Goal: Check status: Check status

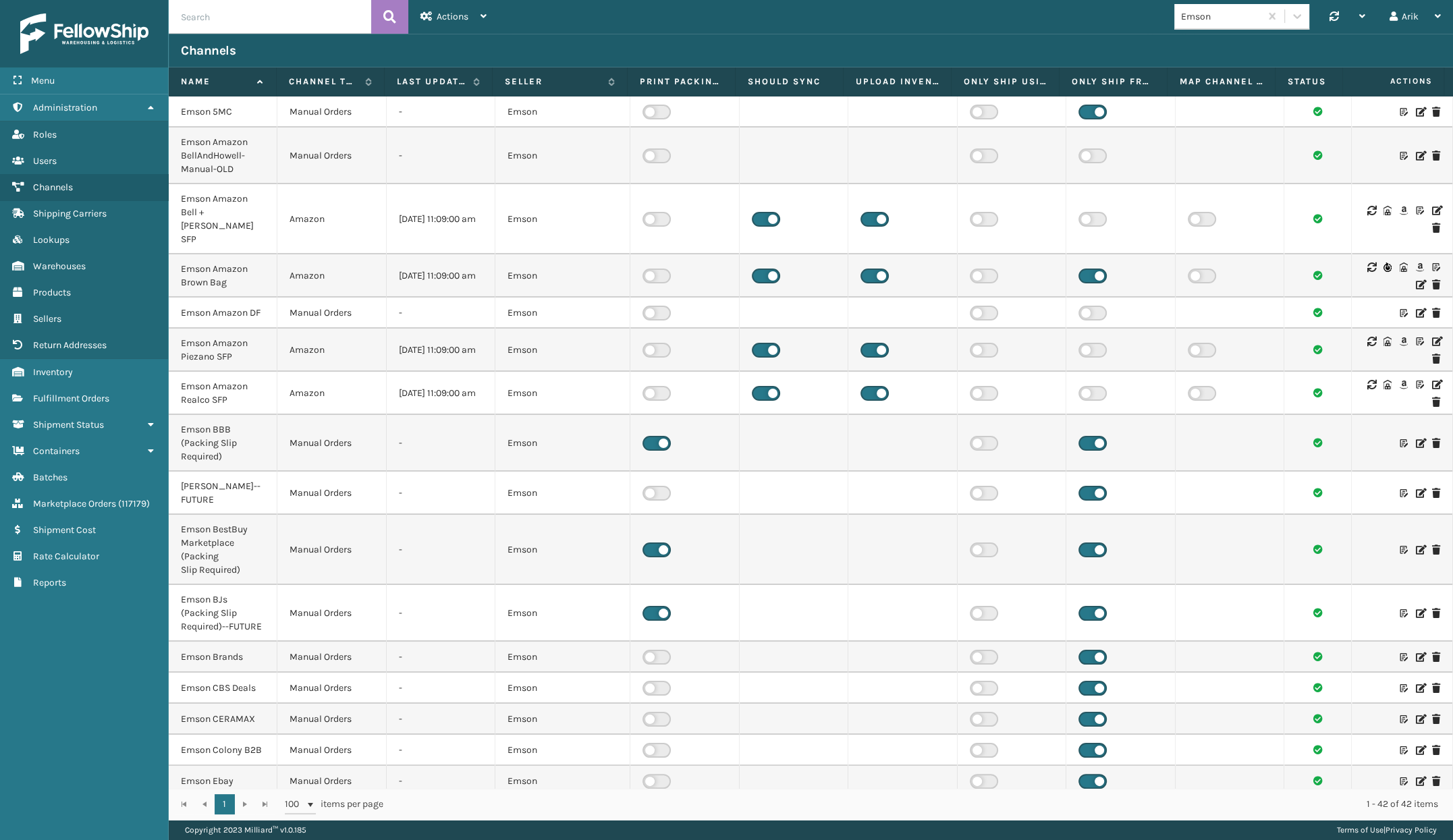
scroll to position [1274, 0]
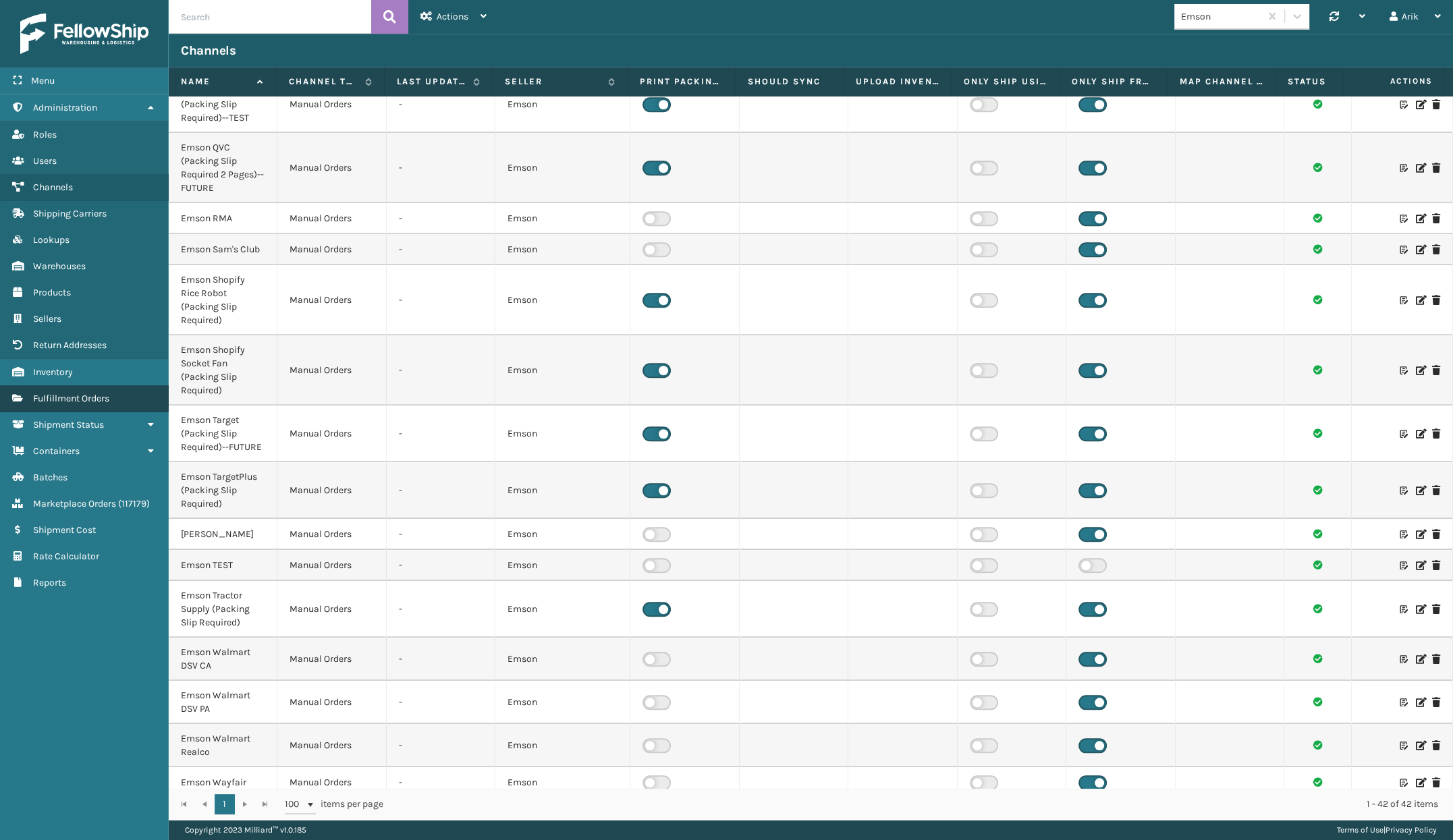
click at [85, 398] on span "Fulfillment Orders" at bounding box center [71, 398] width 77 height 11
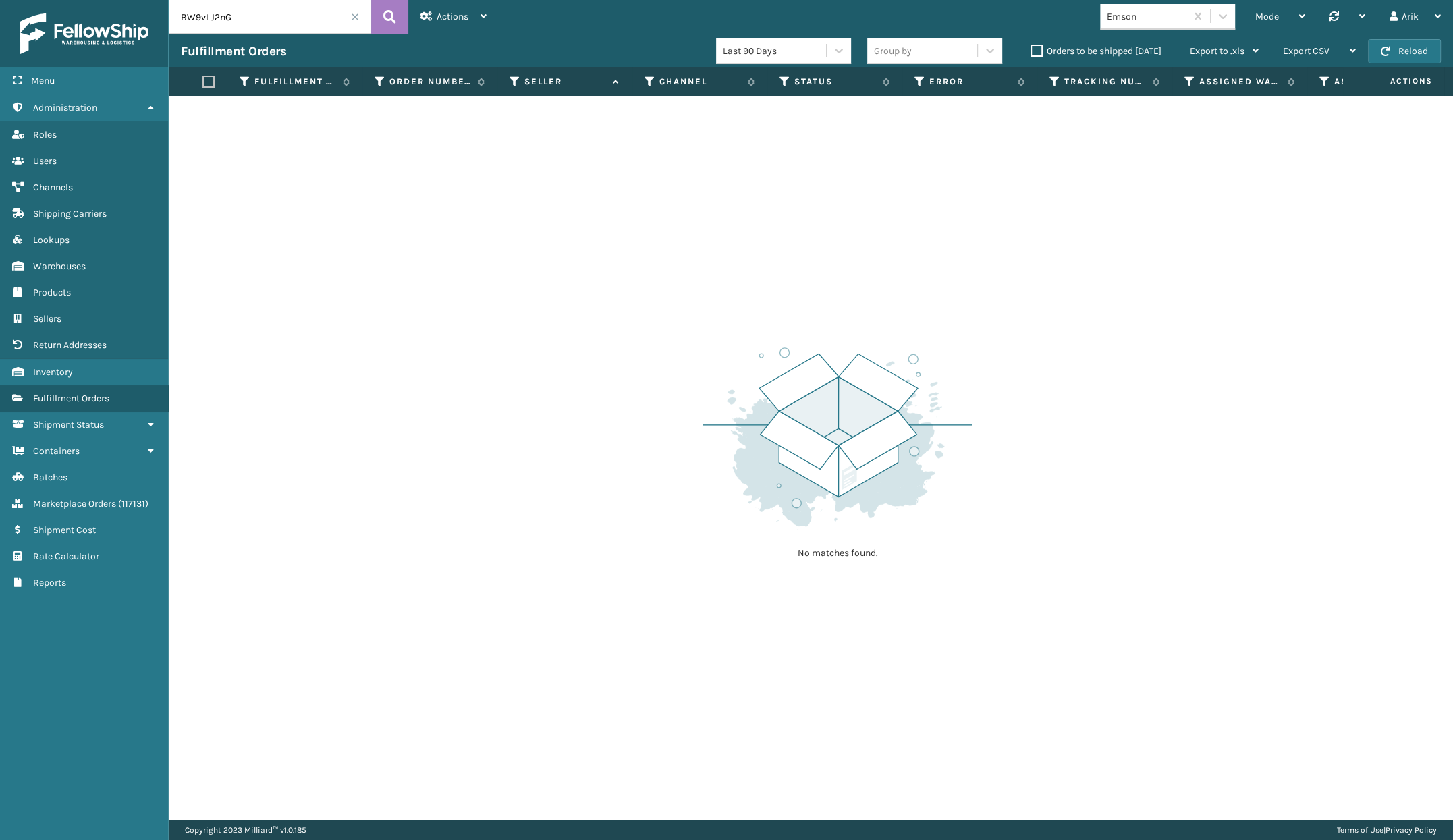
click at [238, 20] on input "BW9vLJ2nG" at bounding box center [270, 17] width 202 height 33
paste input "113-7589990-4369860"
type input "113-7589990-4369860"
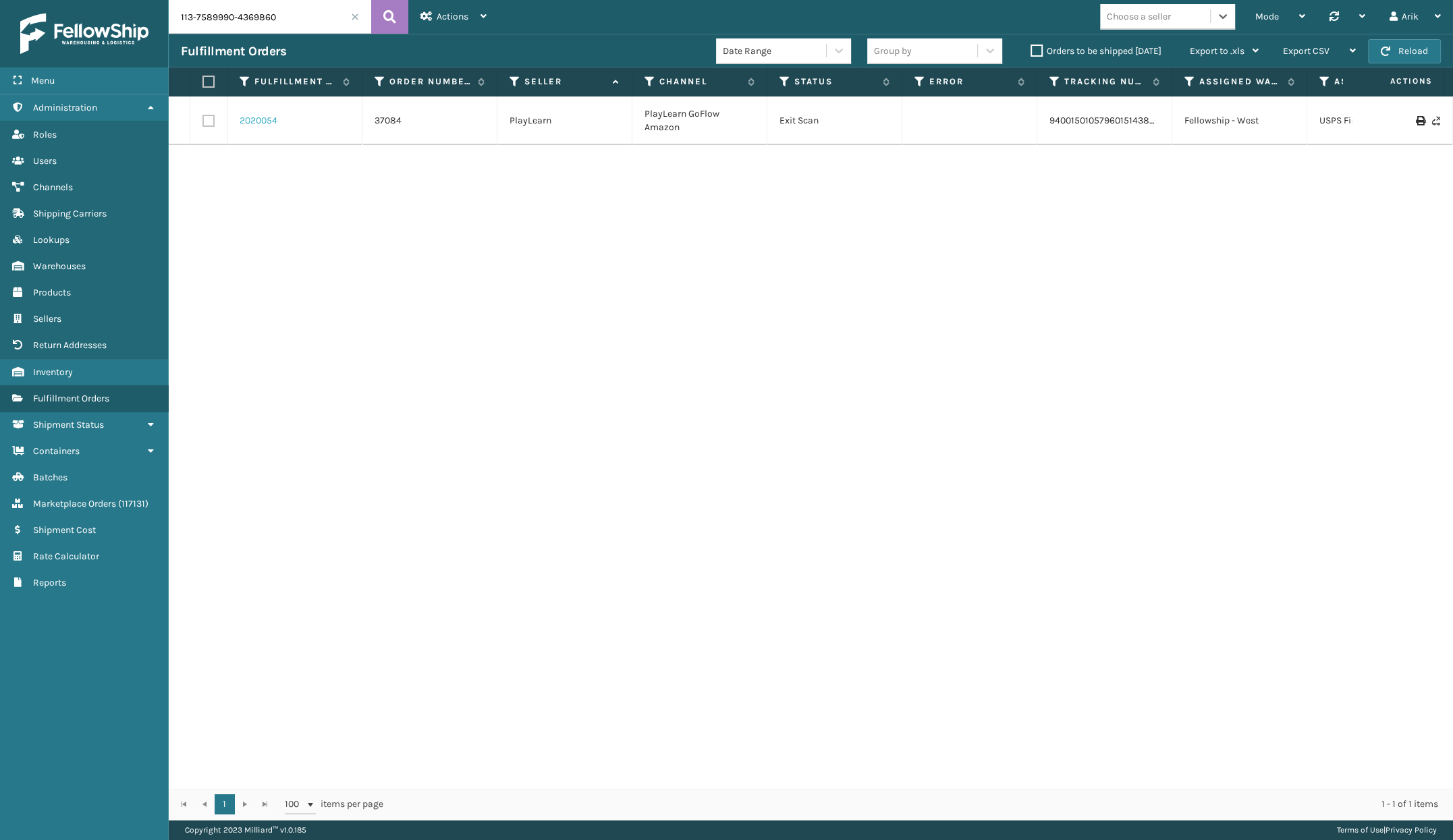
click at [261, 123] on link "2020054" at bounding box center [258, 121] width 38 height 13
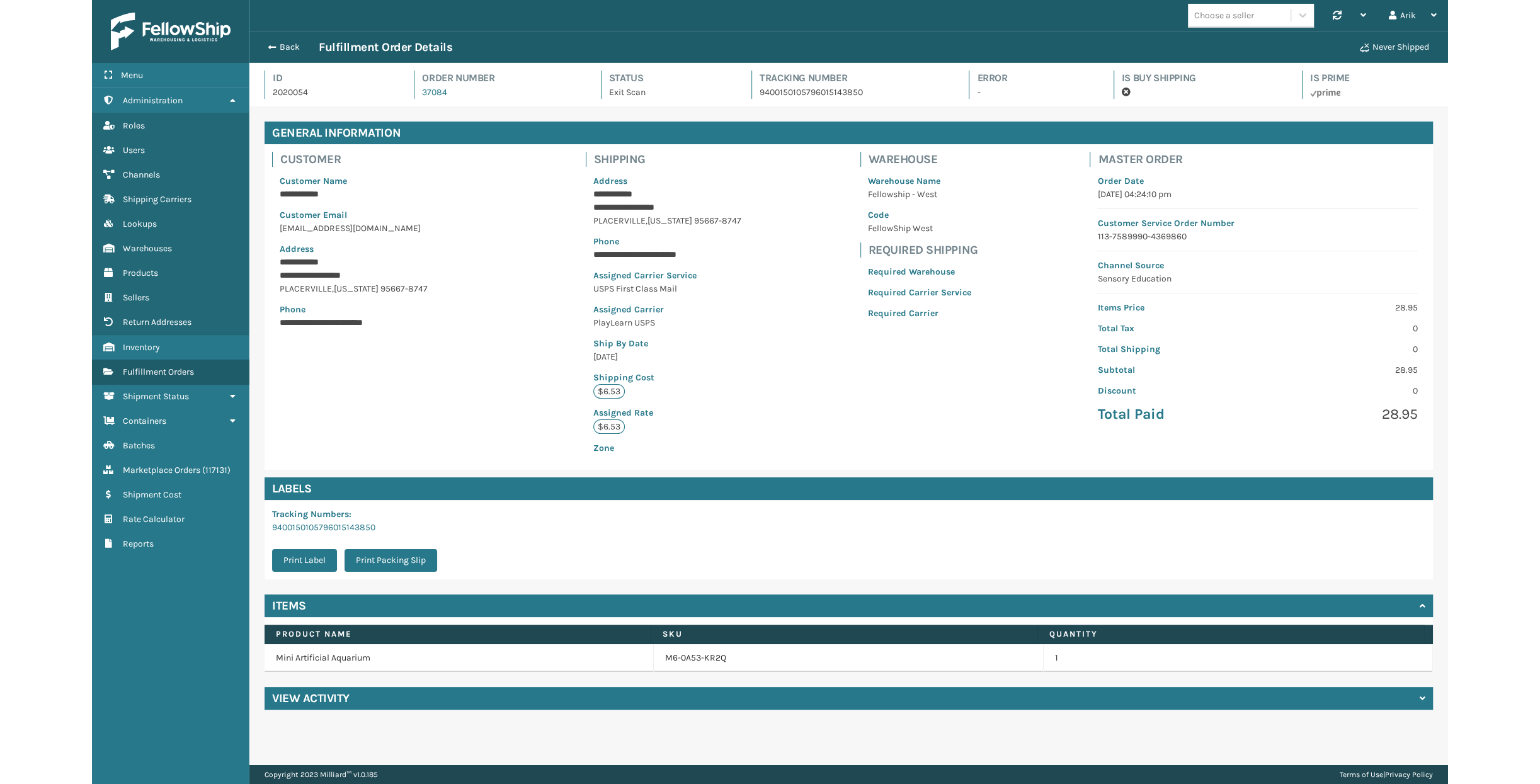
scroll to position [30, 1198]
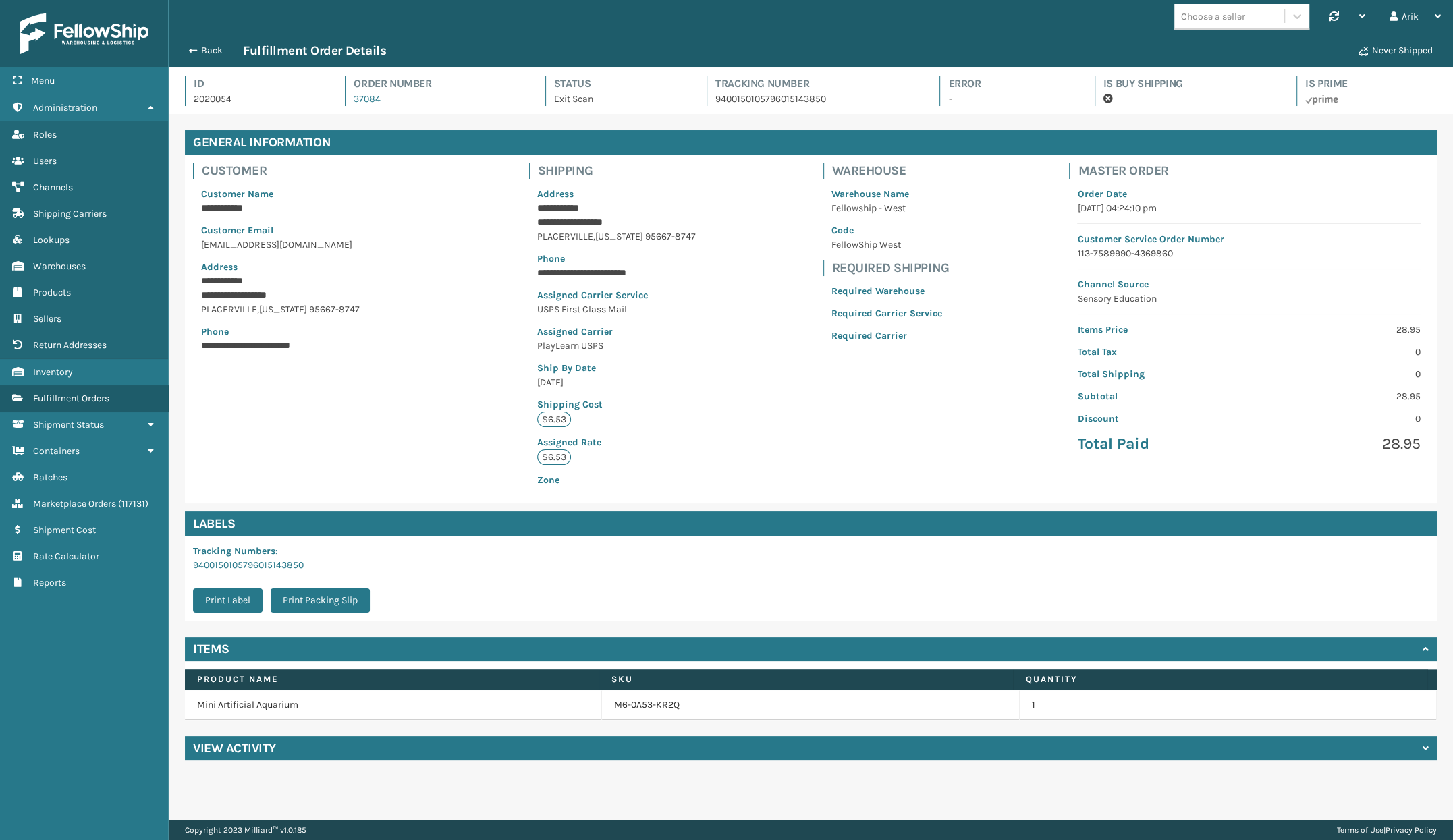
click at [584, 311] on p "USPS First Class Mail" at bounding box center [616, 310] width 158 height 14
copy p "USPS First Class Mail"
click at [960, 303] on div "**********" at bounding box center [811, 329] width 1252 height 348
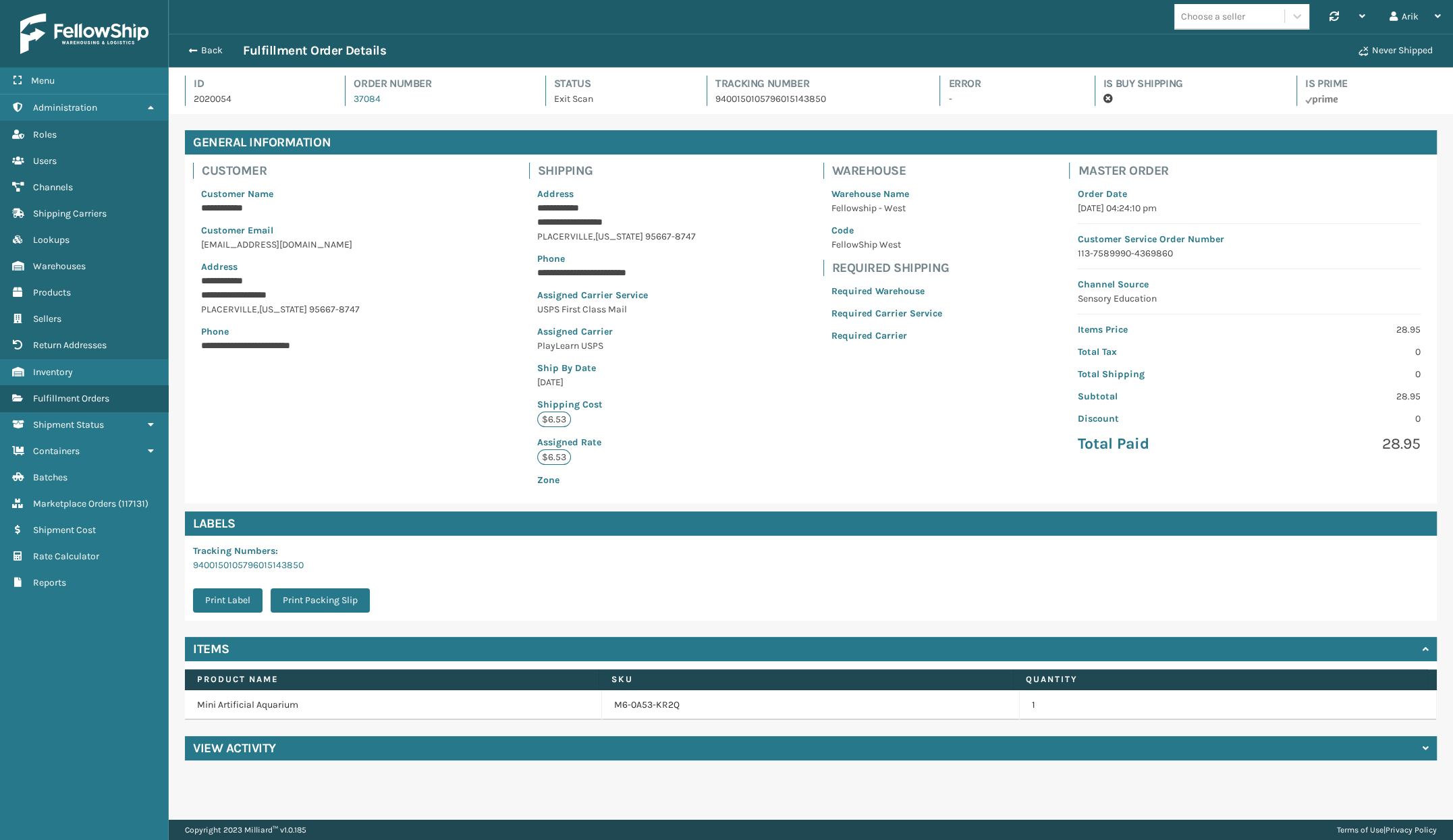
click at [589, 308] on p "USPS First Class Mail" at bounding box center [616, 310] width 158 height 14
copy p "USPS First Class Mail"
click at [208, 101] on p "2020054" at bounding box center [257, 99] width 127 height 14
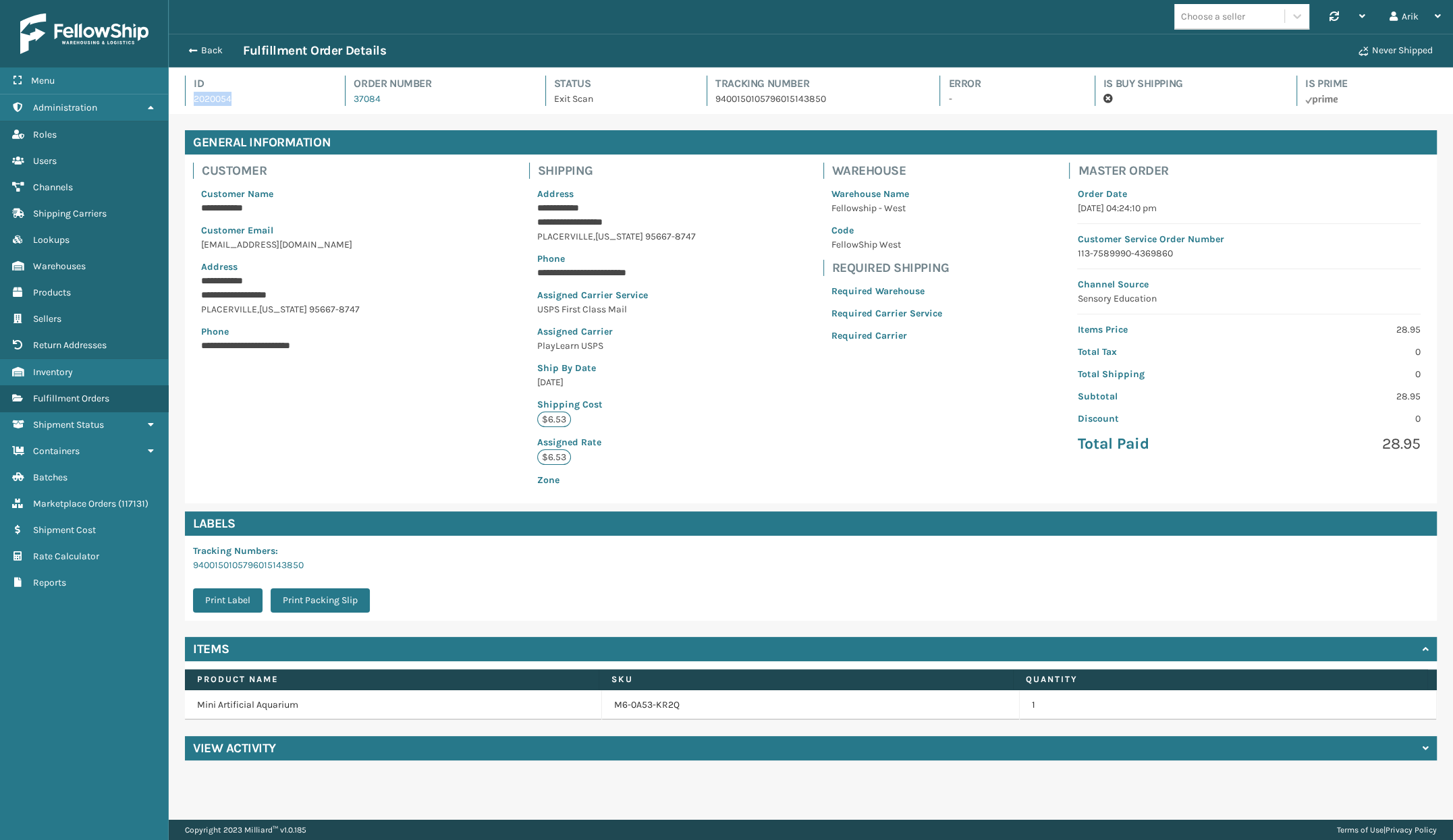
click at [208, 101] on p "2020054" at bounding box center [257, 99] width 127 height 14
copy p "2020054"
click at [188, 47] on span "button" at bounding box center [190, 50] width 8 height 10
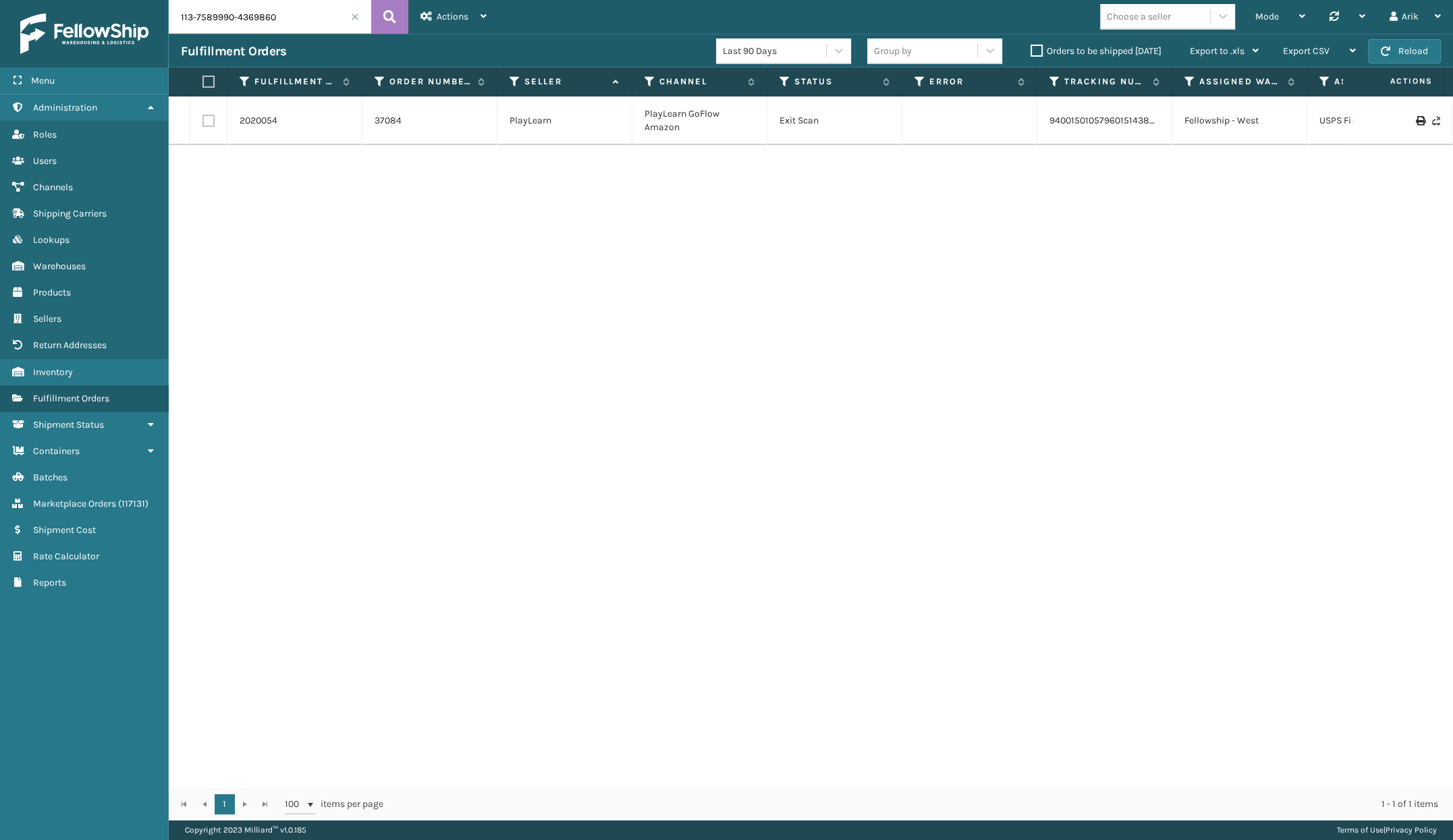
click at [224, 22] on input "113-7589990-4369860" at bounding box center [270, 17] width 202 height 33
paste input "6270916-6106617"
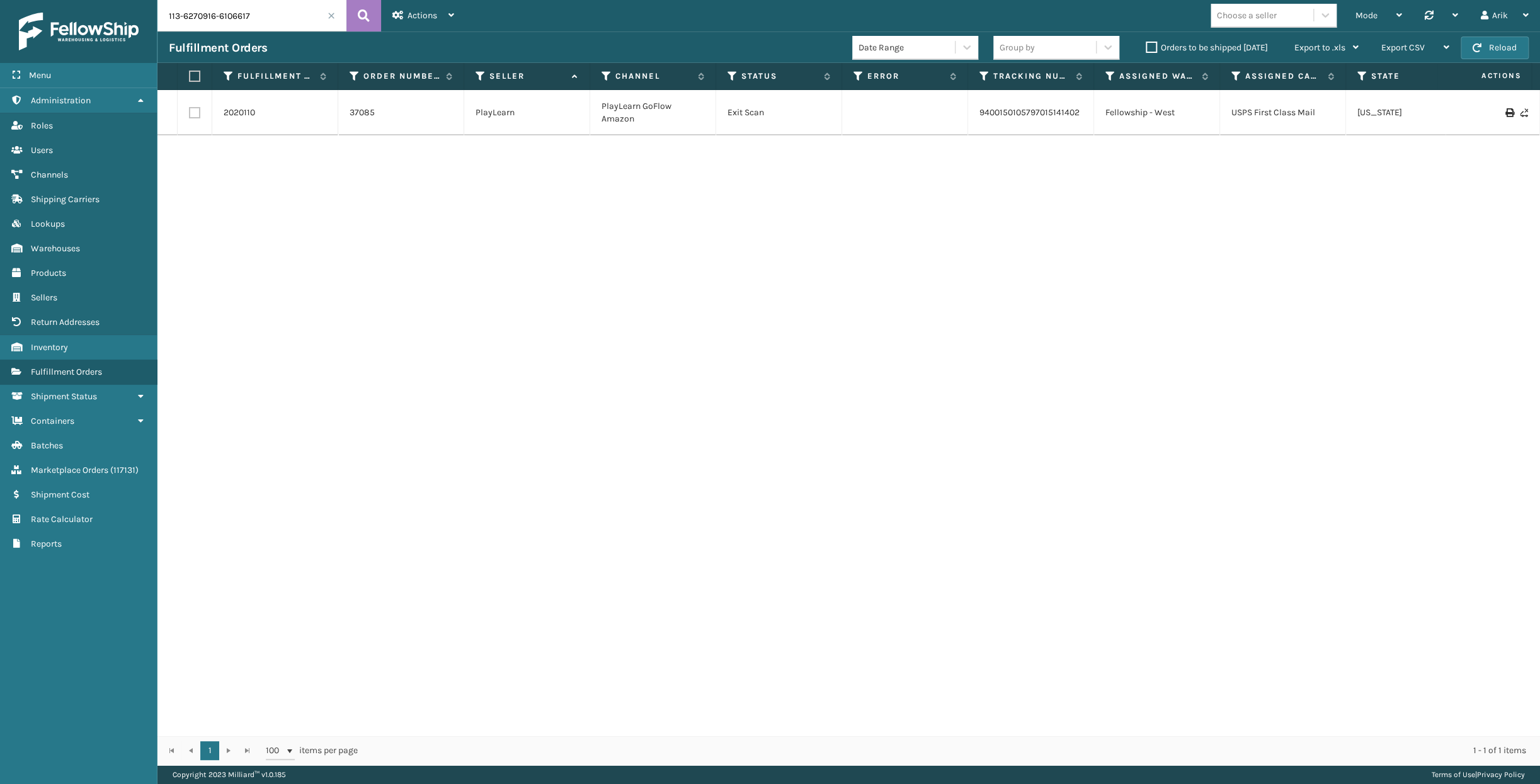
click at [276, 112] on div "2020110" at bounding box center [274, 112] width 103 height 12
copy link "2020110"
click at [239, 10] on input "113-6270916-6106617" at bounding box center [252, 16] width 189 height 31
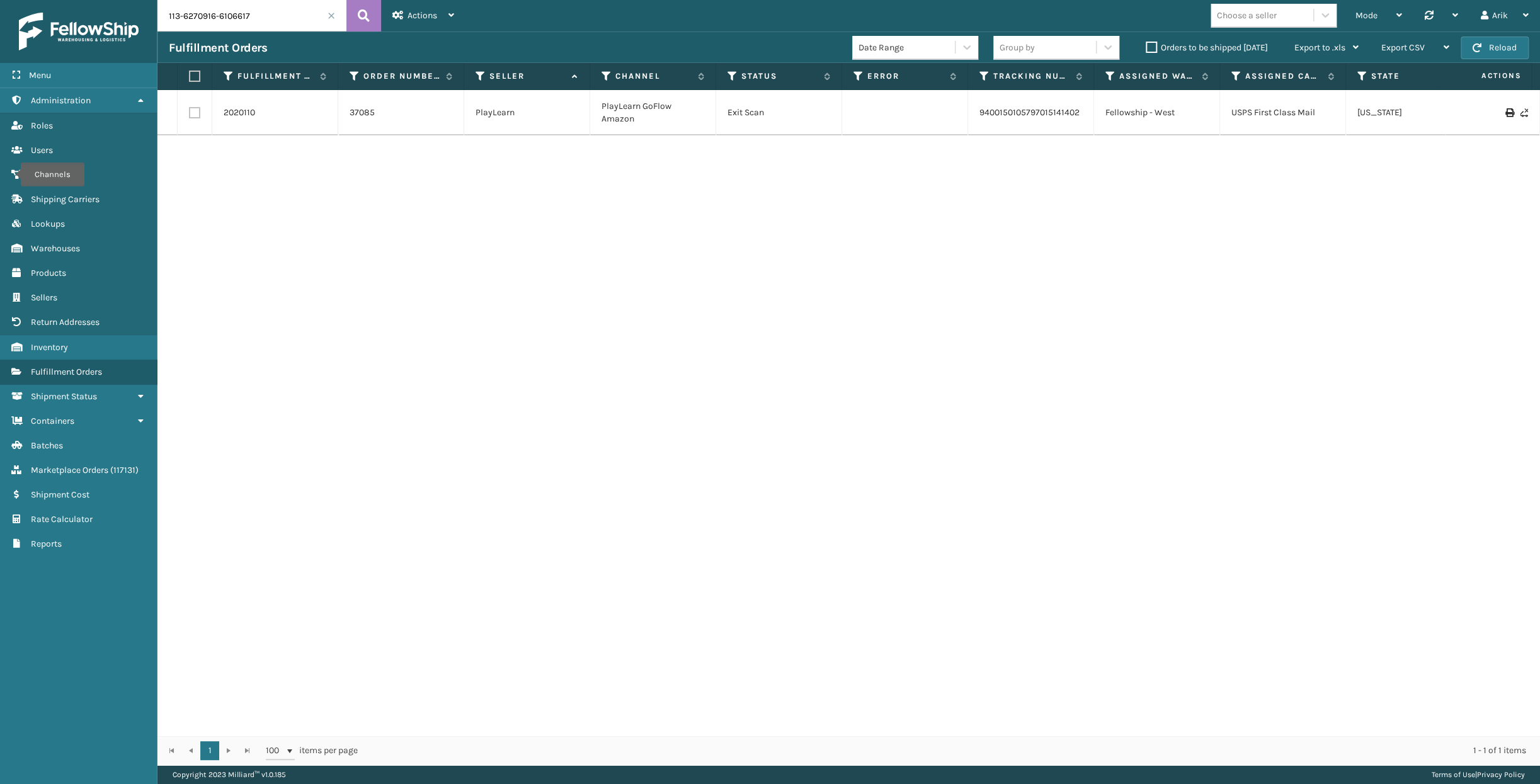
paste input "[CREDIT_CARD_NUMBER]"
type input "111-4255143-9917833"
click at [253, 118] on link "2021331" at bounding box center [239, 112] width 31 height 12
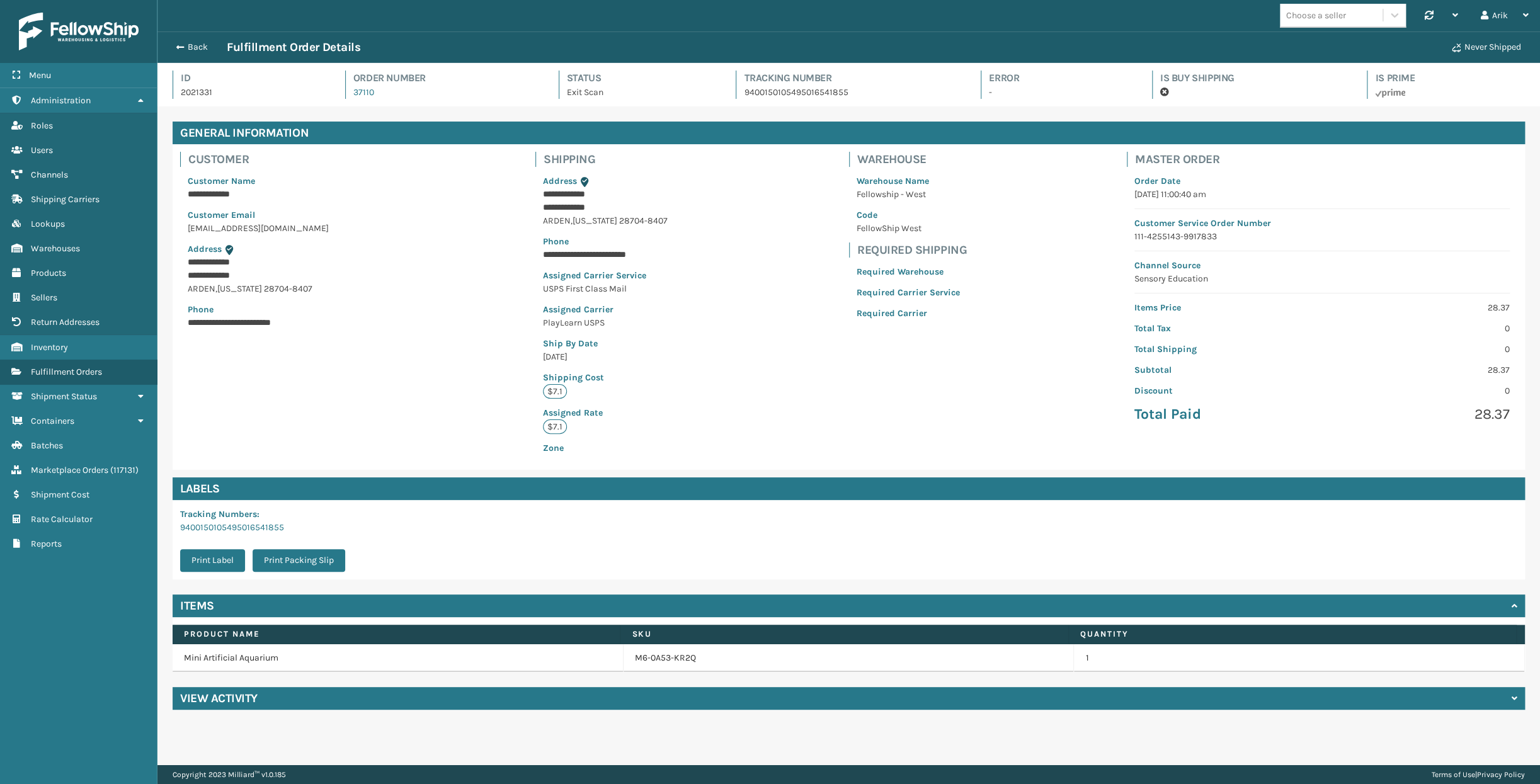
scroll to position [30, 1381]
drag, startPoint x: 227, startPoint y: 101, endPoint x: 218, endPoint y: 91, distance: 13.5
click at [226, 101] on div "Id 2021331 Order Number 37110 Status Exit Scan Tracking Number 9400150105495016…" at bounding box center [848, 89] width 1352 height 36
click at [218, 91] on p "2021331" at bounding box center [251, 92] width 142 height 13
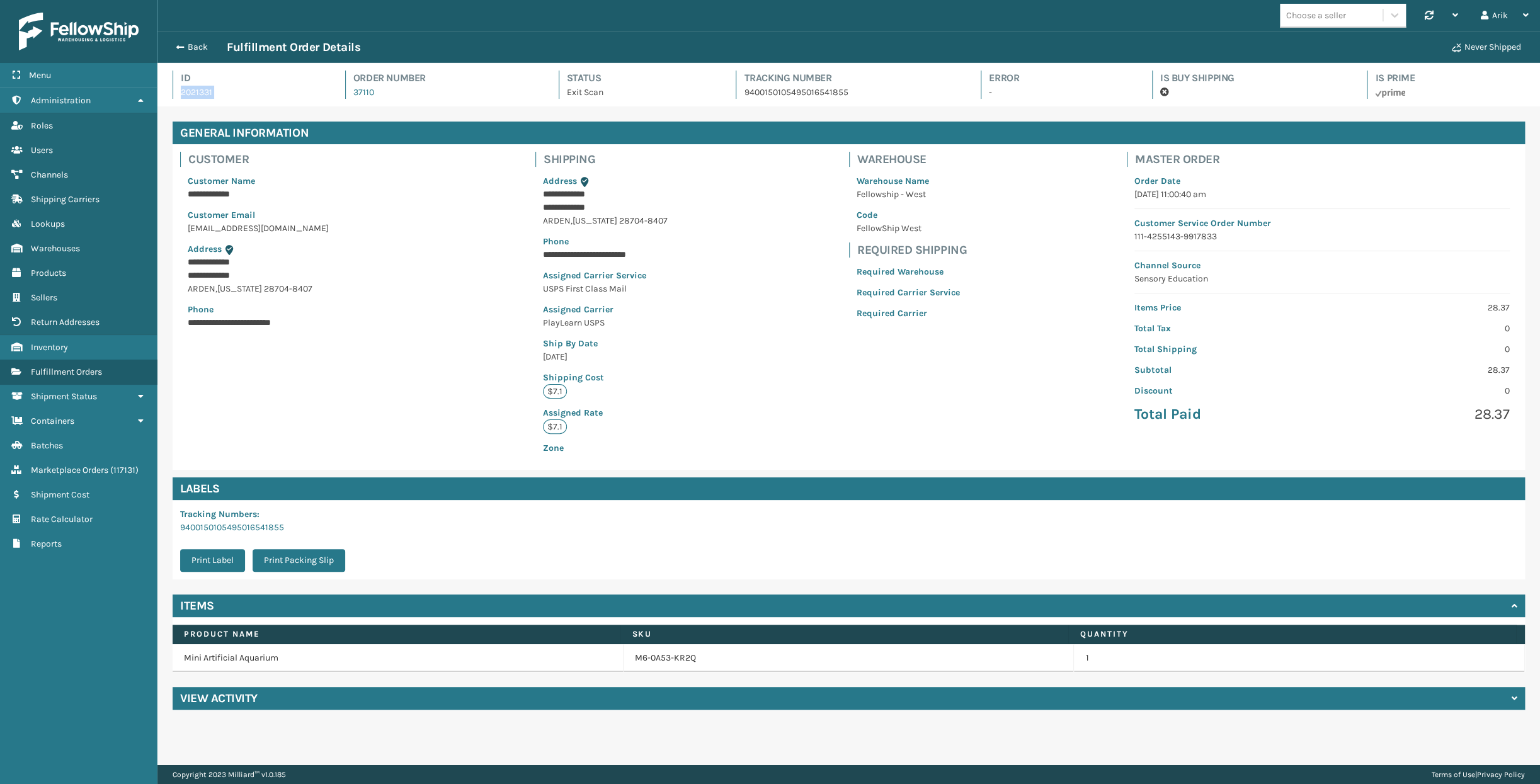
click at [218, 91] on p "2021331" at bounding box center [251, 92] width 142 height 13
copy p "2021331"
click at [79, 101] on span "Administration" at bounding box center [61, 100] width 60 height 11
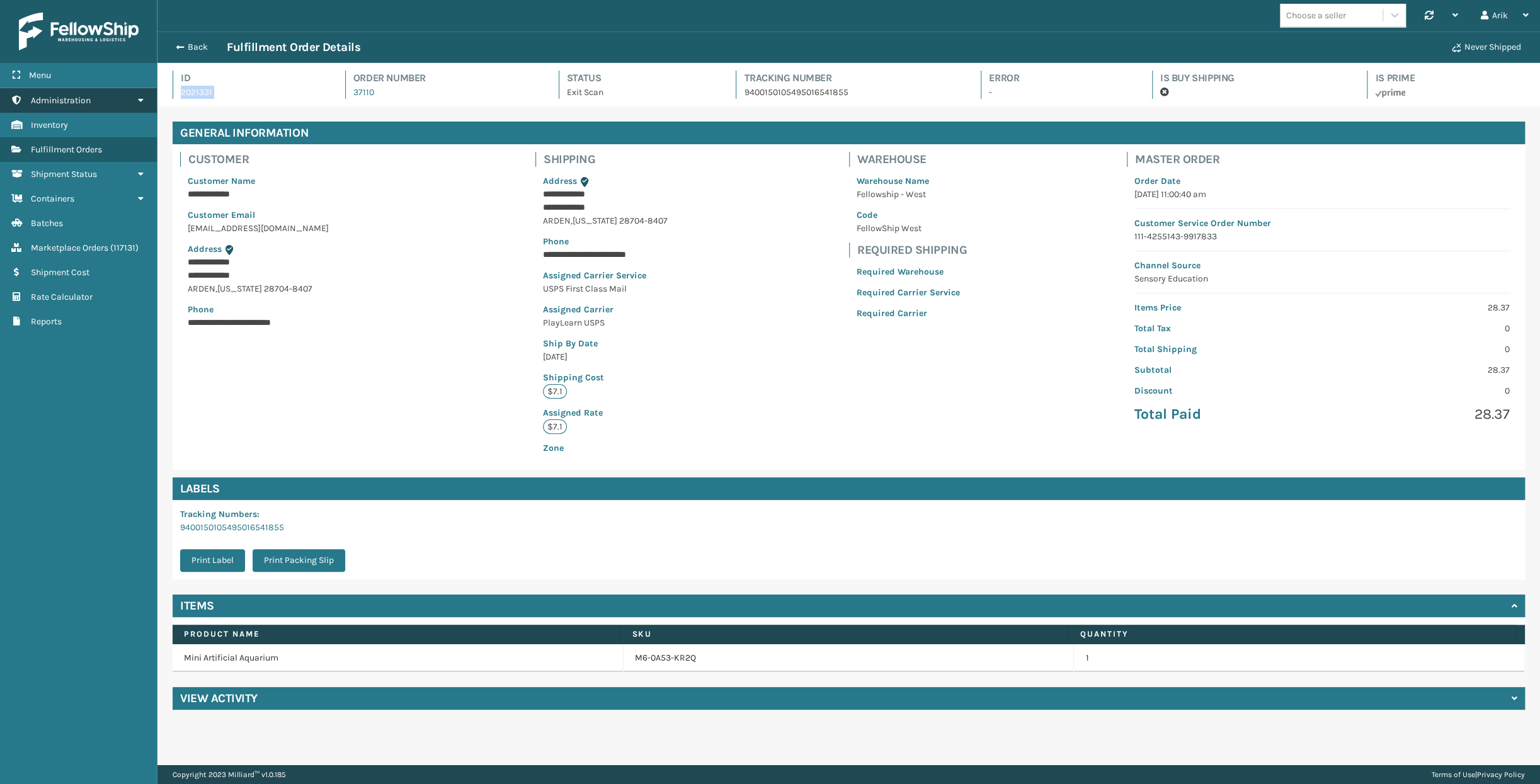
click at [77, 99] on span "Administration" at bounding box center [61, 100] width 60 height 11
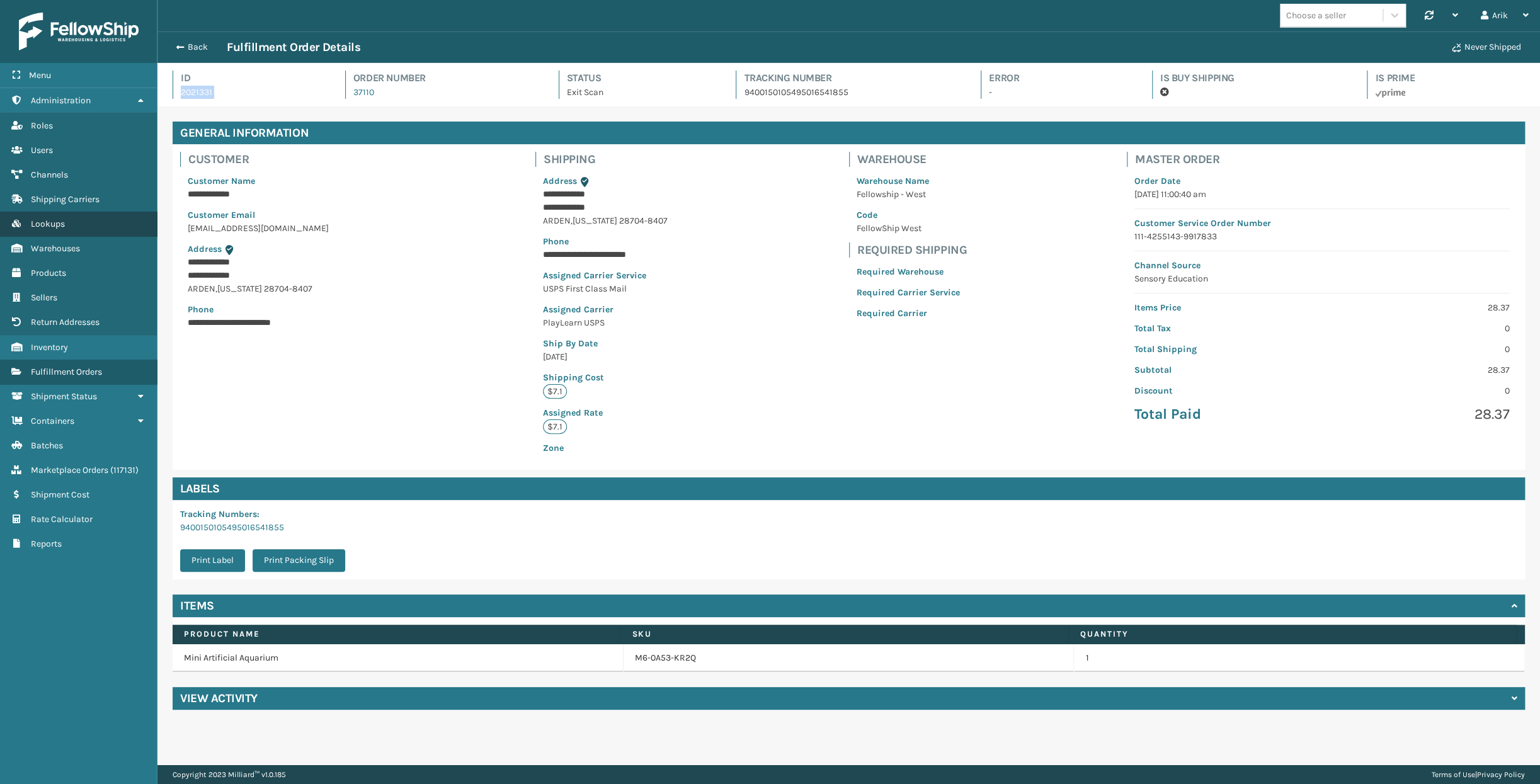
click at [54, 215] on link "Lookups" at bounding box center [78, 224] width 157 height 25
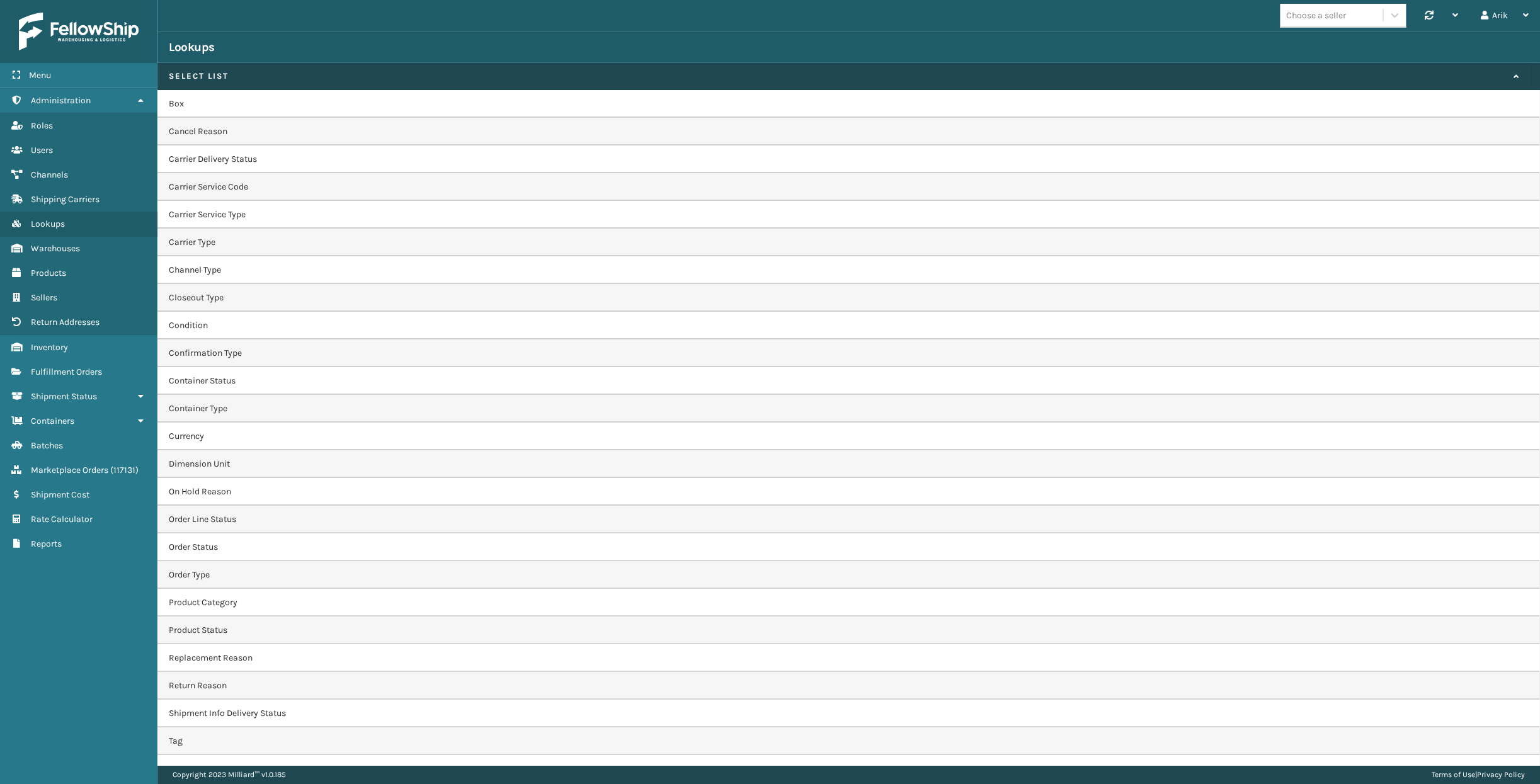
click at [226, 188] on td "Carrier Service Code" at bounding box center [848, 187] width 1382 height 28
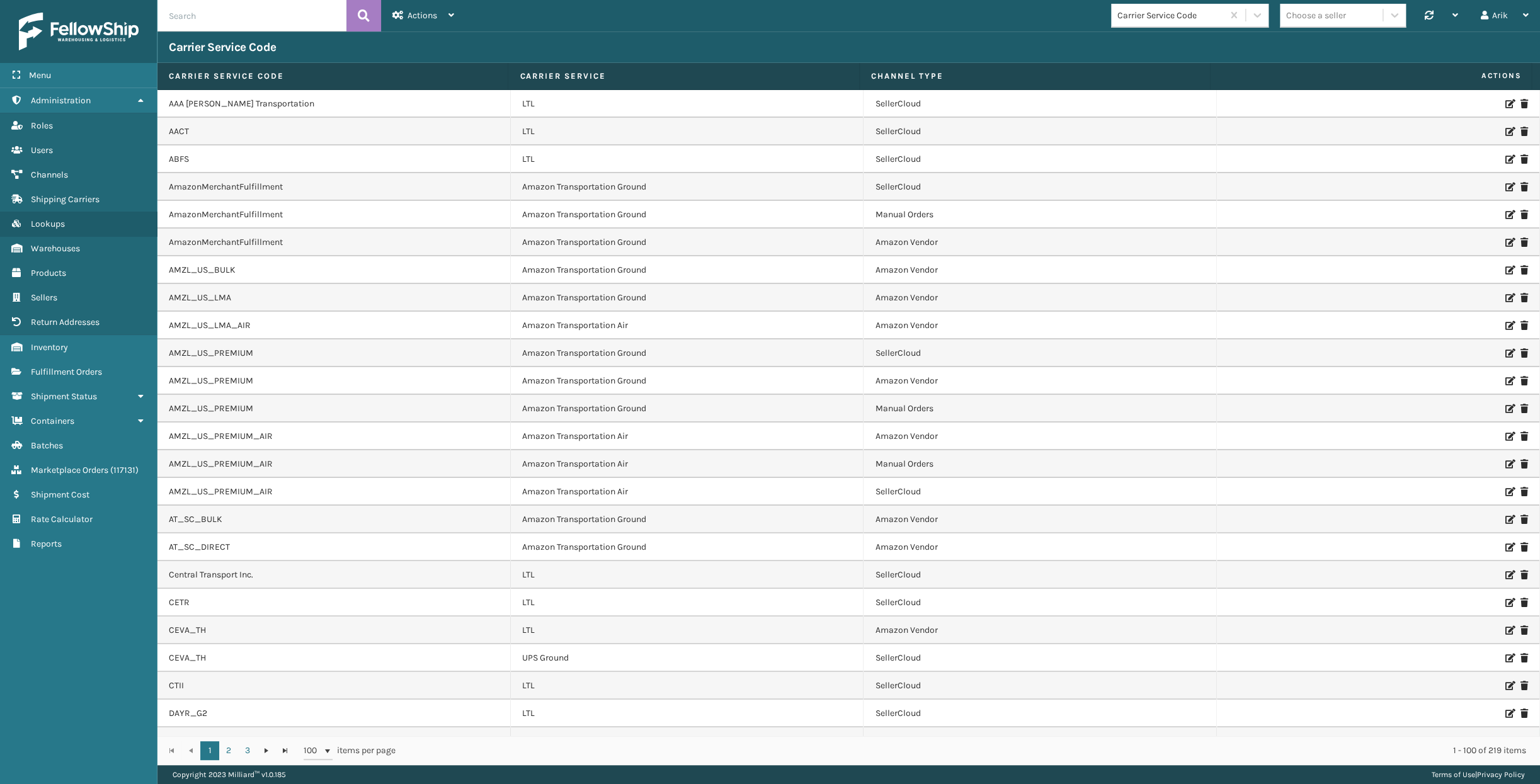
click at [236, 16] on input "text" at bounding box center [252, 16] width 189 height 31
paste input "USPS First Class Mail"
type input "USPS First Class Mail"
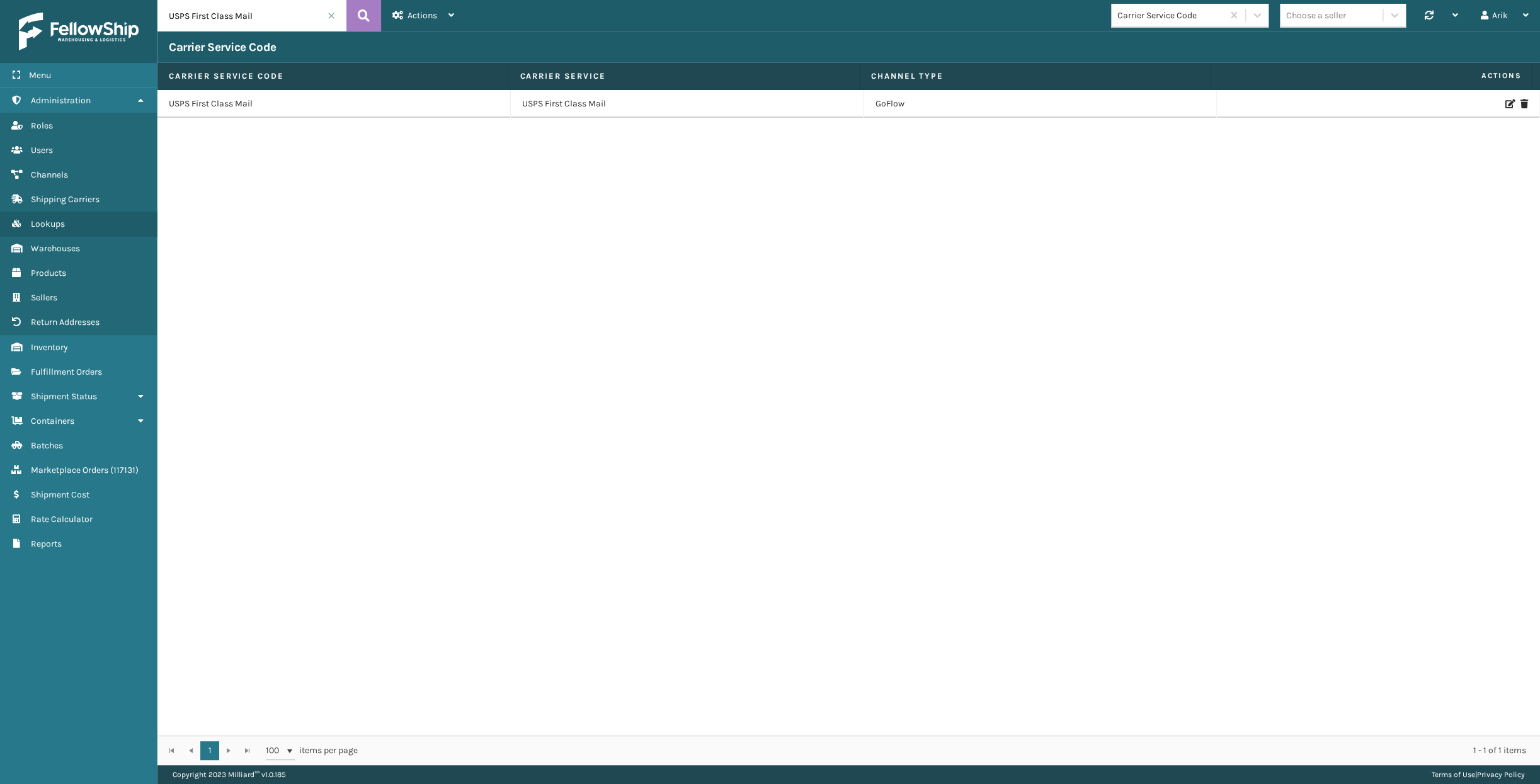
click at [235, 106] on td "USPS First Class Mail" at bounding box center [334, 104] width 353 height 28
click at [1355, 103] on icon at bounding box center [1509, 103] width 7 height 9
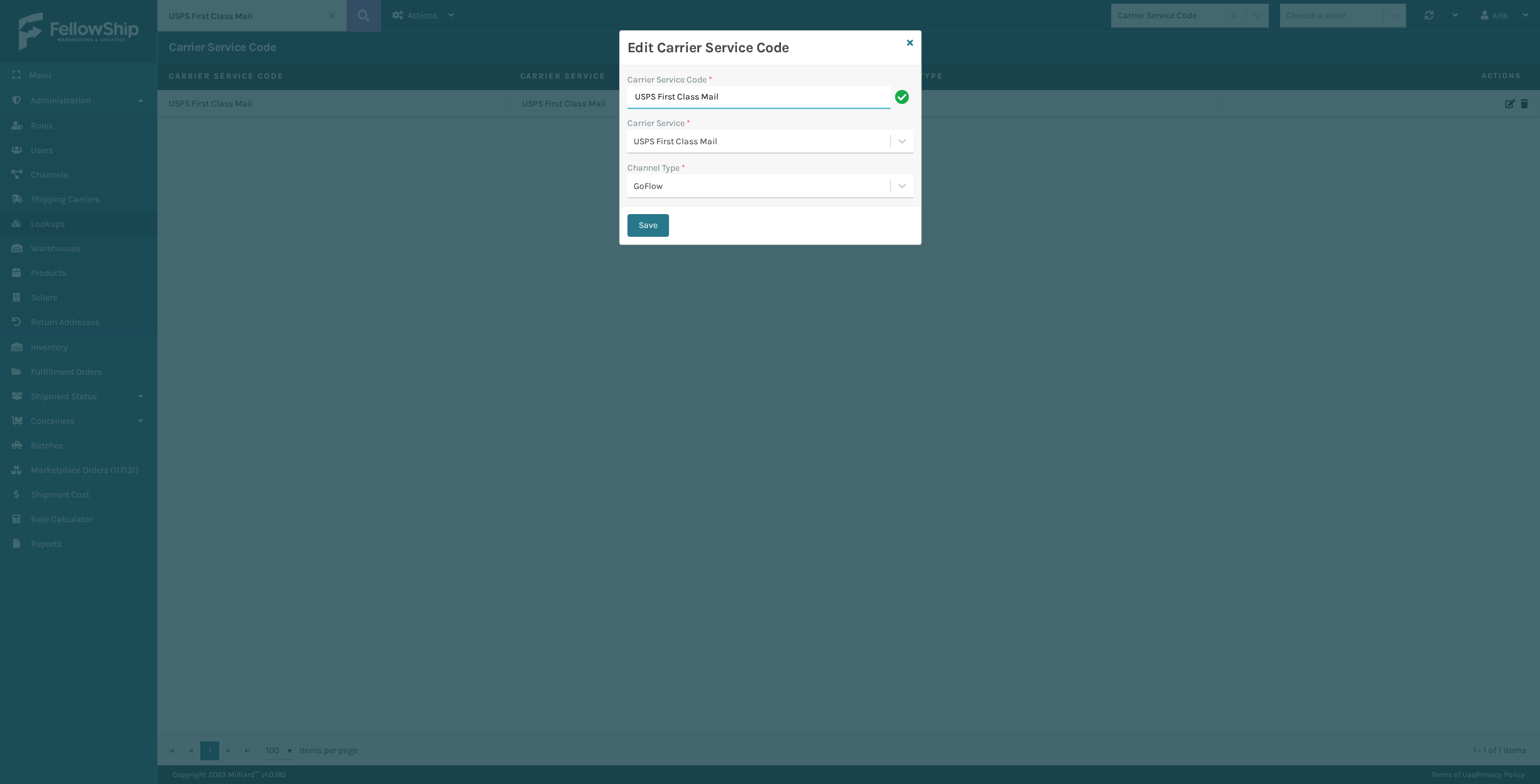
click at [437, 212] on div "Edit Carrier Service Code Carrier Service Code * USPS First Class Mail Carrier …" at bounding box center [770, 392] width 1540 height 784
click at [910, 45] on icon at bounding box center [910, 43] width 7 height 9
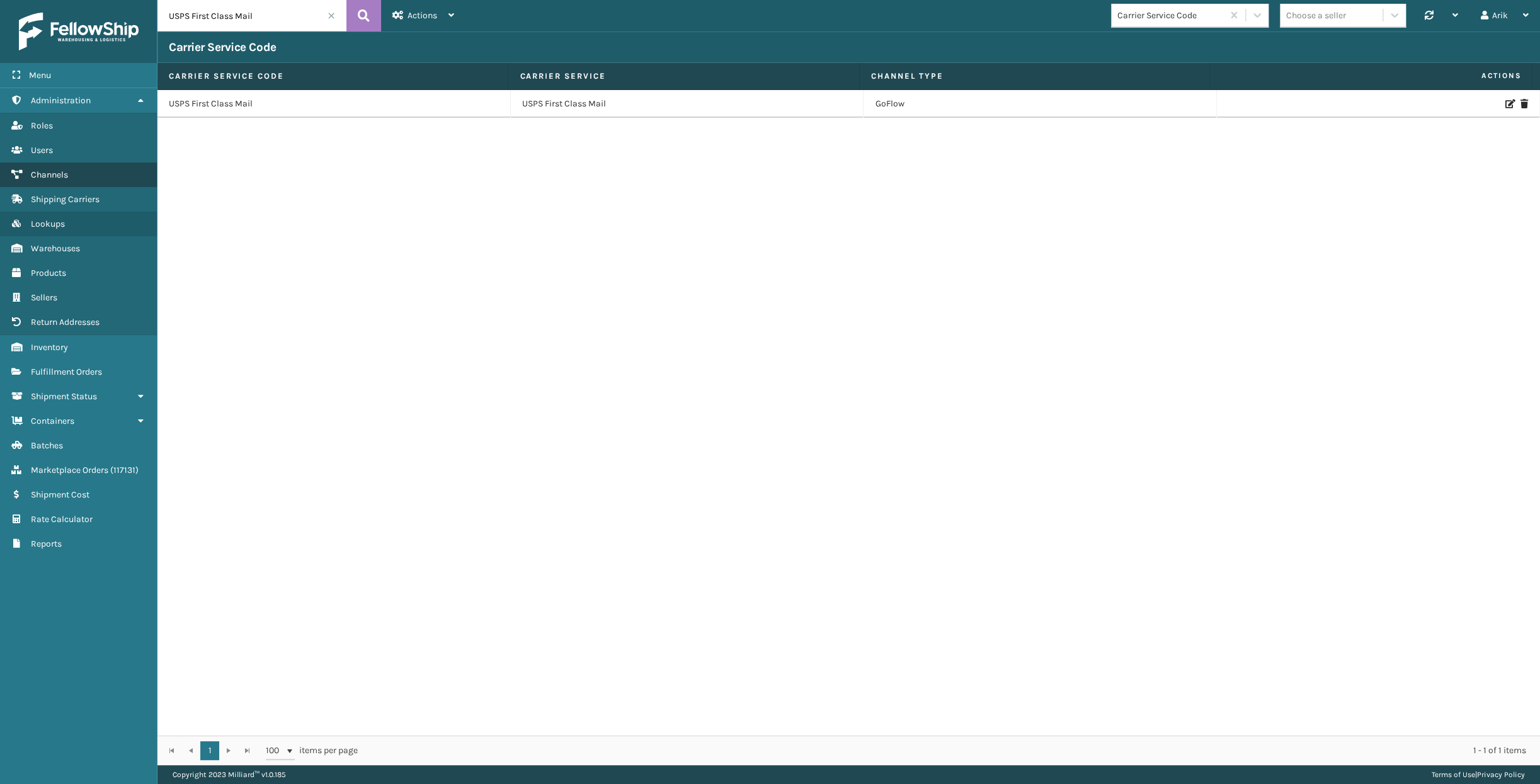
click at [48, 170] on span "Channels" at bounding box center [49, 174] width 37 height 11
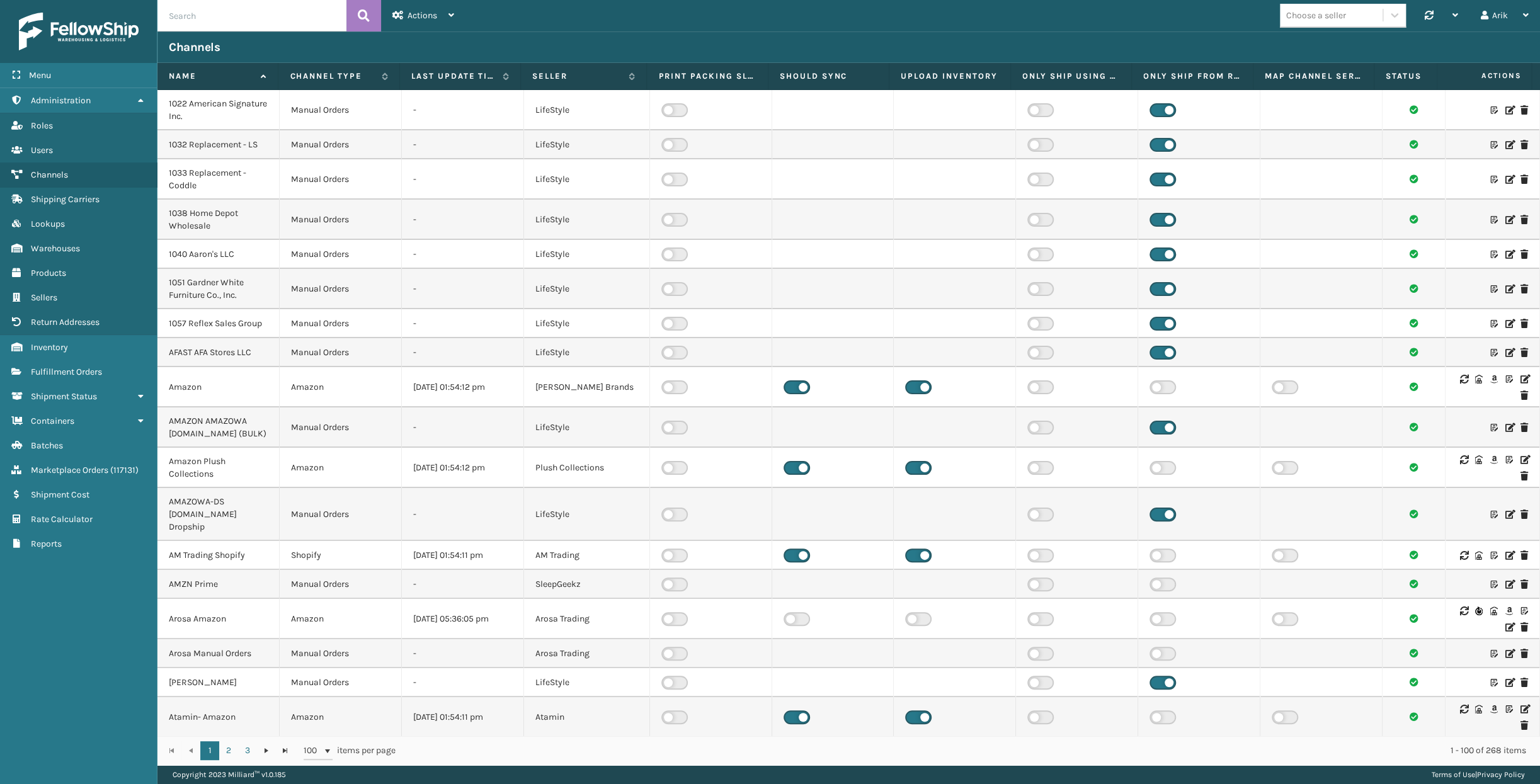
click at [220, 20] on input "text" at bounding box center [252, 16] width 189 height 31
click at [1305, 23] on div "Choose a seller" at bounding box center [1331, 15] width 103 height 21
click at [1303, 113] on div "PlayLearn" at bounding box center [1342, 114] width 126 height 23
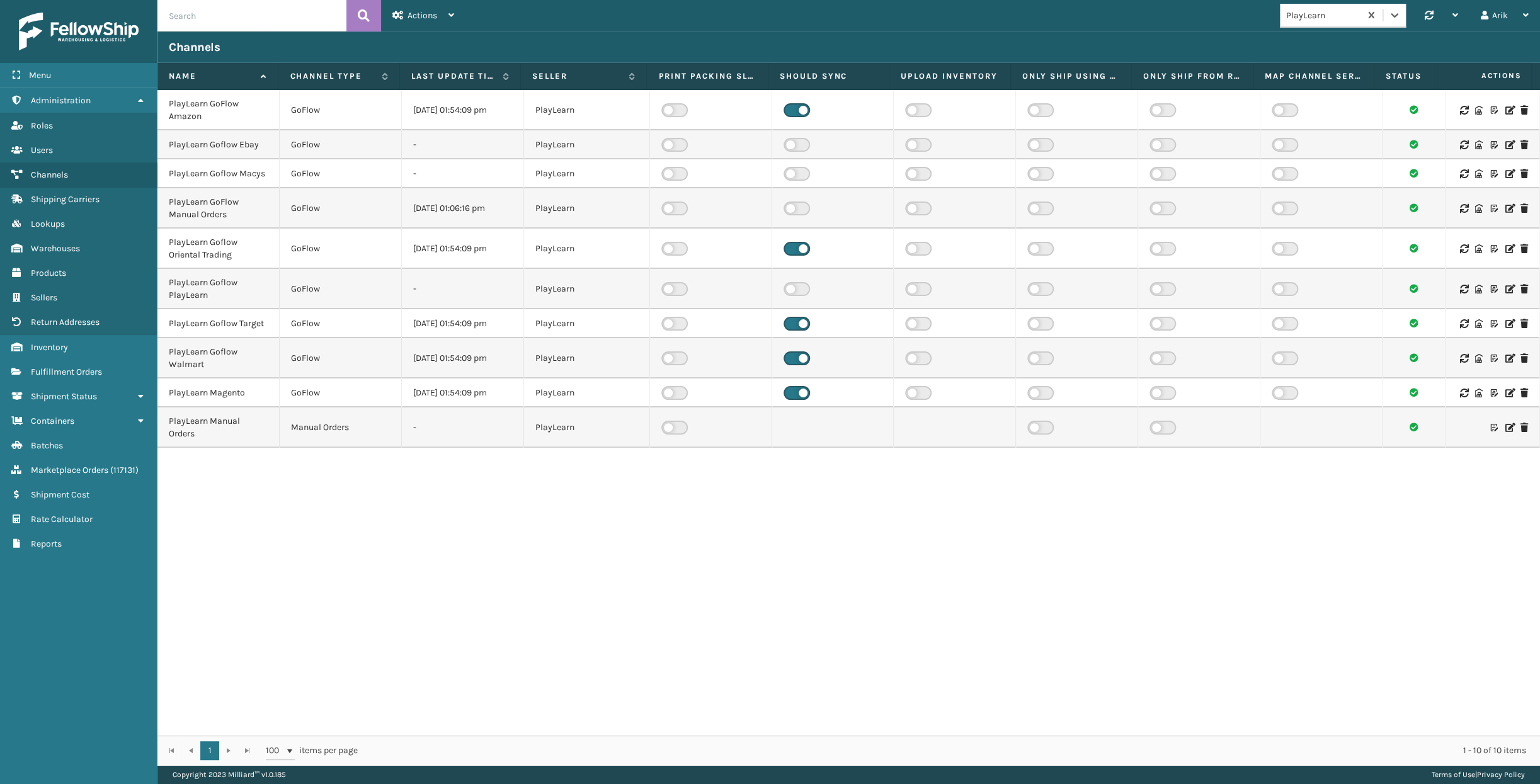
click at [1355, 110] on icon at bounding box center [1509, 110] width 7 height 9
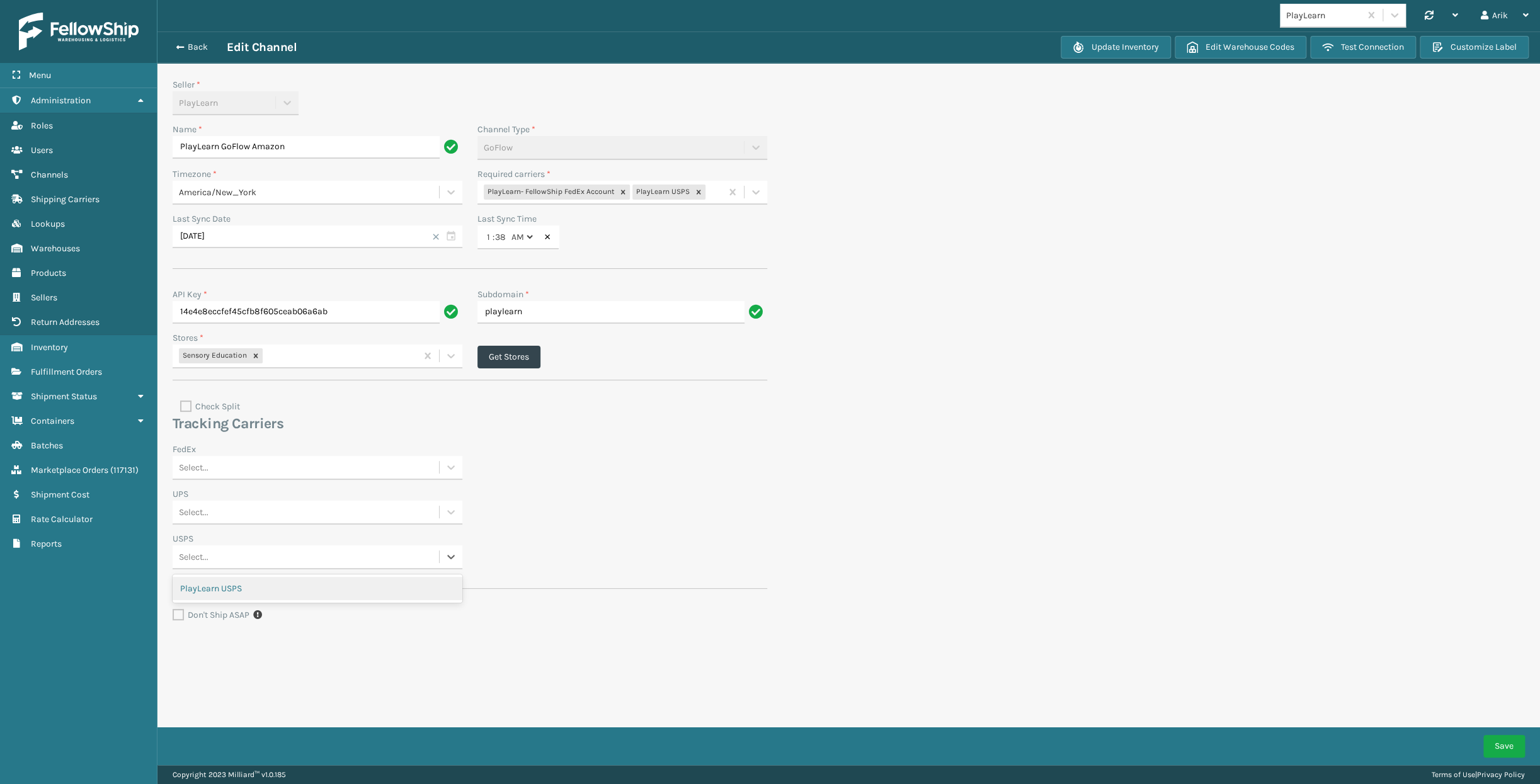
click at [209, 552] on div "Select..." at bounding box center [306, 557] width 266 height 21
click at [204, 585] on div "PlayLearn USPS" at bounding box center [317, 588] width 290 height 23
click at [227, 465] on div "Select..." at bounding box center [306, 467] width 266 height 21
click at [232, 491] on div "PlayLearn- FellowShip FedEx Account" at bounding box center [317, 499] width 290 height 23
click at [1355, 738] on button "Save" at bounding box center [1504, 746] width 42 height 23
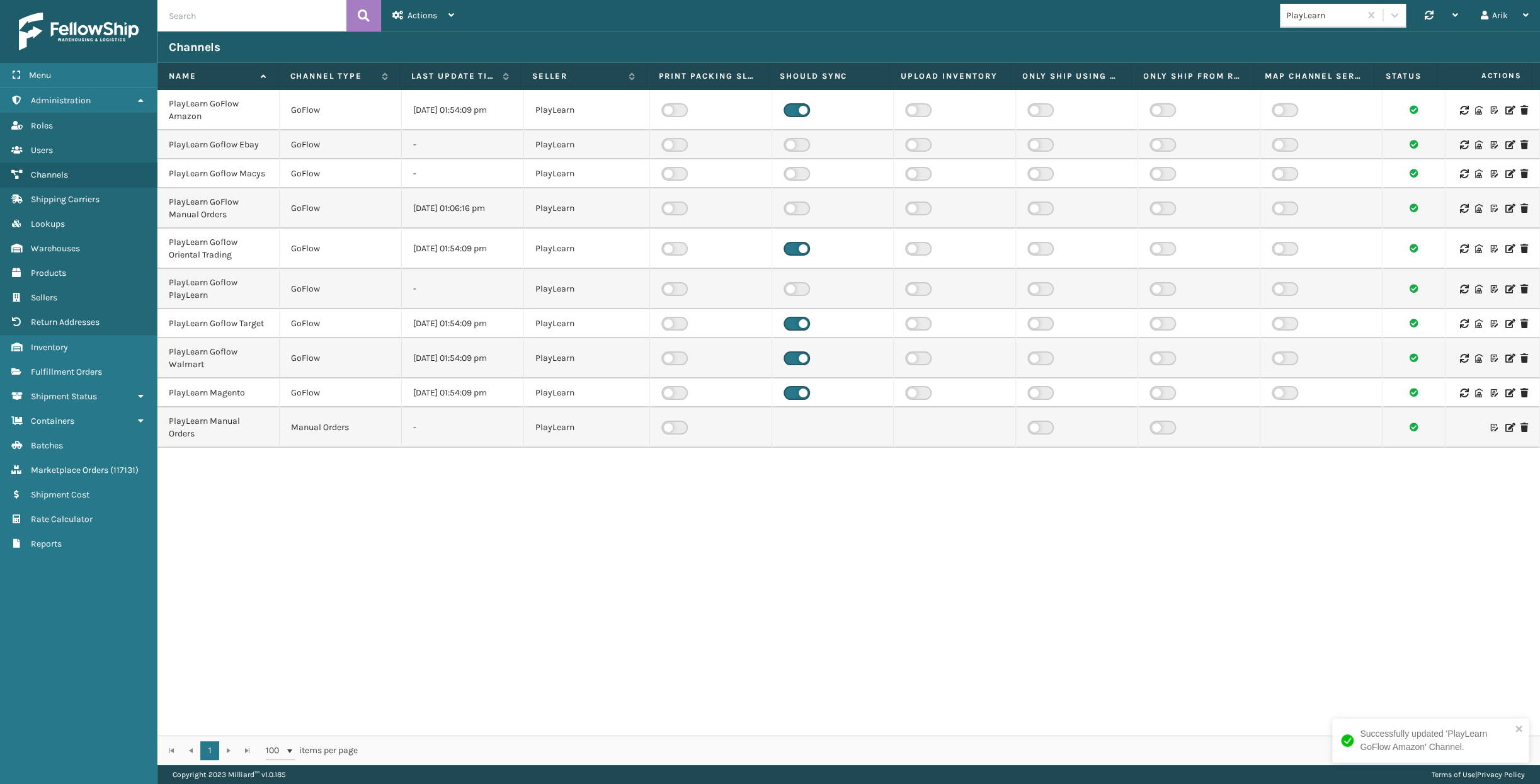
click at [208, 11] on input "text" at bounding box center [252, 16] width 189 height 31
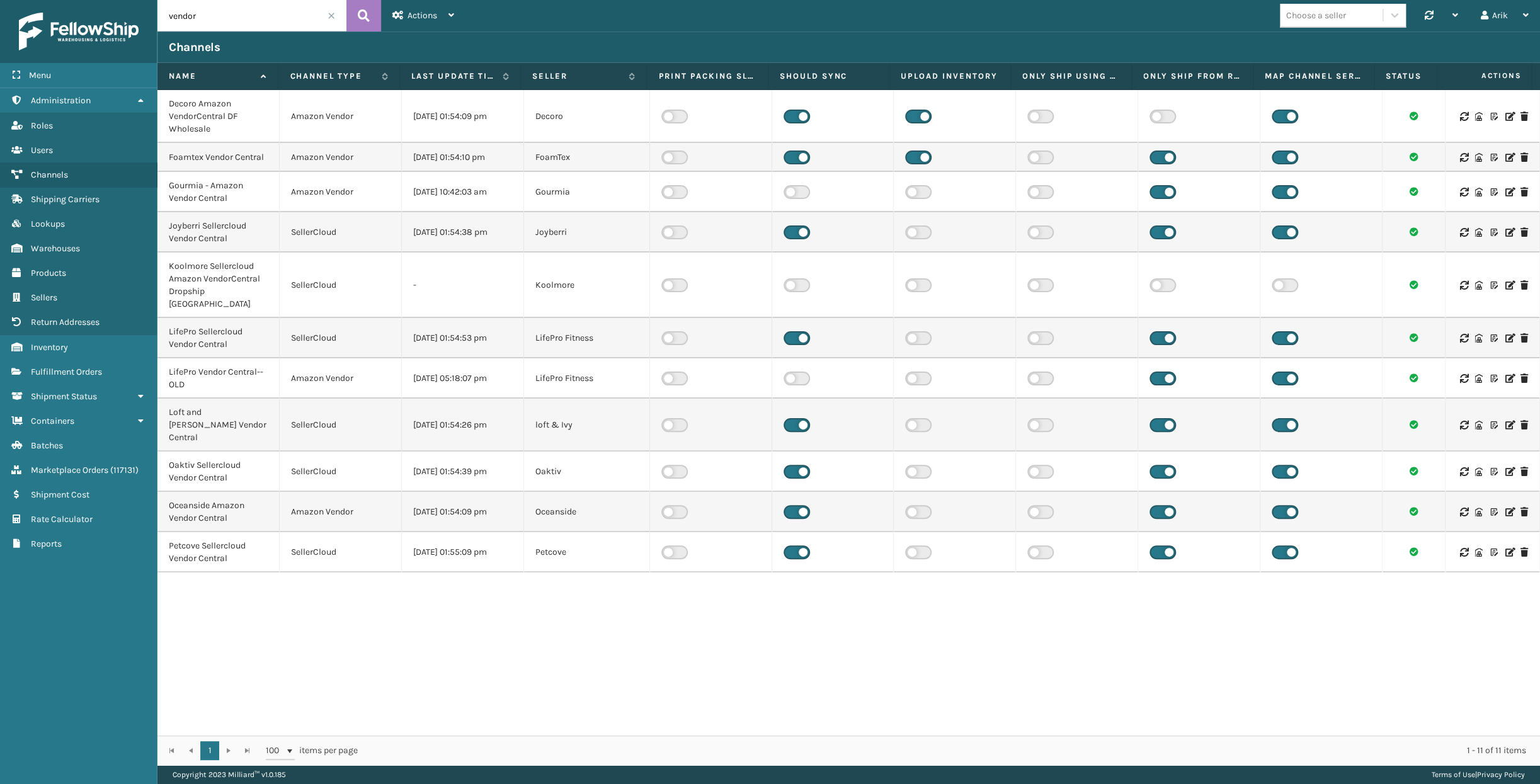
click at [187, 12] on input "vendor" at bounding box center [252, 16] width 189 height 31
type input "brightec"
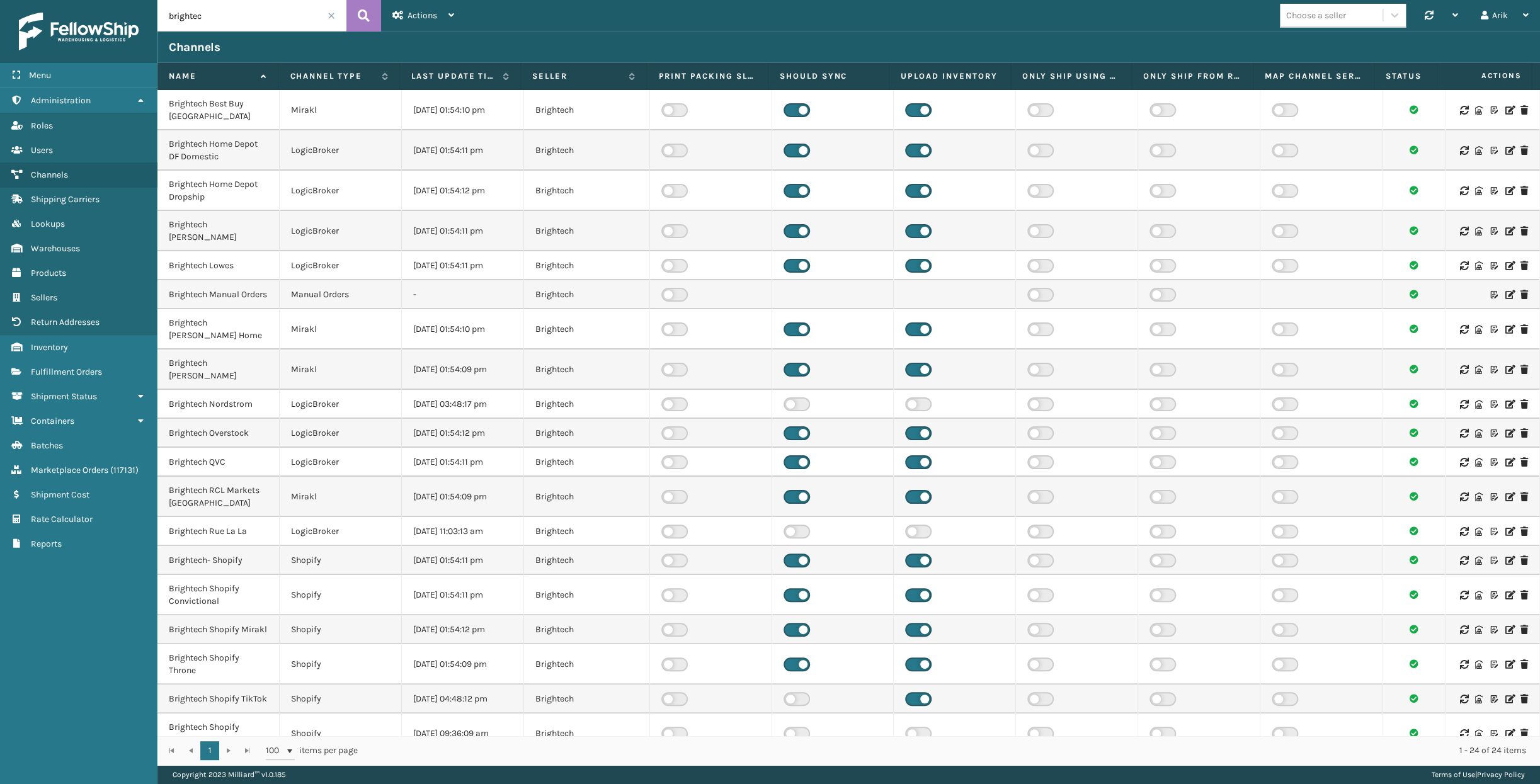
click at [1033, 108] on label at bounding box center [1041, 110] width 26 height 14
click at [1033, 108] on input "checkbox" at bounding box center [1032, 108] width 8 height 8
click at [1033, 113] on label at bounding box center [1041, 110] width 26 height 14
click at [1033, 112] on input "checkbox" at bounding box center [1032, 108] width 8 height 8
click at [1036, 193] on label at bounding box center [1041, 190] width 26 height 14
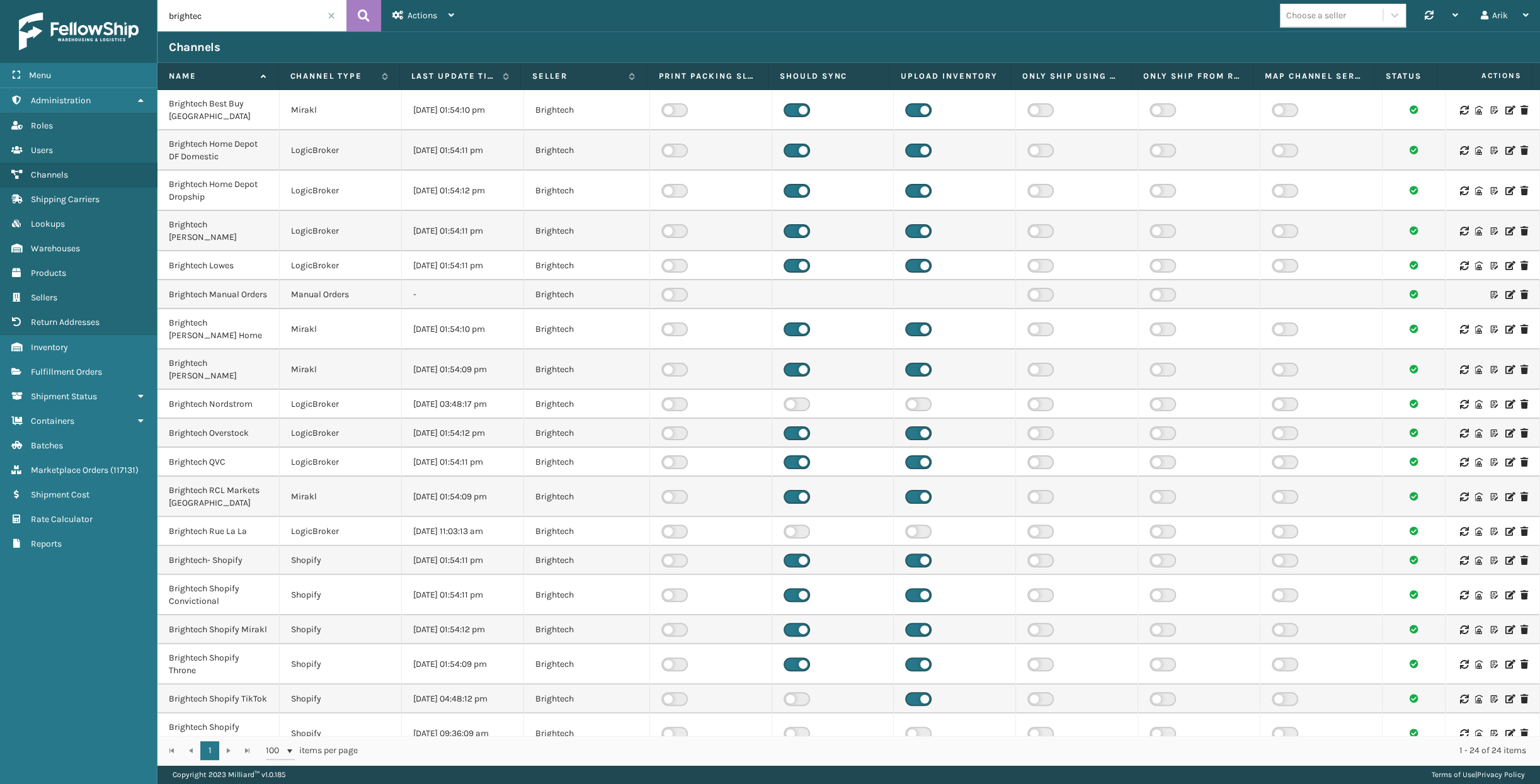
click at [1036, 192] on input "checkbox" at bounding box center [1032, 188] width 8 height 8
click at [1036, 147] on label at bounding box center [1041, 150] width 26 height 14
click at [1036, 147] on input "checkbox" at bounding box center [1032, 148] width 8 height 8
click at [1033, 111] on label at bounding box center [1041, 110] width 26 height 14
click at [1033, 111] on input "checkbox" at bounding box center [1032, 108] width 8 height 8
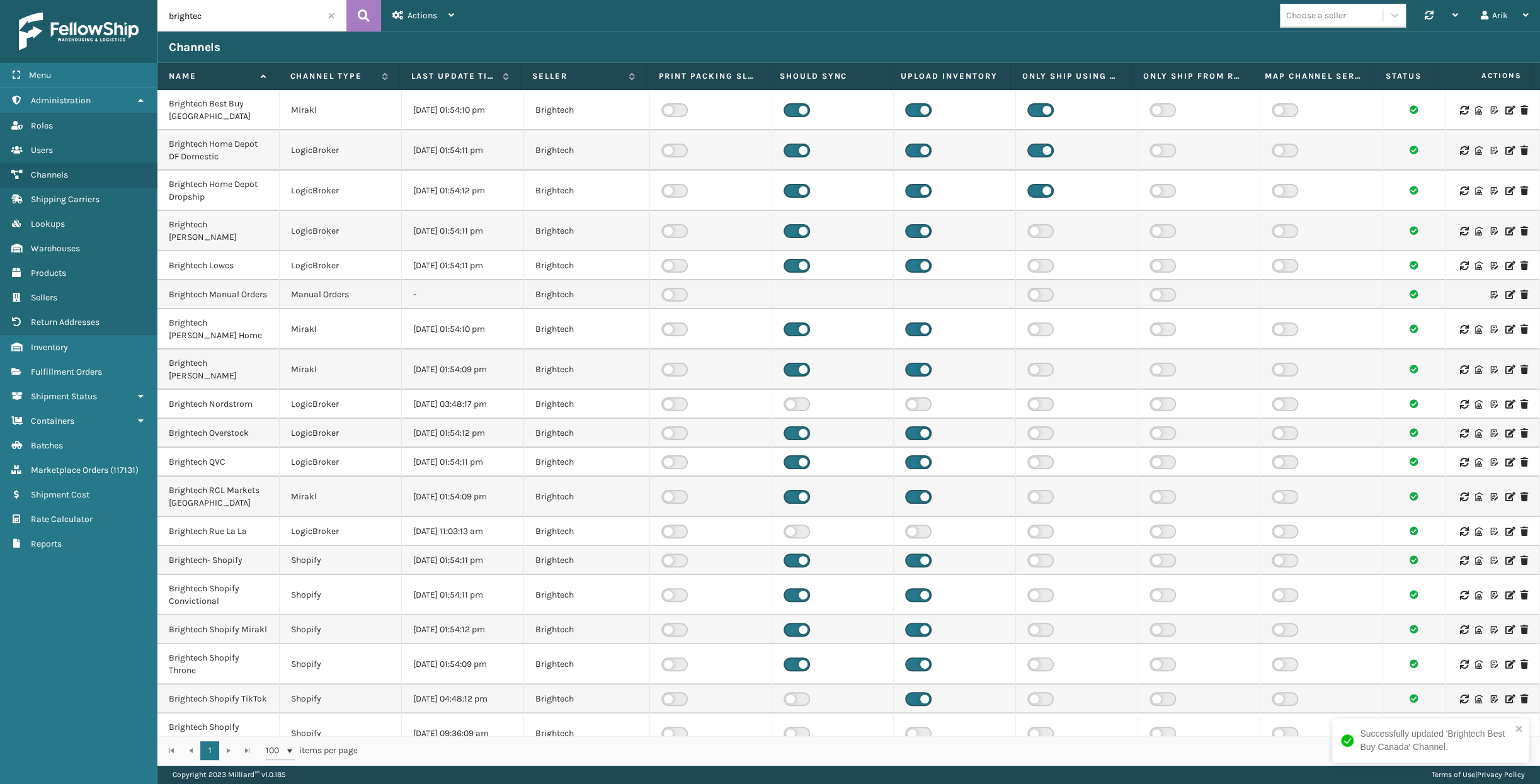
click at [1033, 259] on label at bounding box center [1041, 265] width 26 height 14
click at [1033, 259] on input "checkbox" at bounding box center [1032, 263] width 8 height 8
click at [1030, 397] on label at bounding box center [1041, 404] width 26 height 14
click at [1030, 397] on input "checkbox" at bounding box center [1032, 401] width 8 height 8
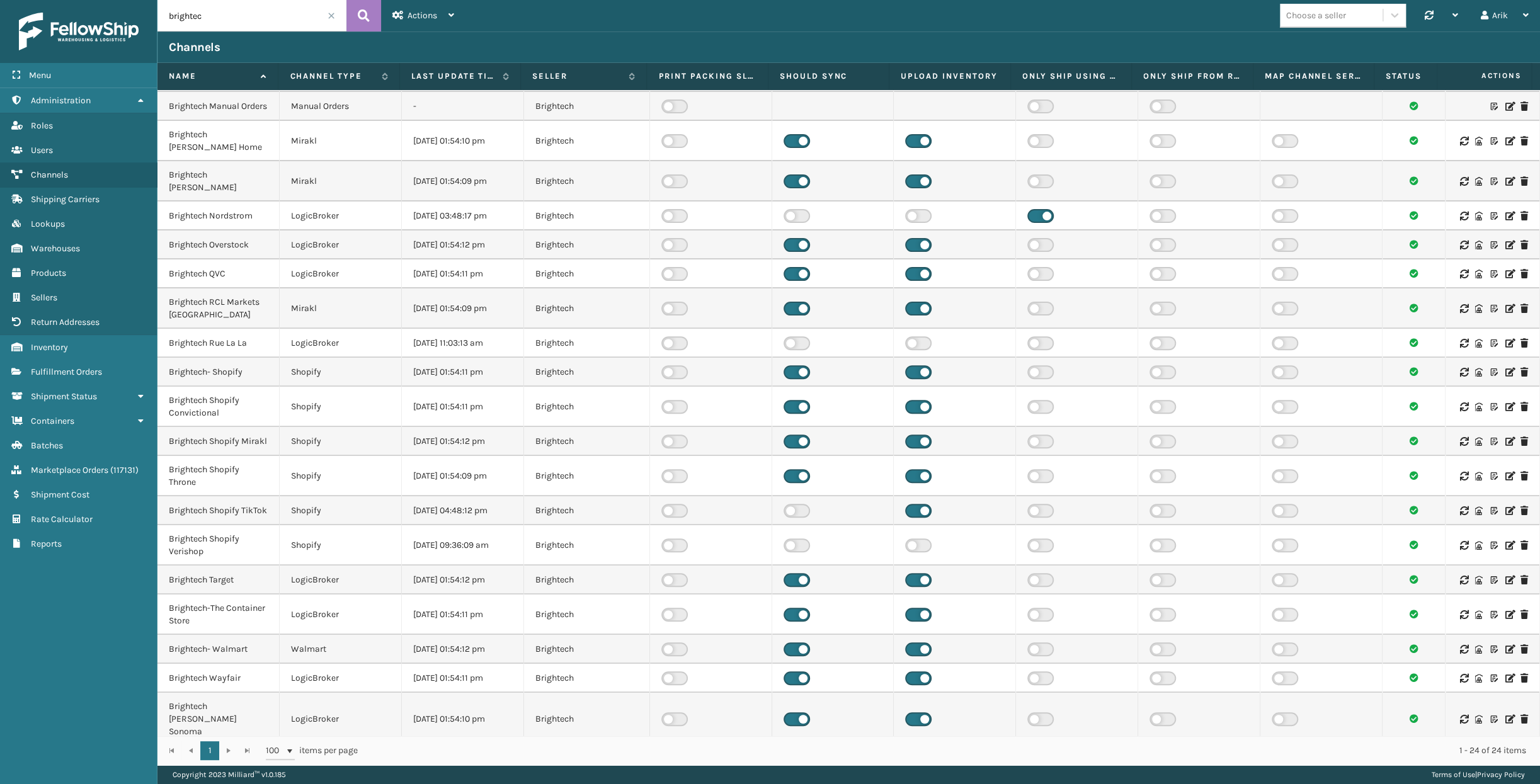
scroll to position [196, 0]
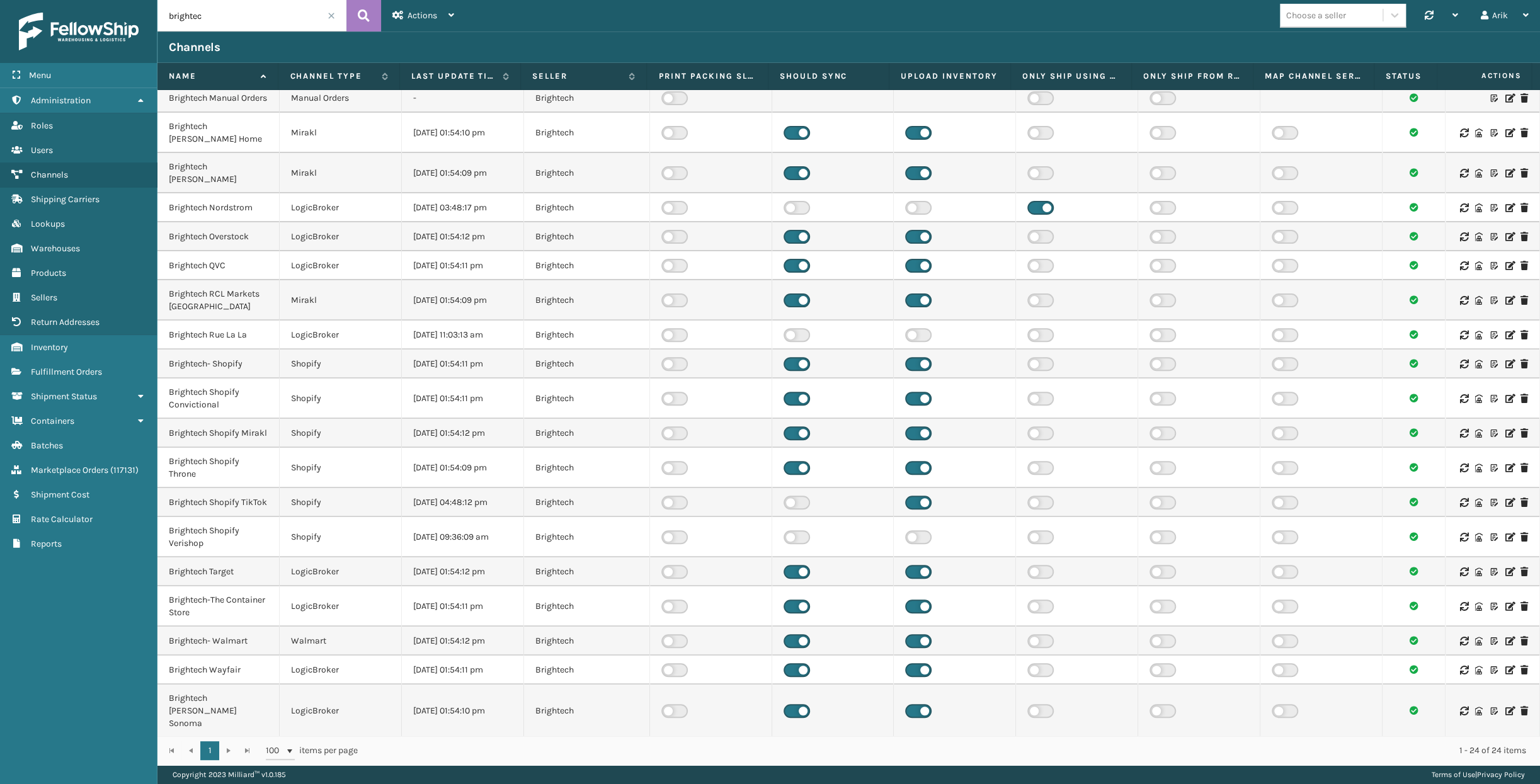
click at [1031, 578] on label at bounding box center [1041, 571] width 26 height 14
click at [1031, 573] on input "checkbox" at bounding box center [1032, 569] width 8 height 8
click at [1036, 676] on label at bounding box center [1041, 669] width 26 height 14
click at [1036, 671] on input "checkbox" at bounding box center [1032, 667] width 8 height 8
click at [1027, 715] on label at bounding box center [1041, 710] width 26 height 14
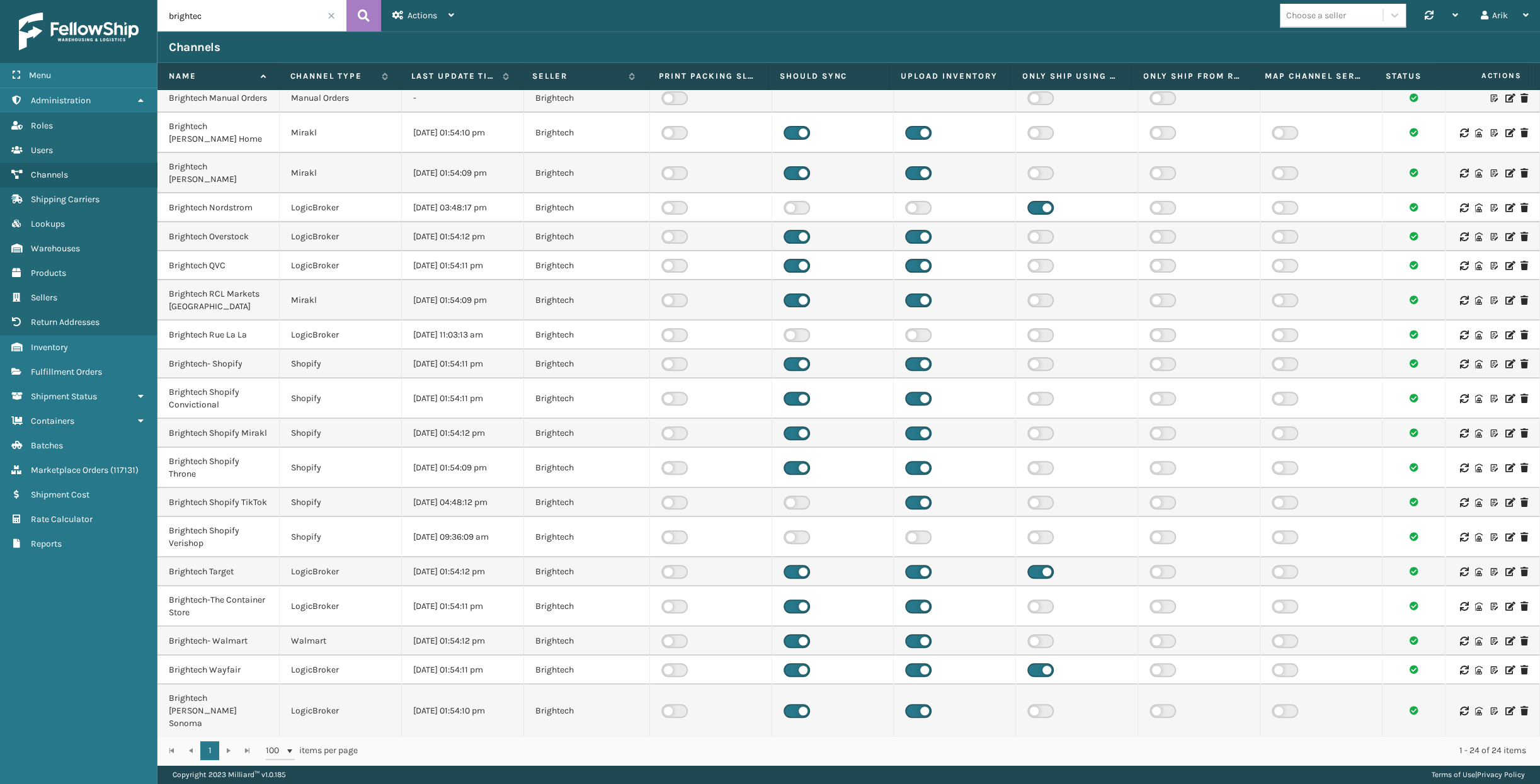
click at [1027, 712] on input "checkbox" at bounding box center [1032, 708] width 8 height 8
click at [1037, 613] on label at bounding box center [1041, 606] width 26 height 14
click at [1036, 607] on input "checkbox" at bounding box center [1032, 603] width 8 height 8
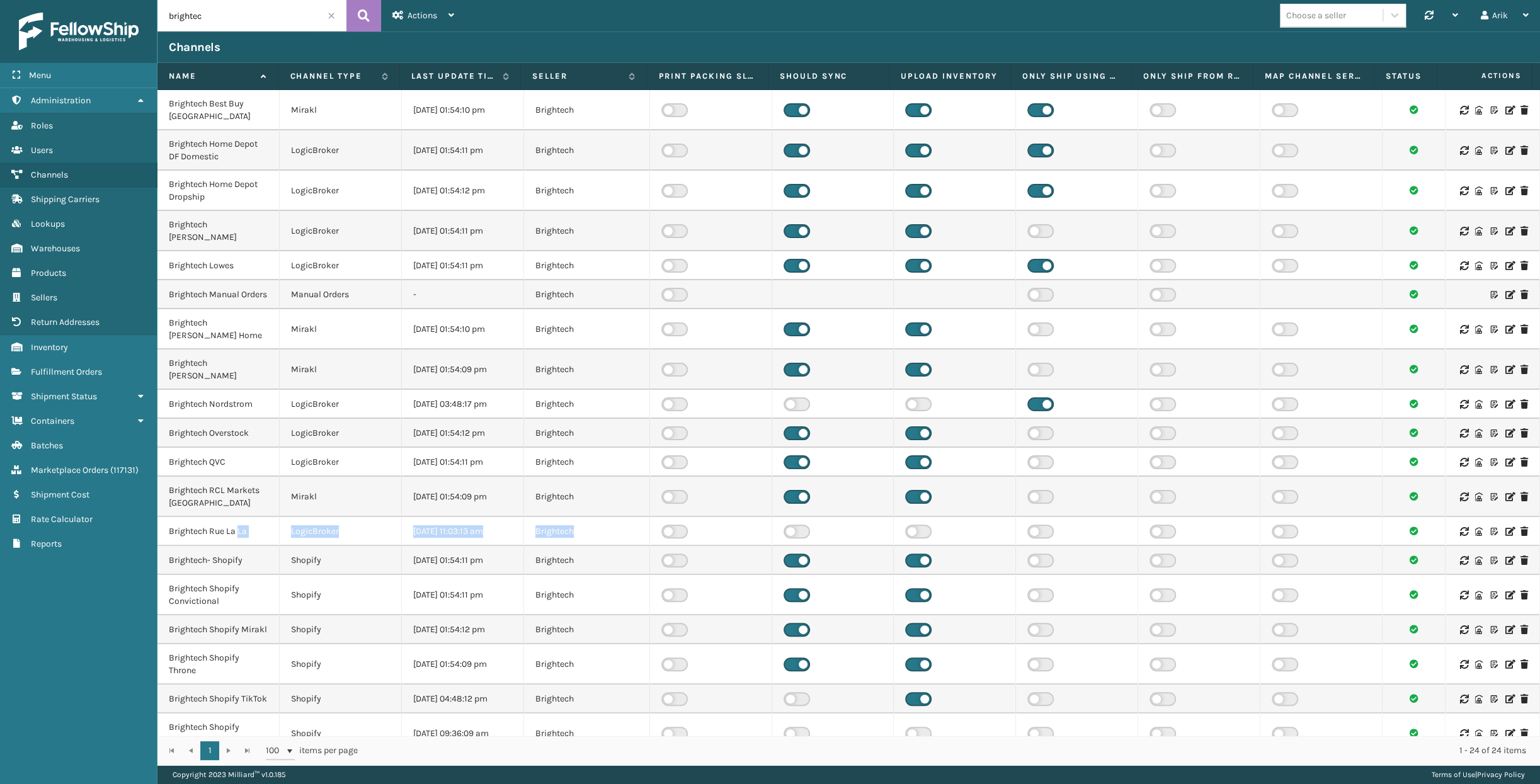
drag, startPoint x: 393, startPoint y: 520, endPoint x: 1039, endPoint y: 526, distance: 646.0
click at [1039, 526] on tr "Brightech Rue La La LogicBroker [DATE] 11:03:13 am Brightech" at bounding box center [848, 531] width 1382 height 29
click at [1034, 525] on label at bounding box center [1041, 531] width 26 height 14
click at [1034, 525] on input "checkbox" at bounding box center [1032, 529] width 8 height 8
click at [1033, 455] on label at bounding box center [1041, 461] width 26 height 14
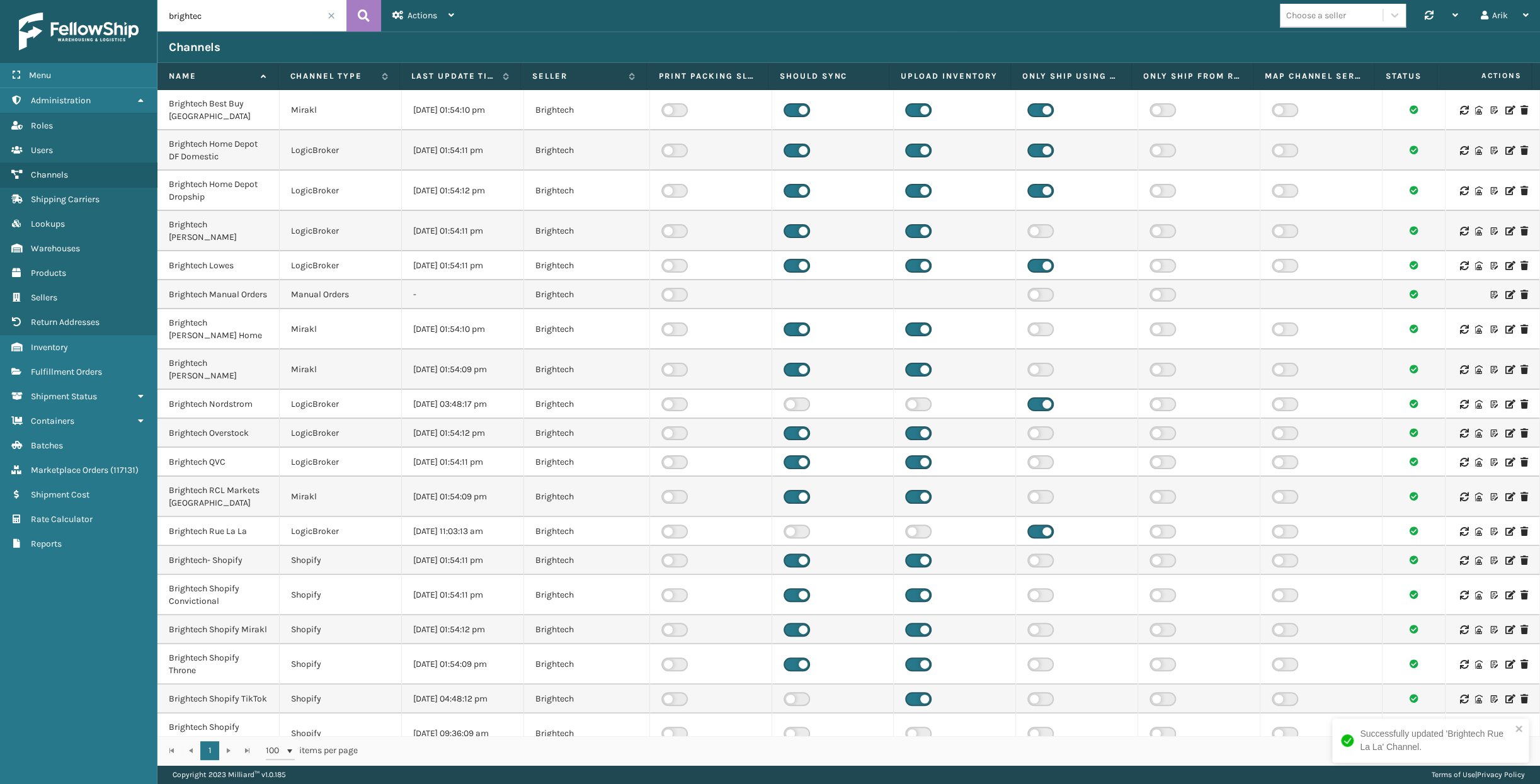
click at [1033, 455] on input "checkbox" at bounding box center [1032, 459] width 8 height 8
click at [1034, 426] on label at bounding box center [1041, 433] width 26 height 14
click at [1034, 426] on input "checkbox" at bounding box center [1032, 430] width 8 height 8
click at [1032, 363] on label at bounding box center [1041, 369] width 26 height 14
click at [1032, 363] on input "checkbox" at bounding box center [1032, 367] width 8 height 8
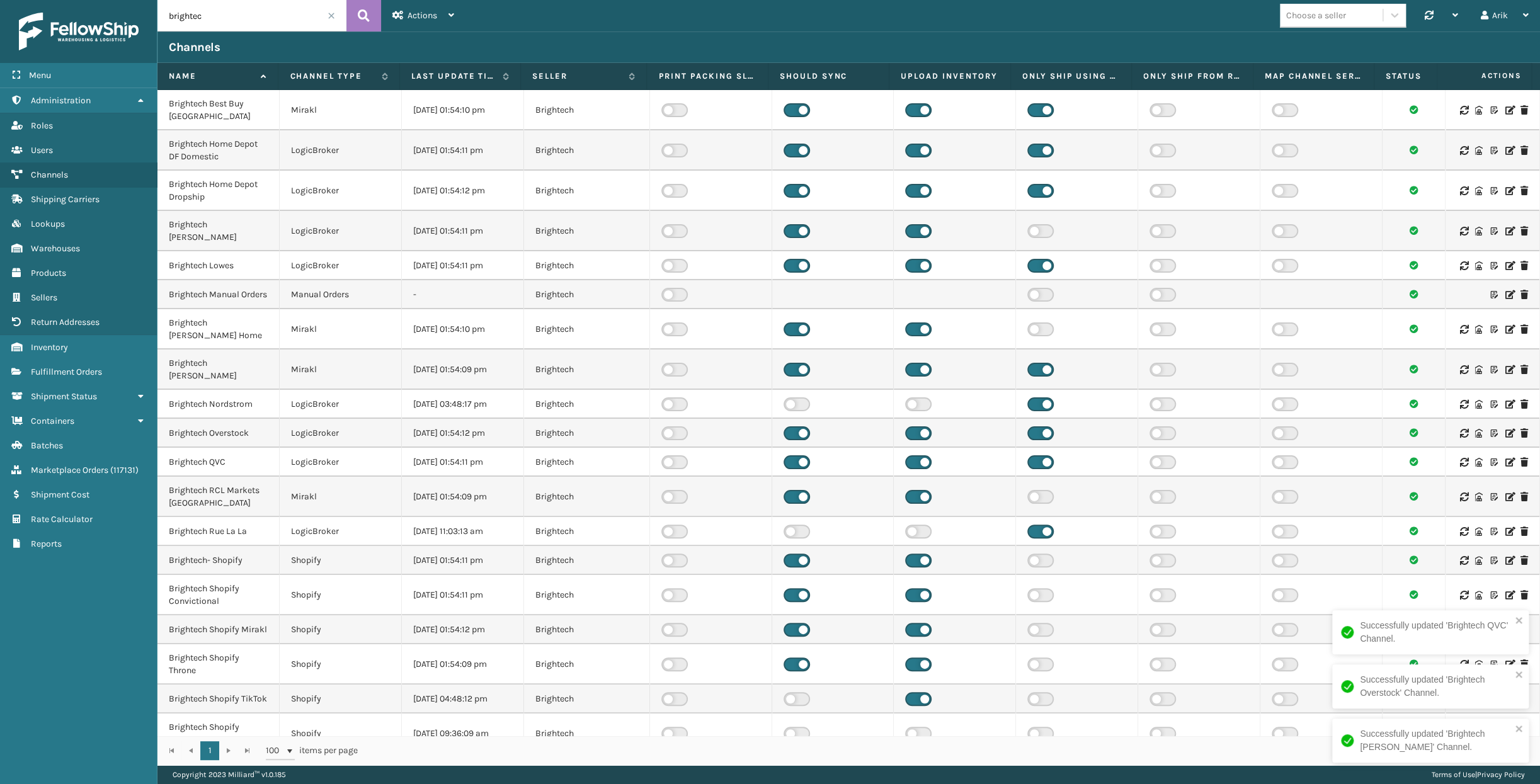
click at [1033, 323] on label at bounding box center [1041, 329] width 26 height 14
click at [1033, 323] on input "checkbox" at bounding box center [1032, 327] width 8 height 8
click at [1041, 224] on label at bounding box center [1041, 231] width 26 height 14
click at [1036, 224] on input "checkbox" at bounding box center [1032, 228] width 8 height 8
click at [1326, 15] on div "Choose a seller" at bounding box center [1316, 16] width 60 height 13
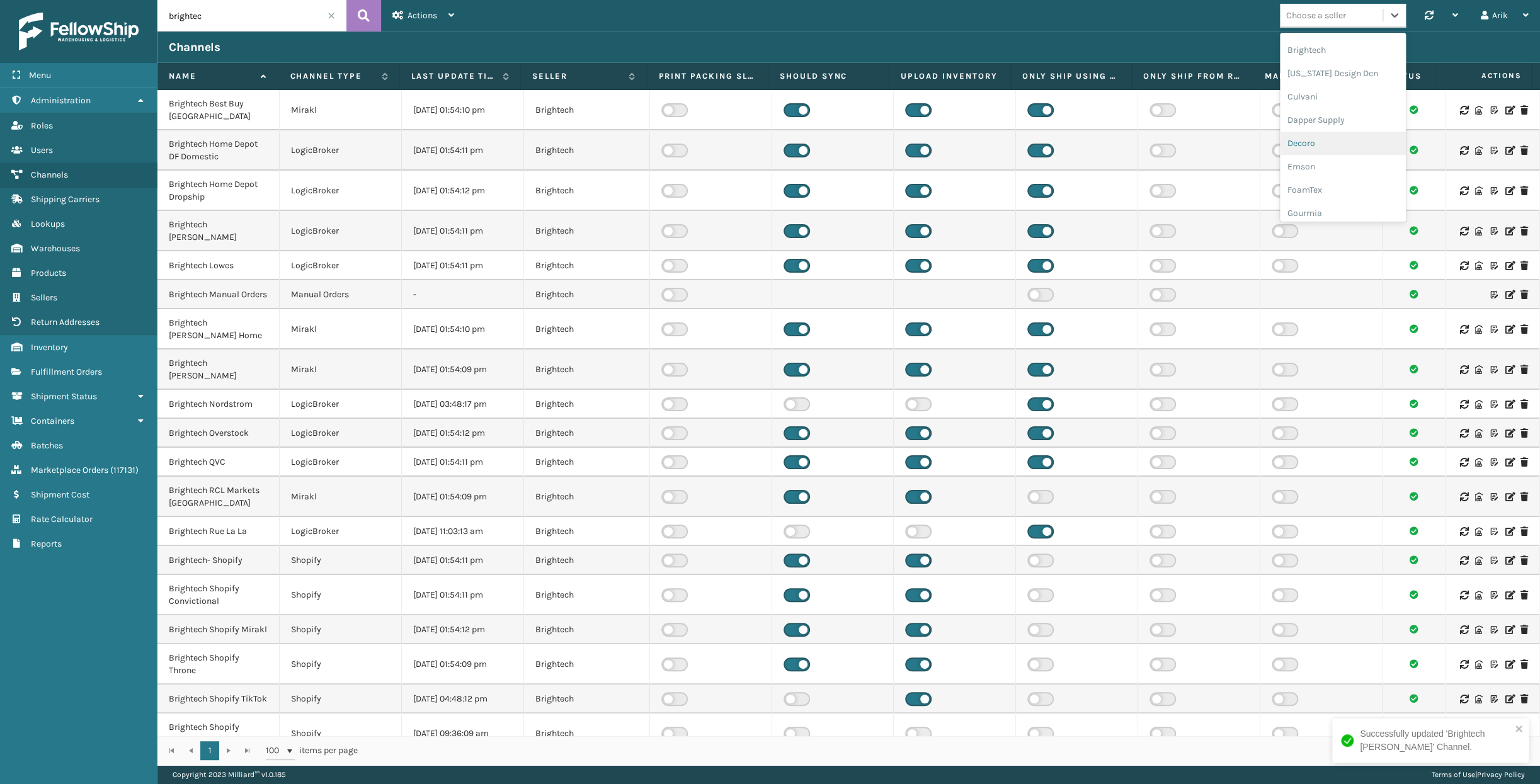
scroll to position [228, 0]
click at [1310, 102] on div "Emson" at bounding box center [1342, 98] width 126 height 23
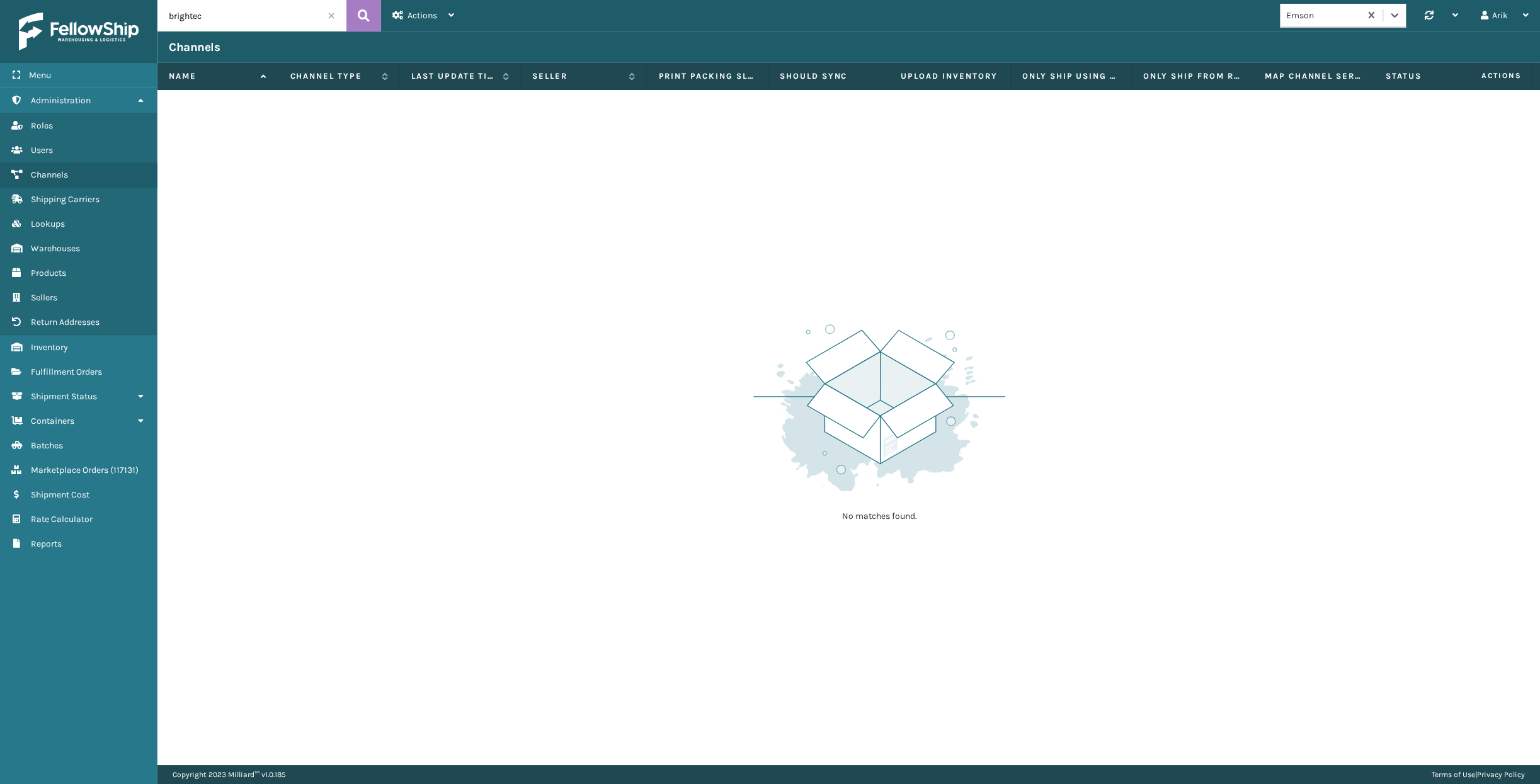
click at [333, 14] on span at bounding box center [331, 16] width 7 height 7
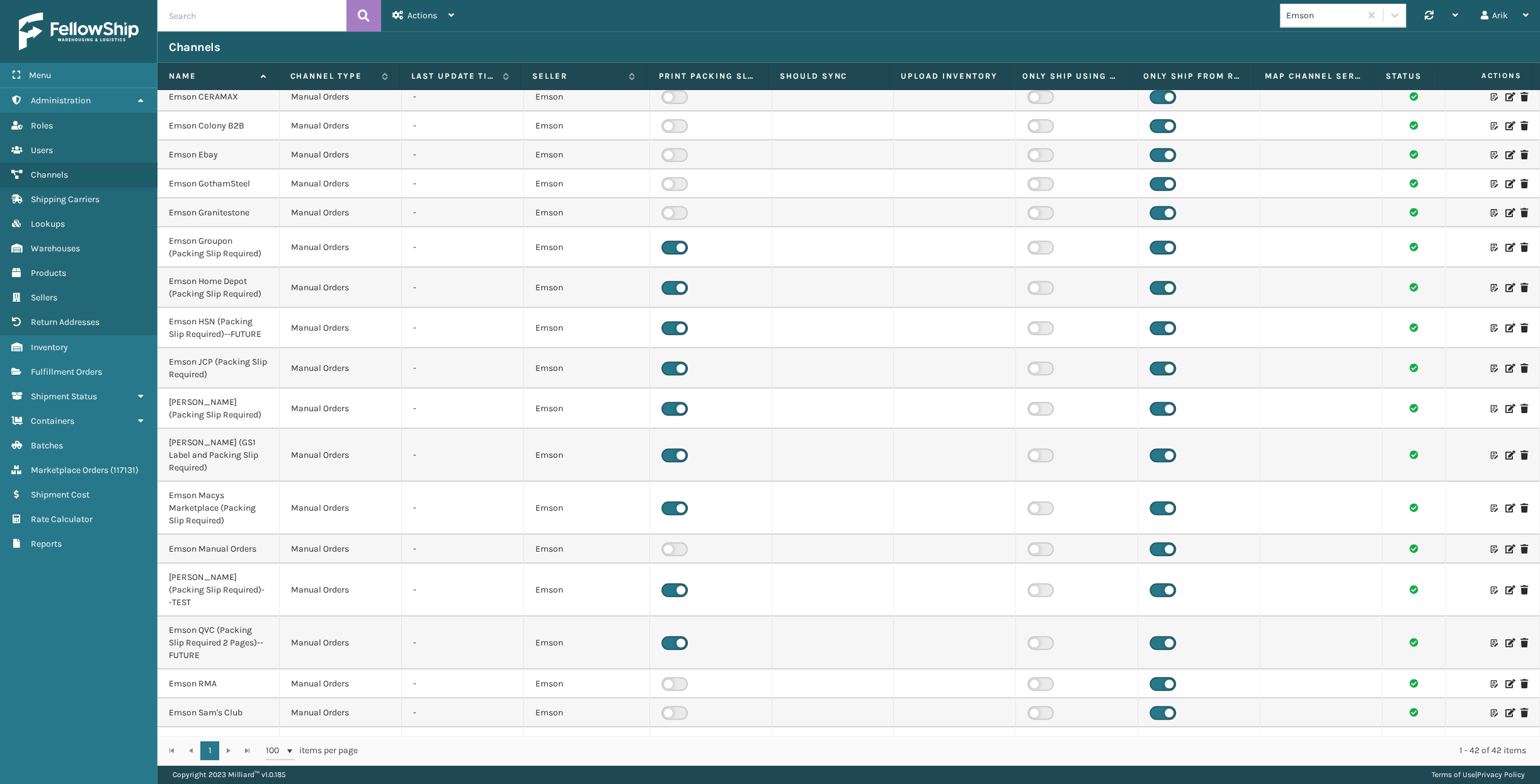
scroll to position [515, 0]
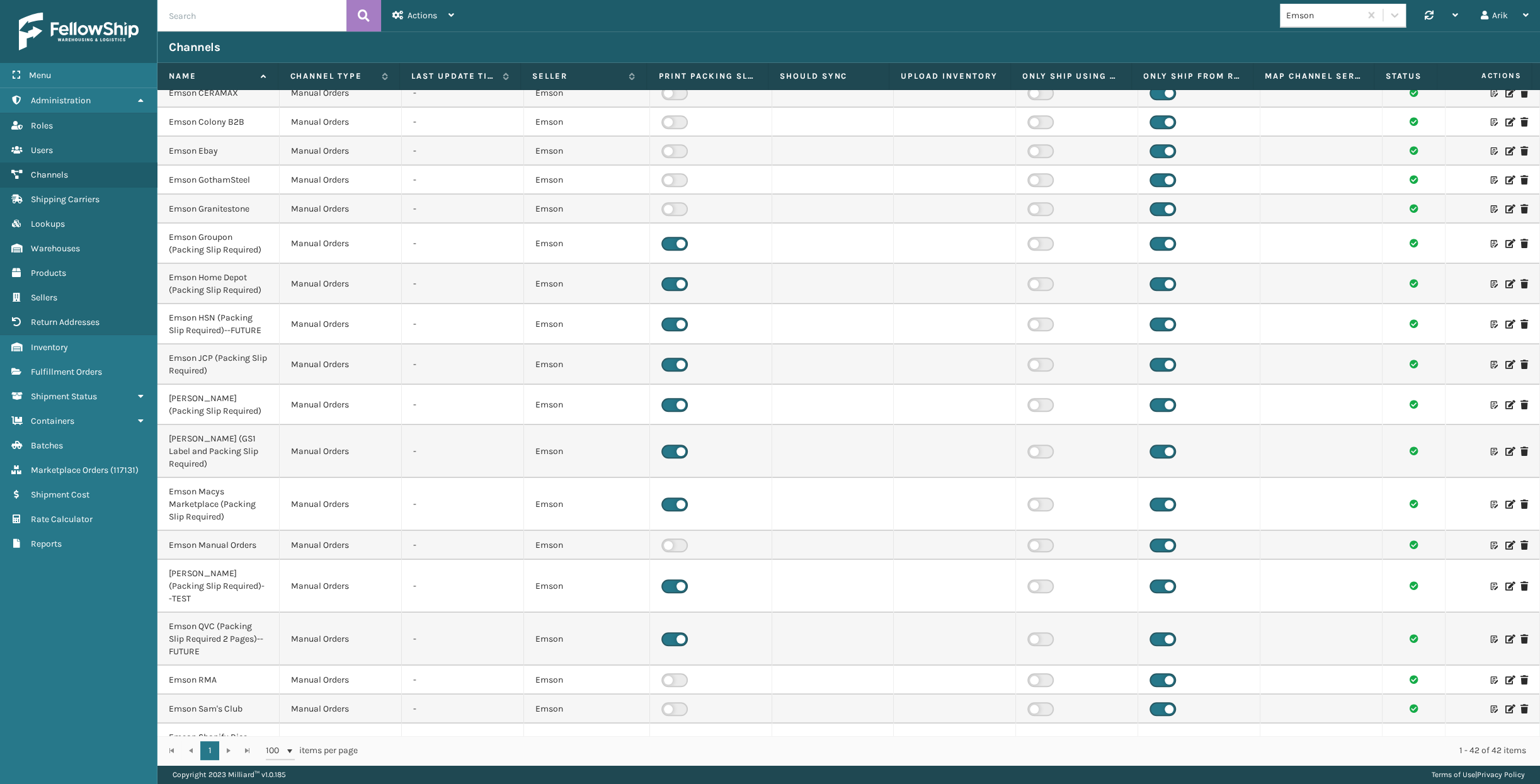
click at [1036, 444] on label at bounding box center [1041, 451] width 26 height 14
click at [1036, 444] on input "checkbox" at bounding box center [1032, 448] width 8 height 8
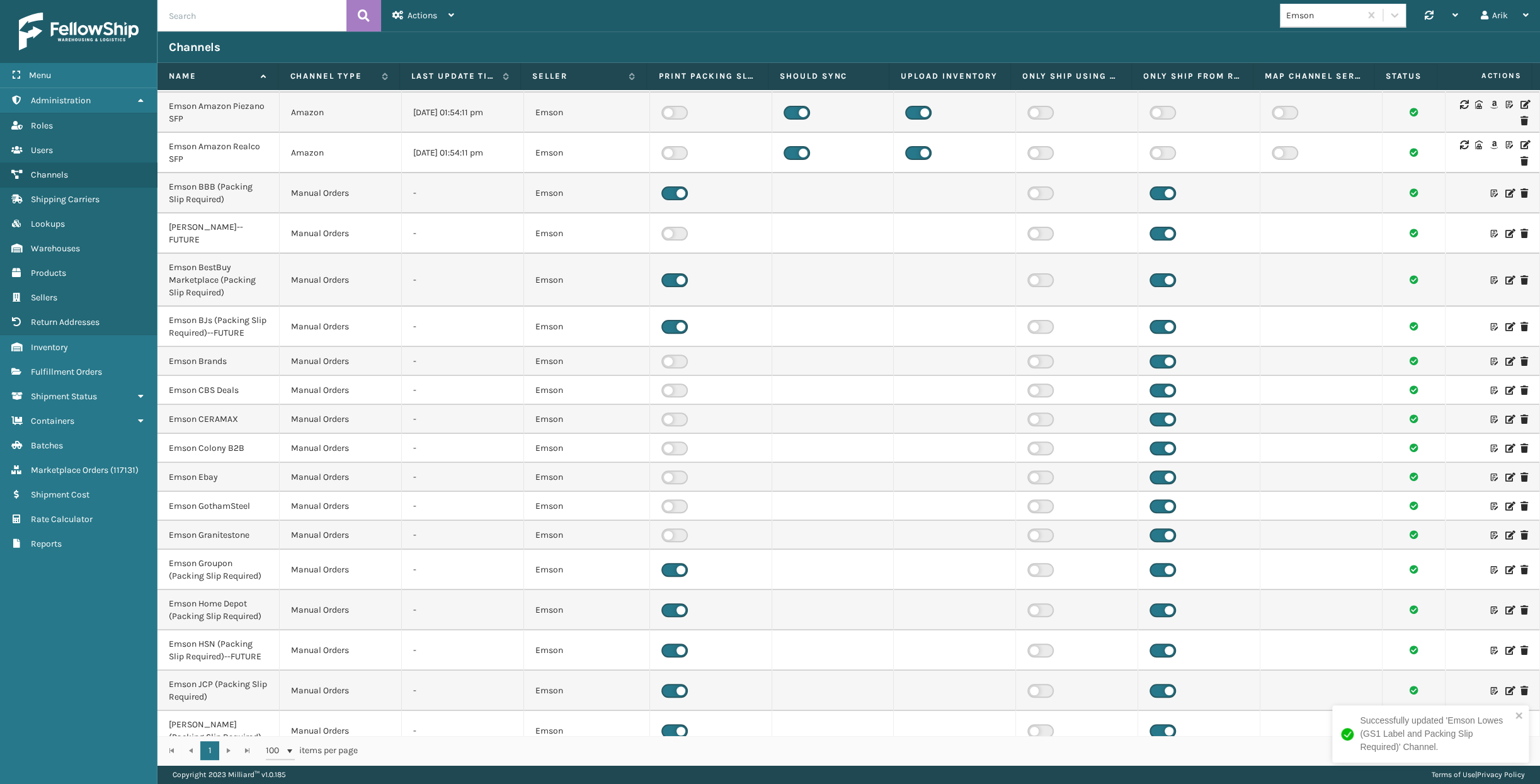
scroll to position [228, 0]
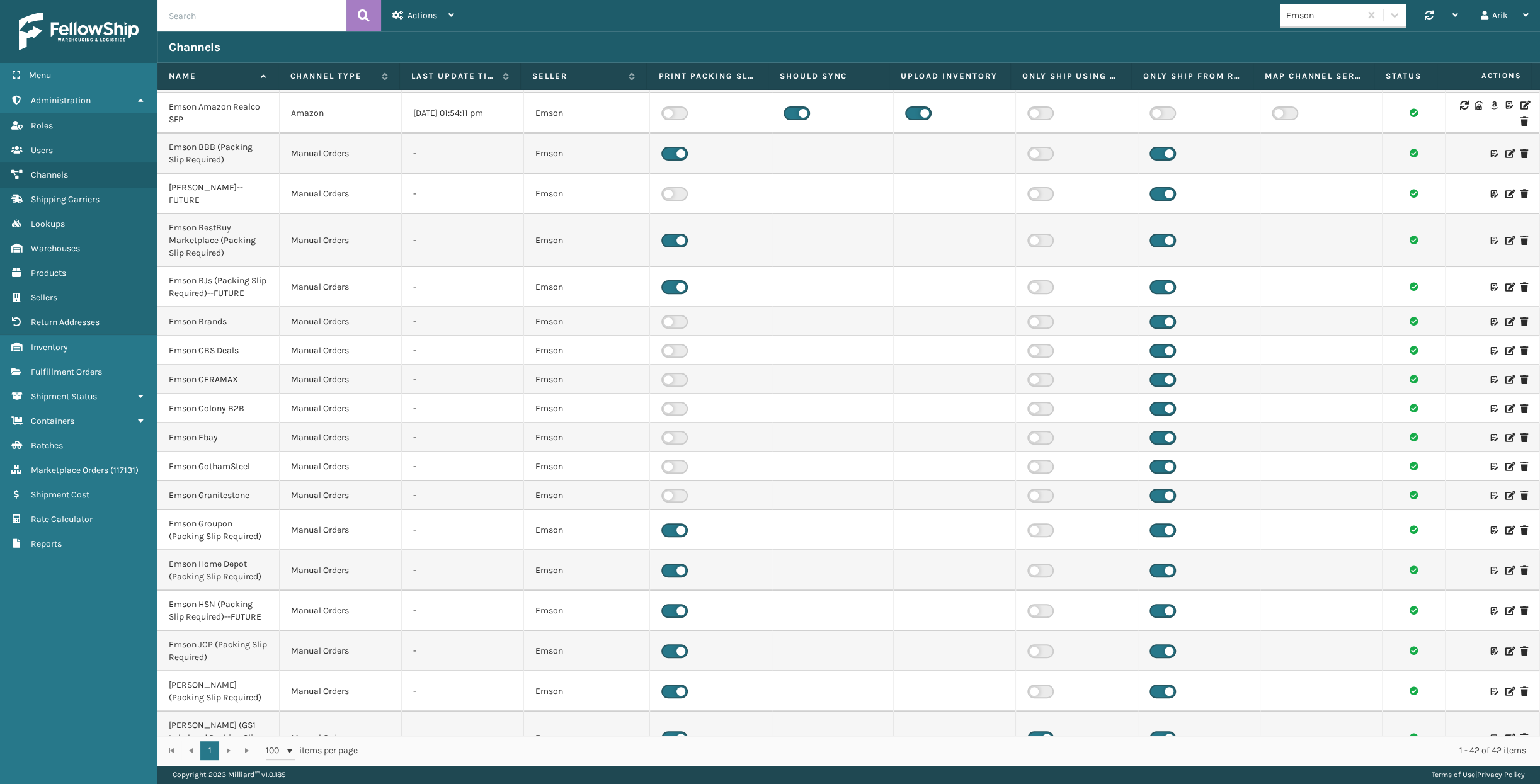
click at [1031, 563] on label at bounding box center [1041, 570] width 26 height 14
click at [1031, 563] on input "checkbox" at bounding box center [1032, 567] width 8 height 8
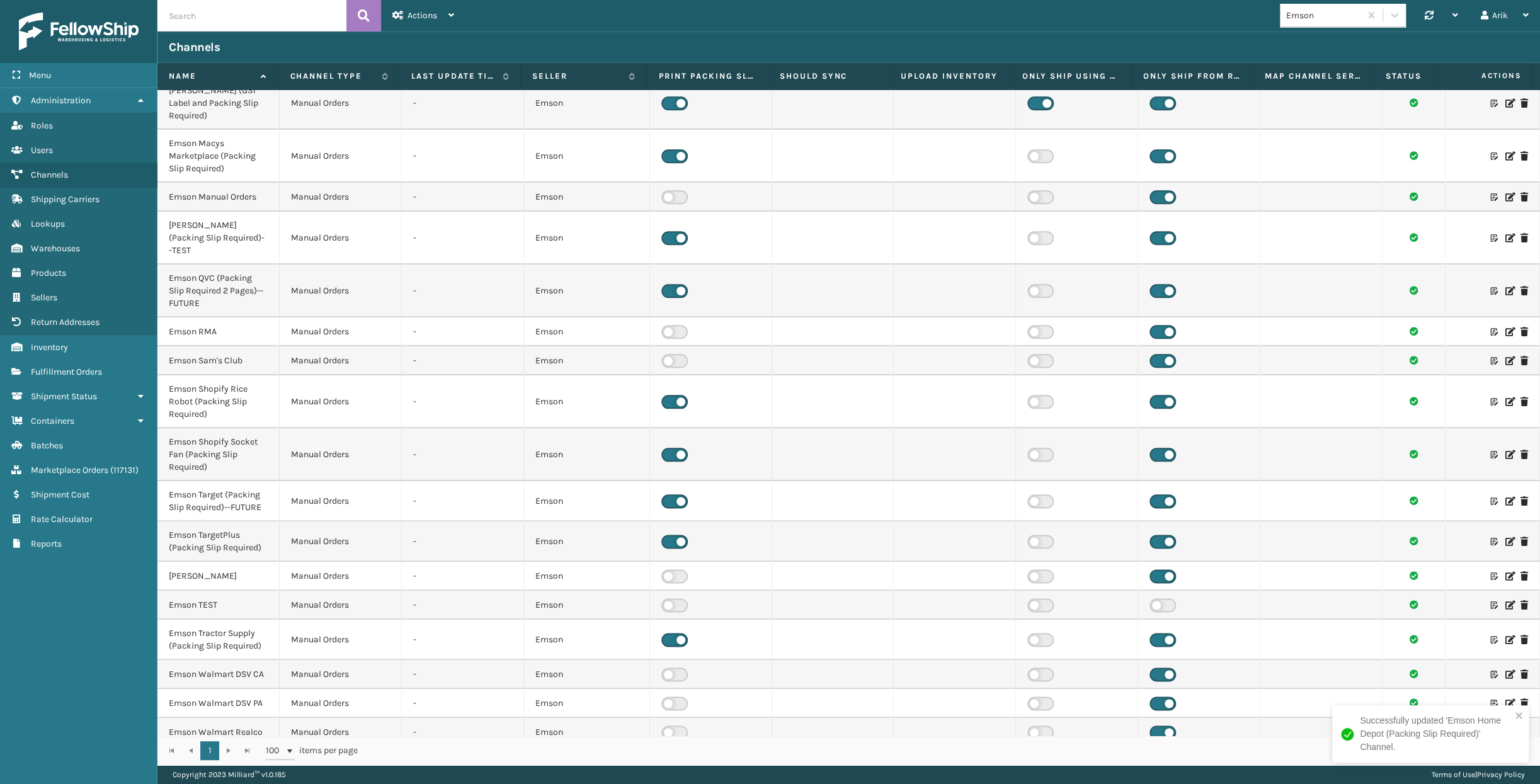
scroll to position [908, 0]
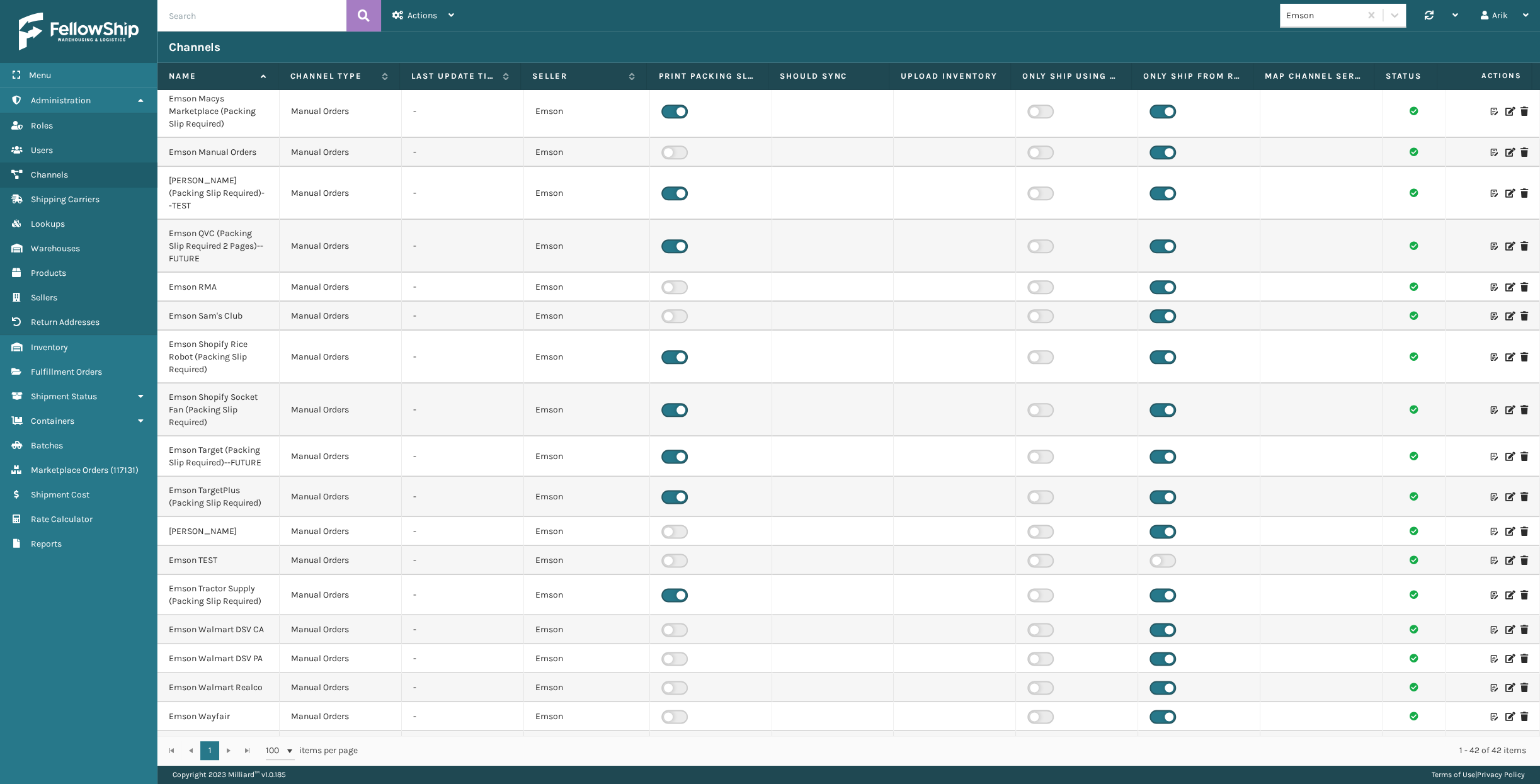
click at [1034, 652] on label at bounding box center [1041, 658] width 26 height 14
click at [1034, 652] on input "checkbox" at bounding box center [1032, 656] width 8 height 8
click at [1040, 622] on label at bounding box center [1041, 629] width 26 height 14
click at [1036, 622] on input "checkbox" at bounding box center [1032, 626] width 8 height 8
drag, startPoint x: 588, startPoint y: 37, endPoint x: 579, endPoint y: 44, distance: 11.4
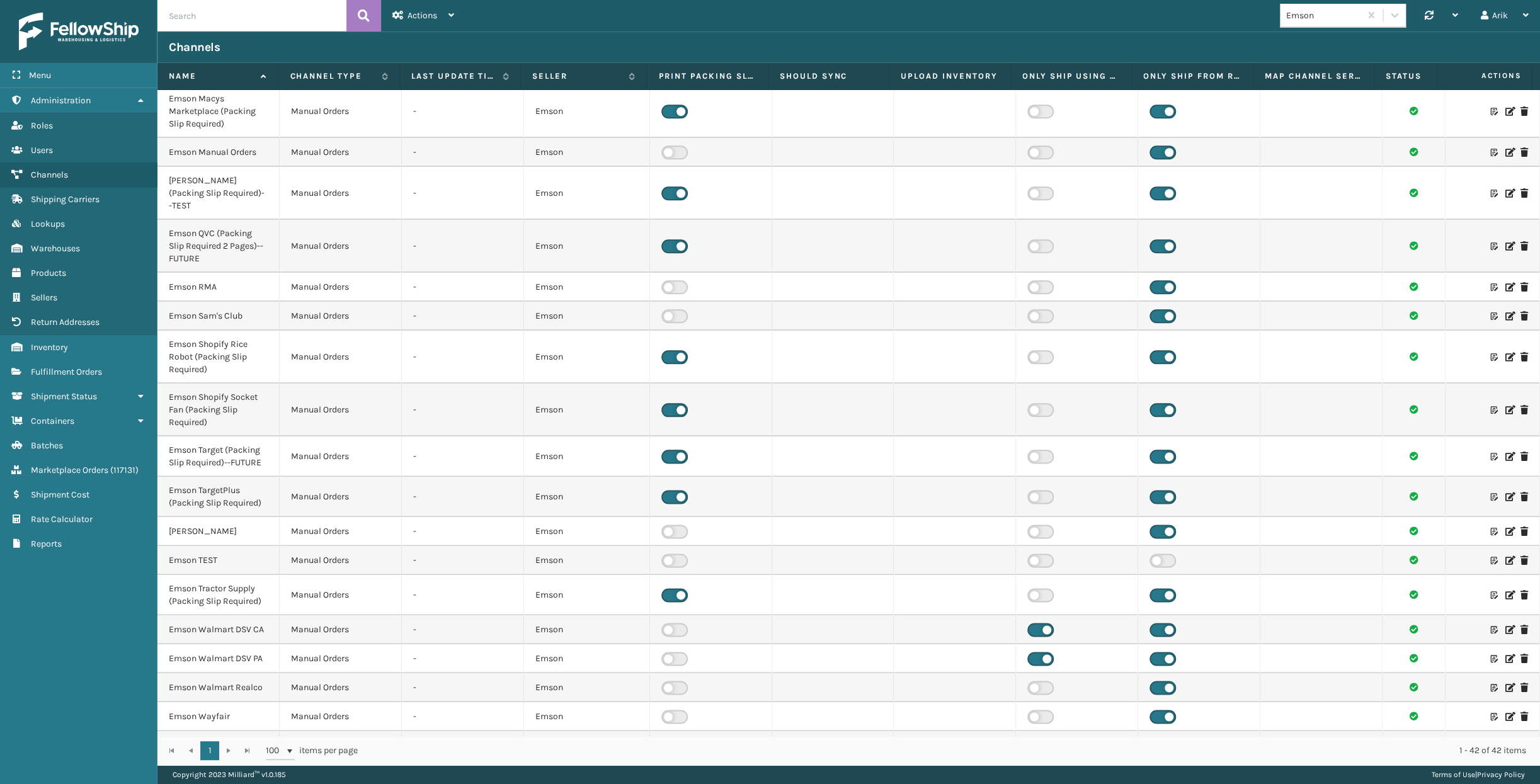
click at [588, 37] on div "Channels" at bounding box center [848, 47] width 1382 height 31
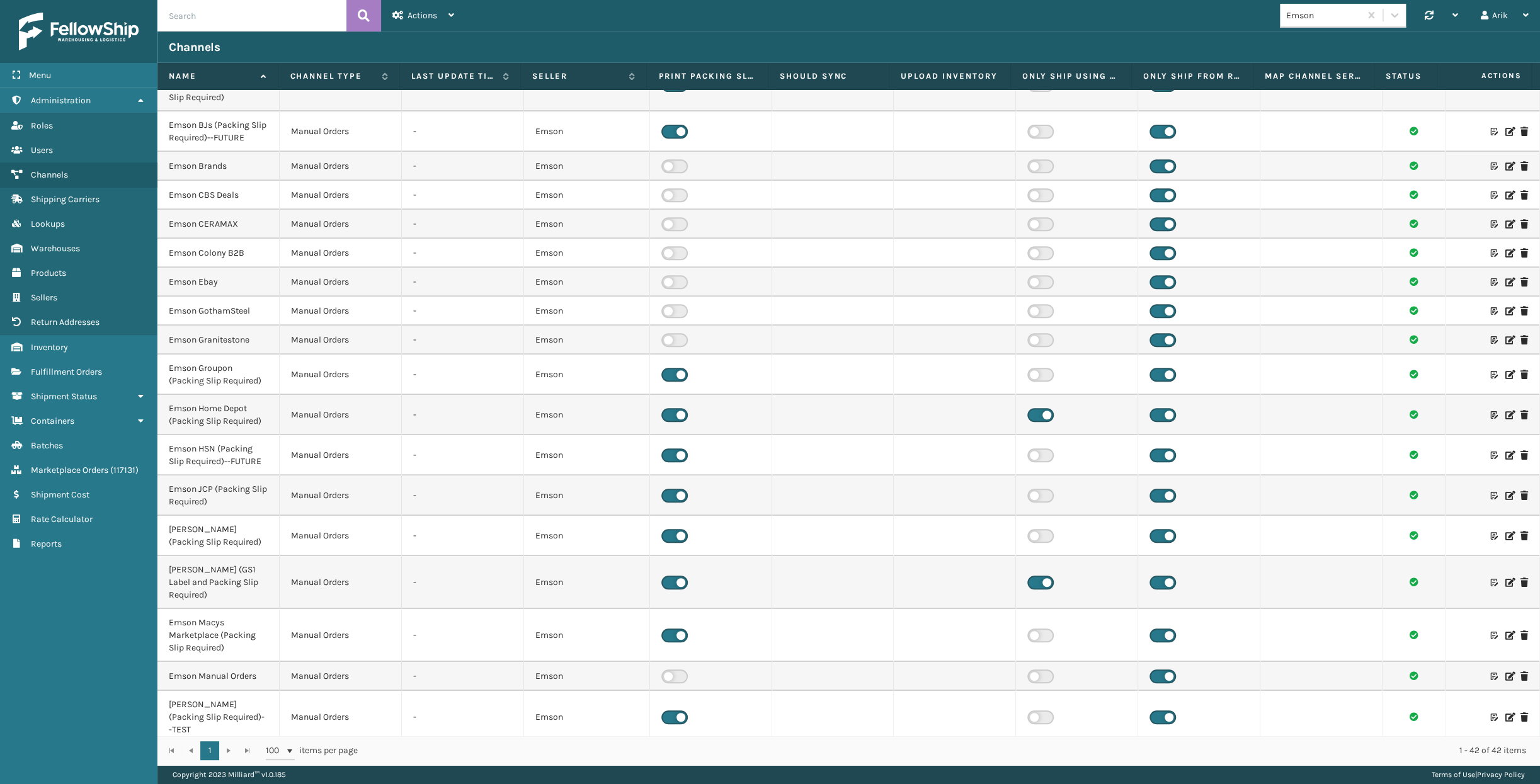
scroll to position [336, 0]
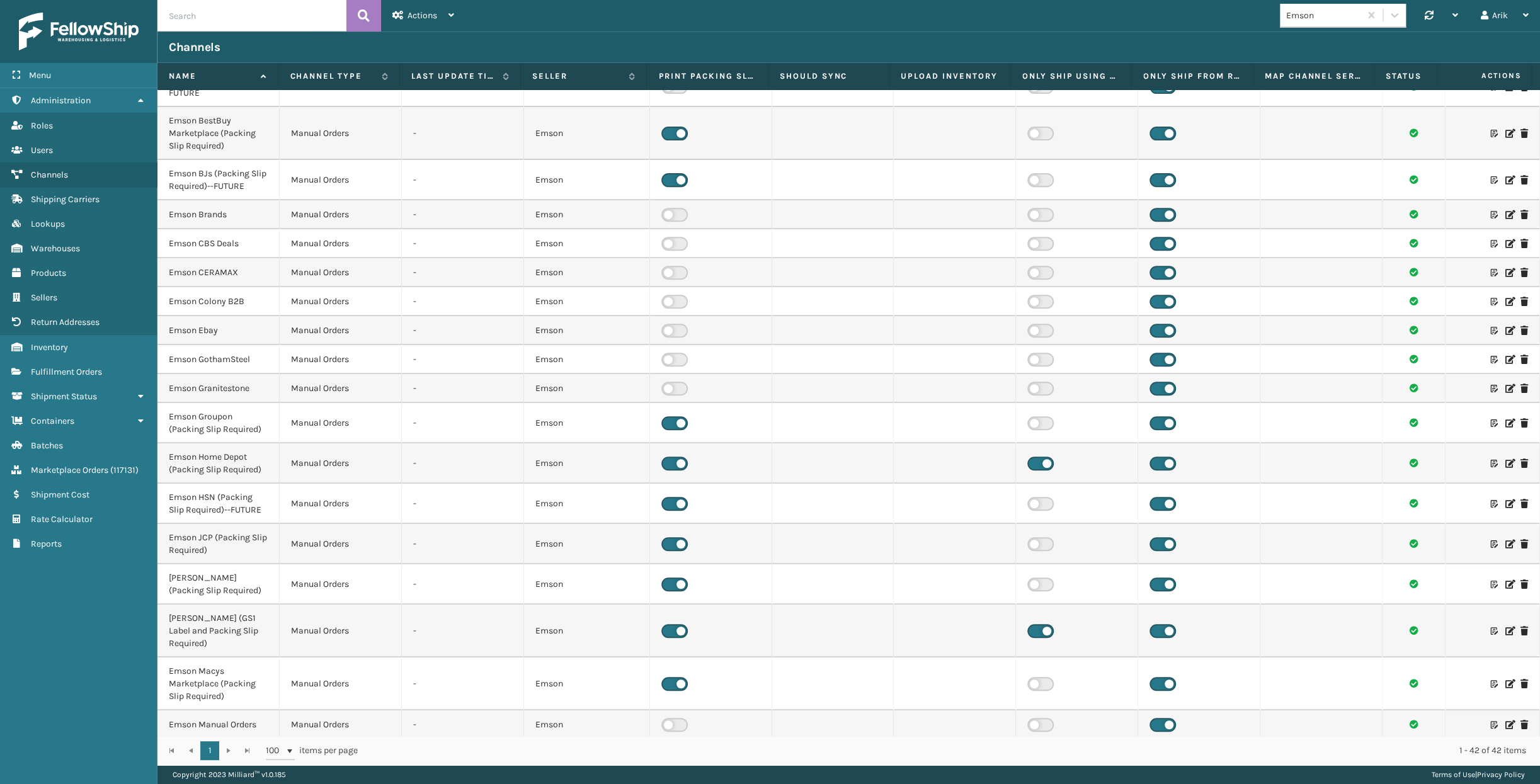
click at [1355, 459] on icon at bounding box center [1509, 463] width 7 height 9
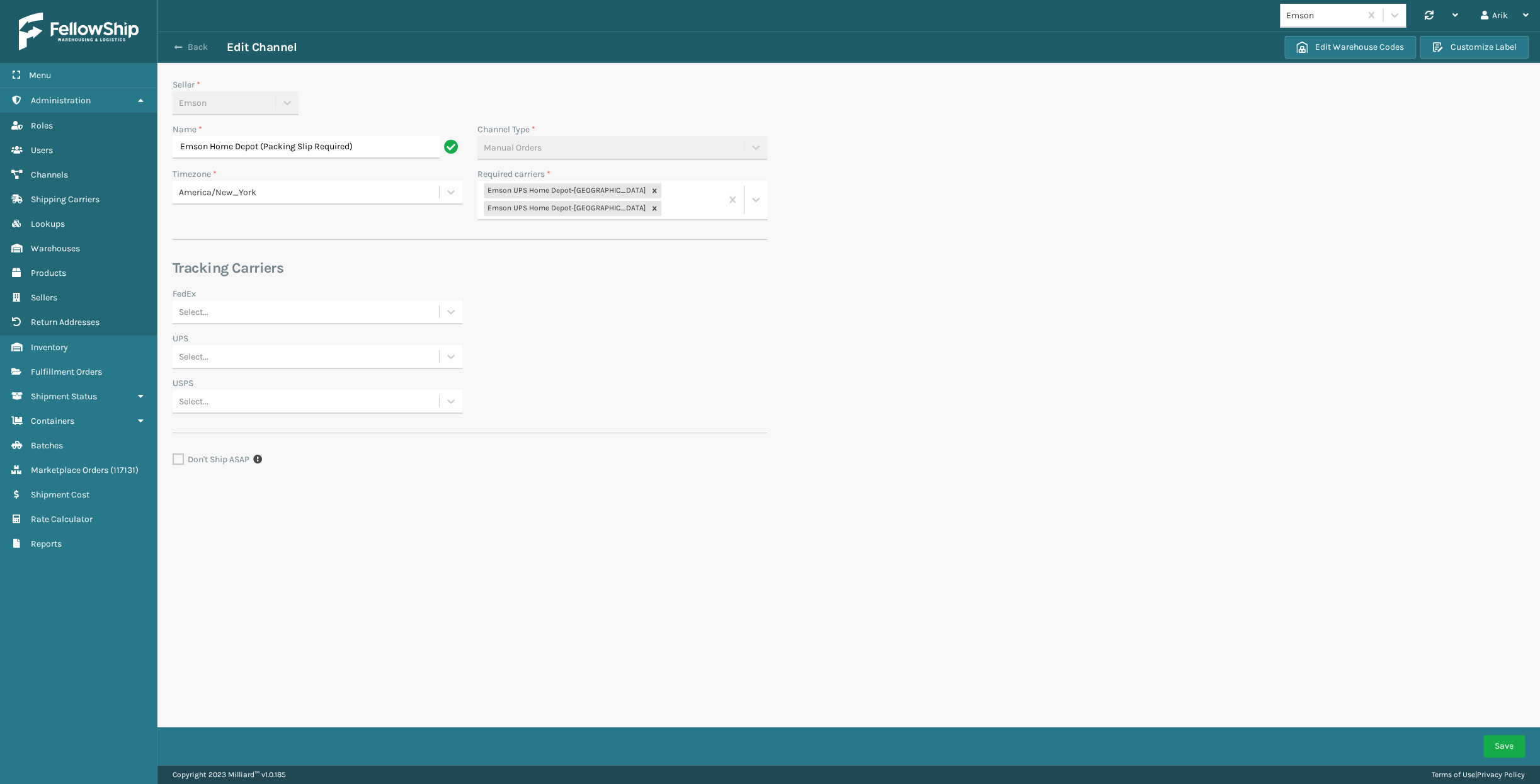
click at [180, 48] on span "button" at bounding box center [177, 47] width 7 height 9
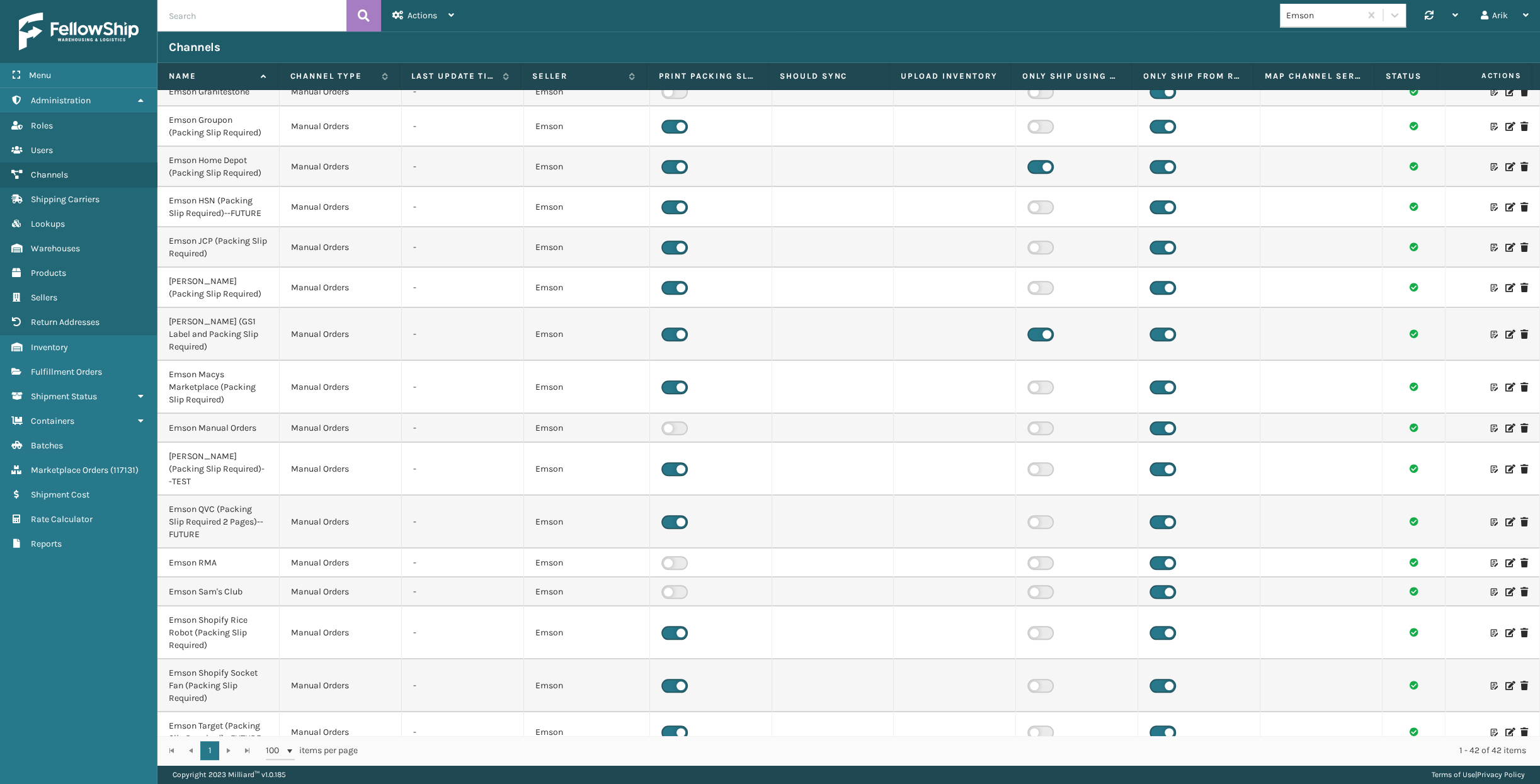
scroll to position [622, 0]
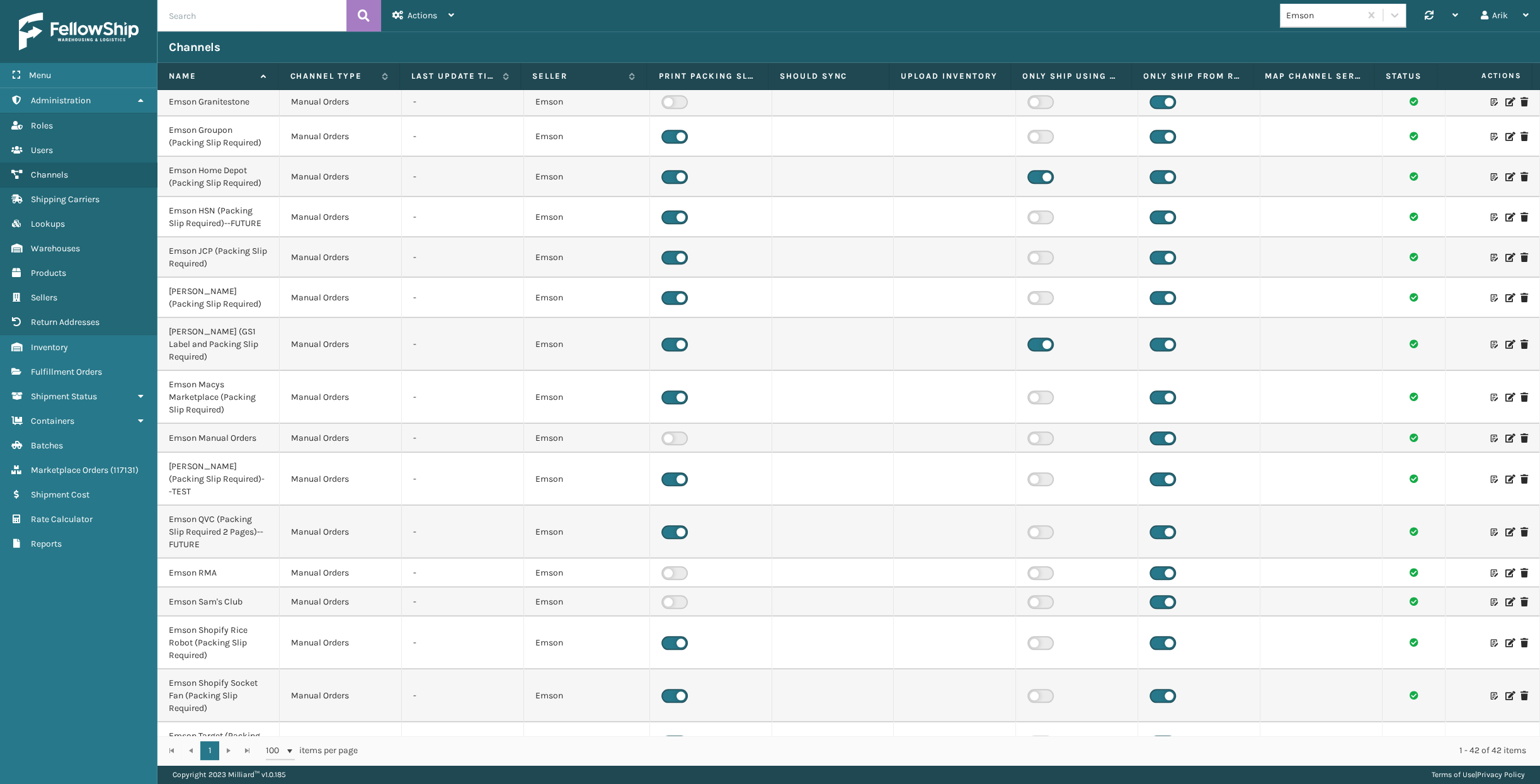
click at [1033, 291] on label at bounding box center [1041, 297] width 26 height 14
click at [1033, 291] on input "checkbox" at bounding box center [1032, 295] width 8 height 8
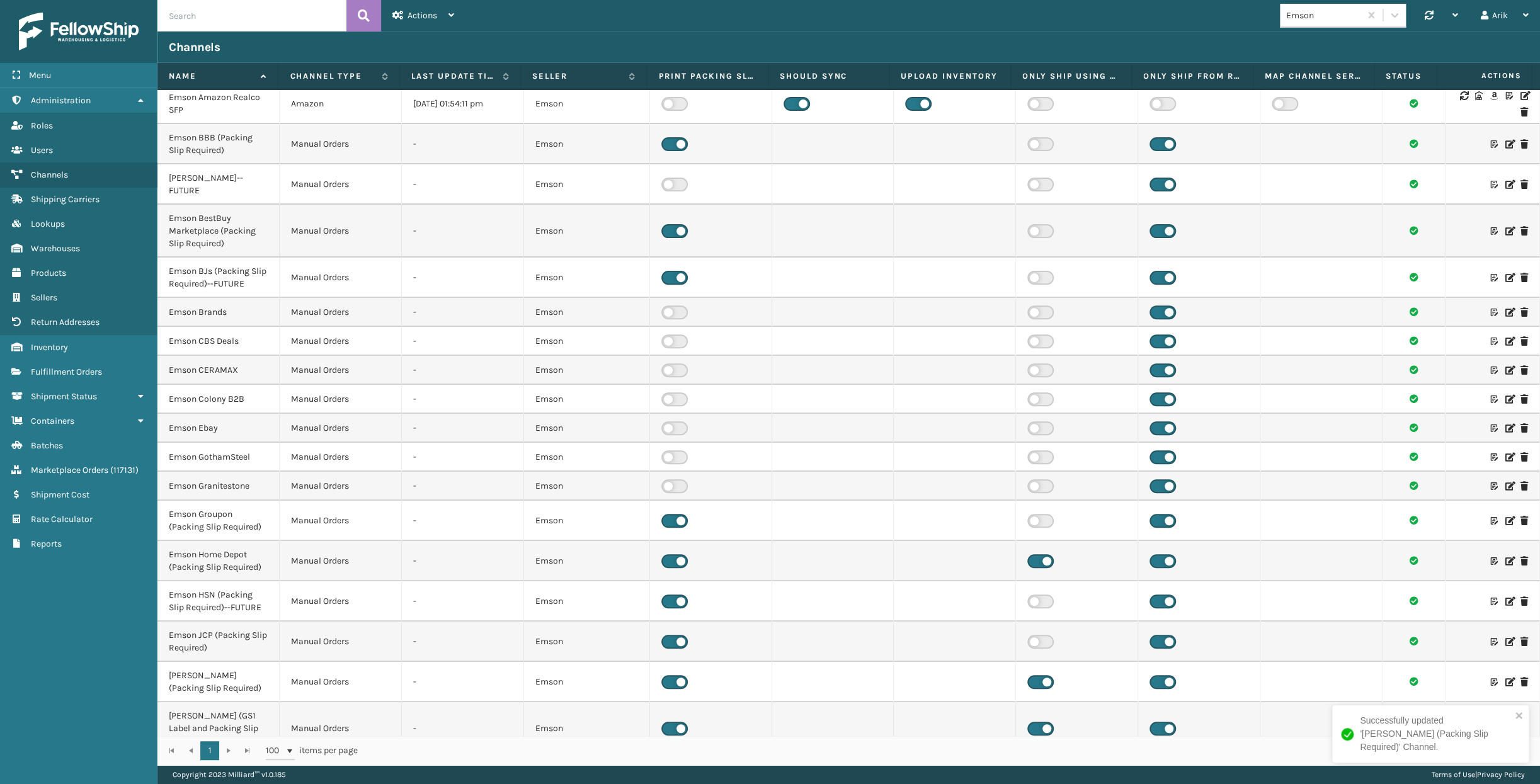
scroll to position [286, 0]
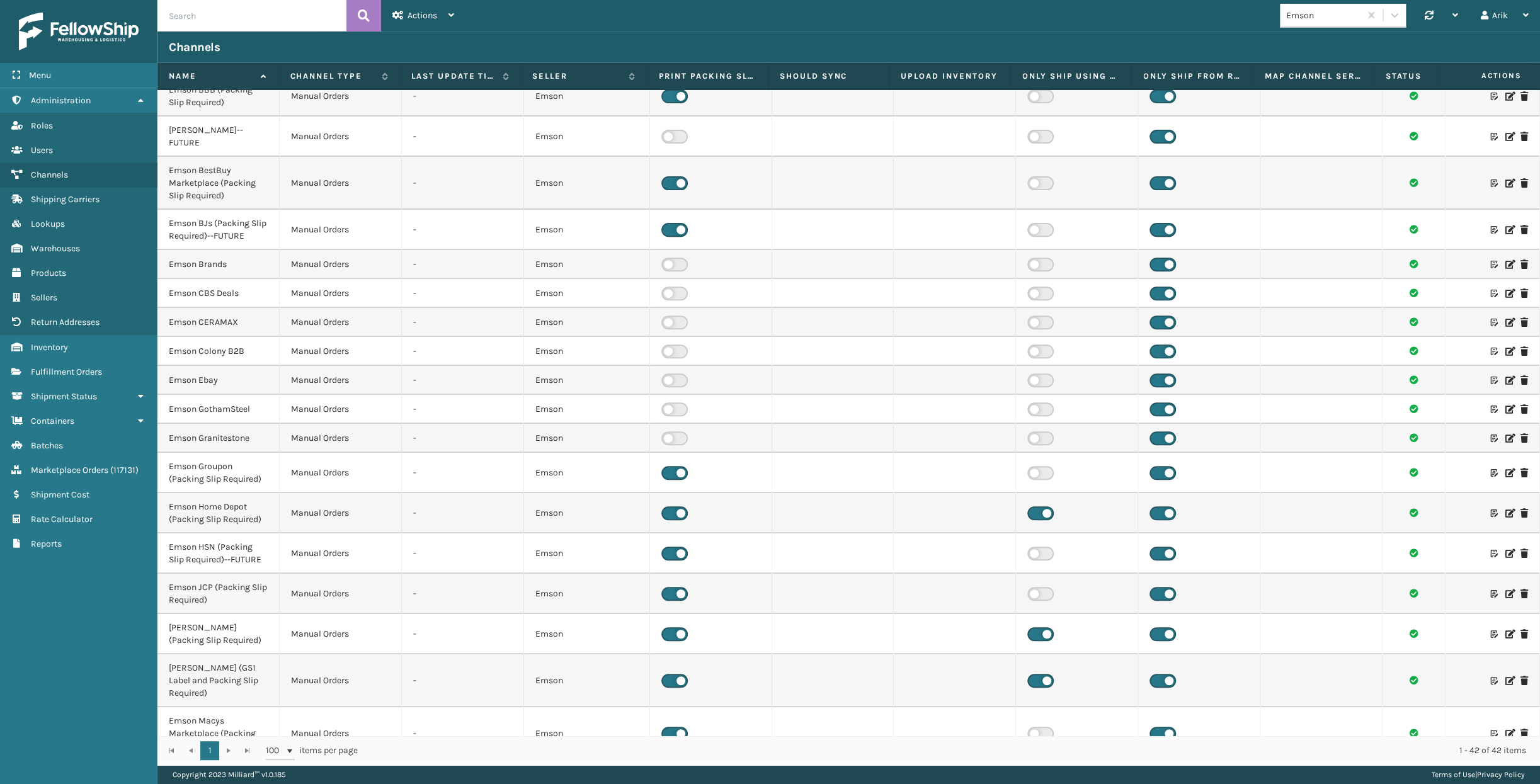
click at [1033, 507] on label at bounding box center [1041, 513] width 26 height 14
click at [1033, 507] on input "checkbox" at bounding box center [1032, 511] width 8 height 8
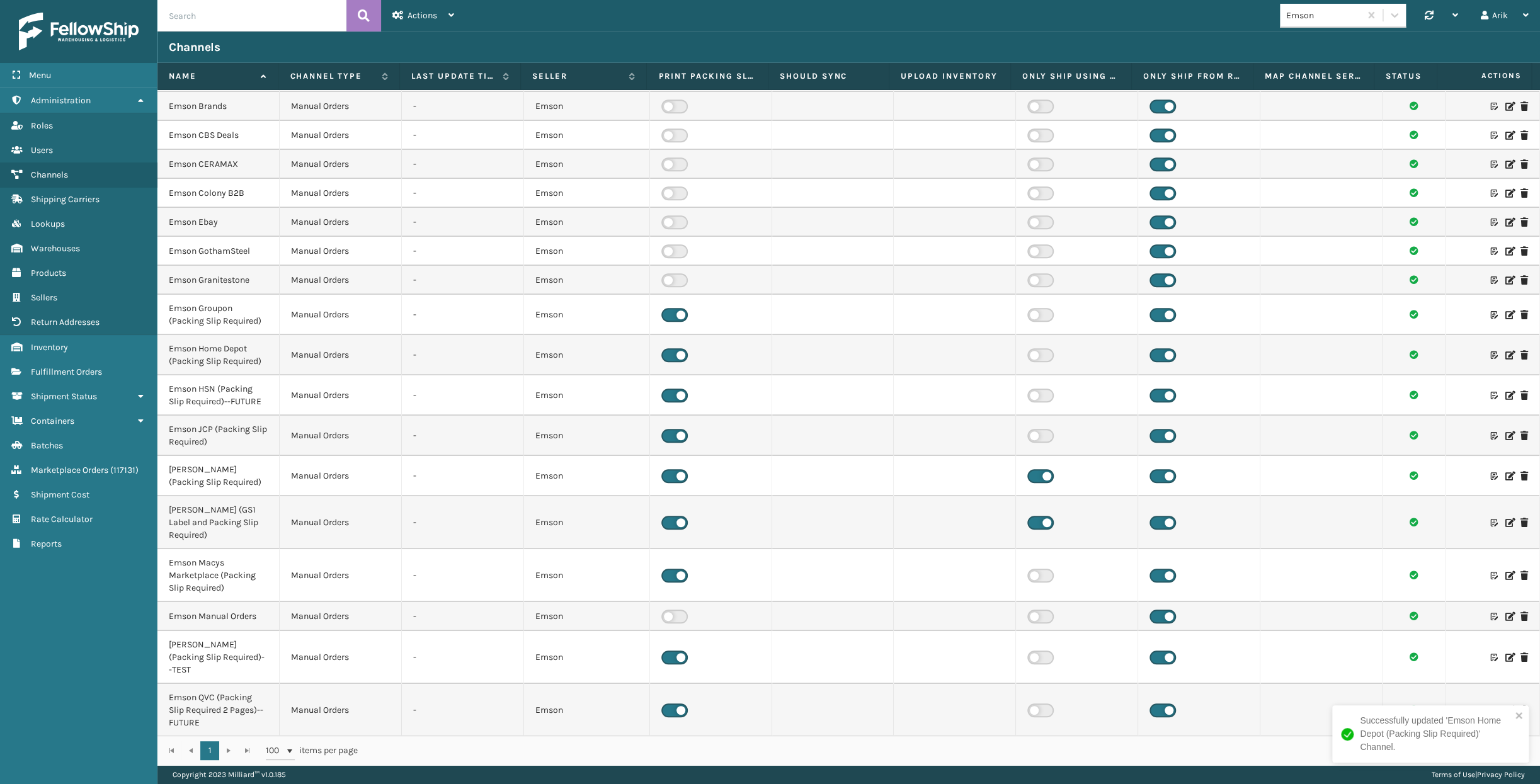
scroll to position [515, 0]
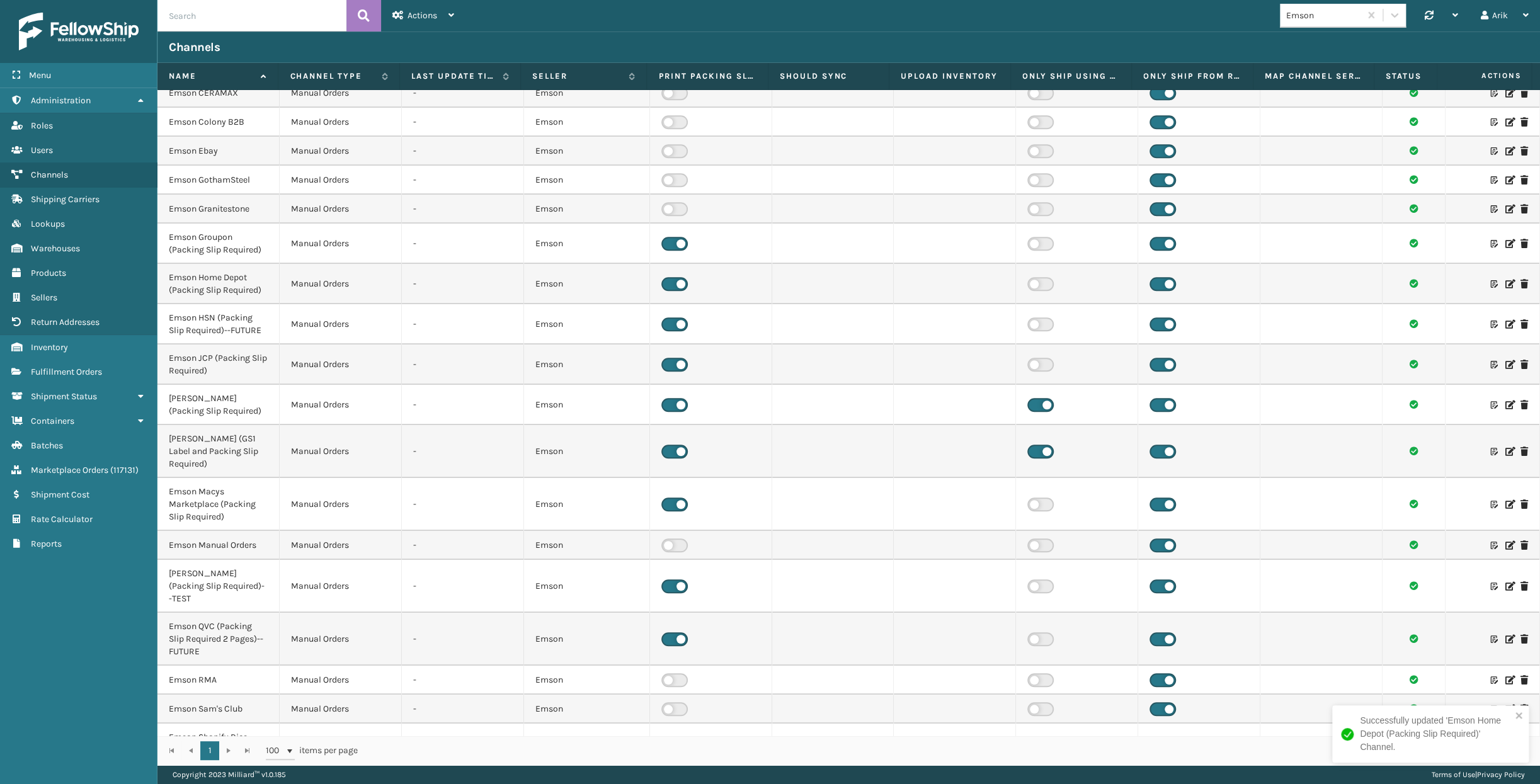
click at [1037, 444] on label at bounding box center [1041, 451] width 26 height 14
click at [1036, 444] on input "checkbox" at bounding box center [1032, 448] width 8 height 8
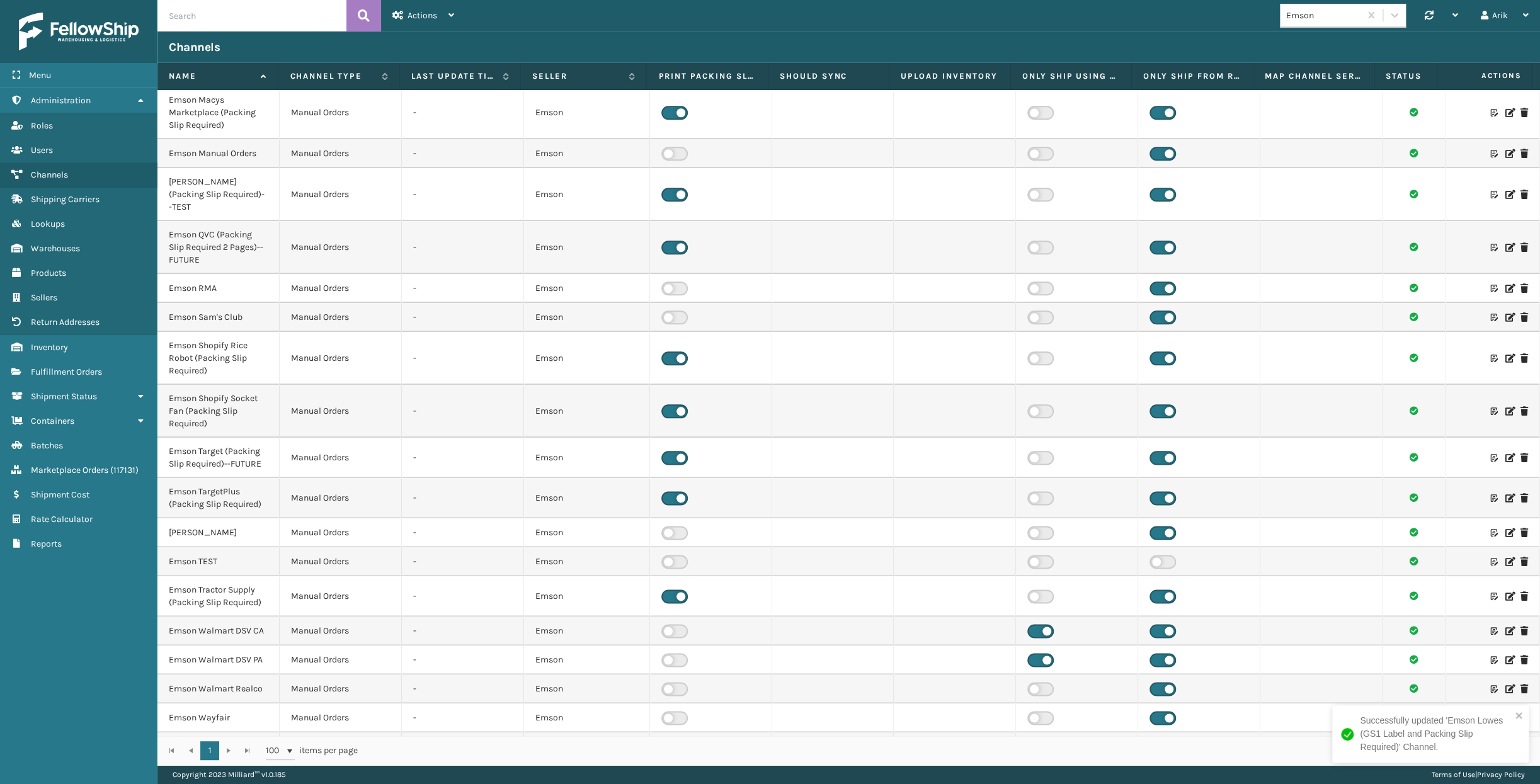
scroll to position [908, 0]
click at [1355, 625] on icon at bounding box center [1509, 629] width 7 height 9
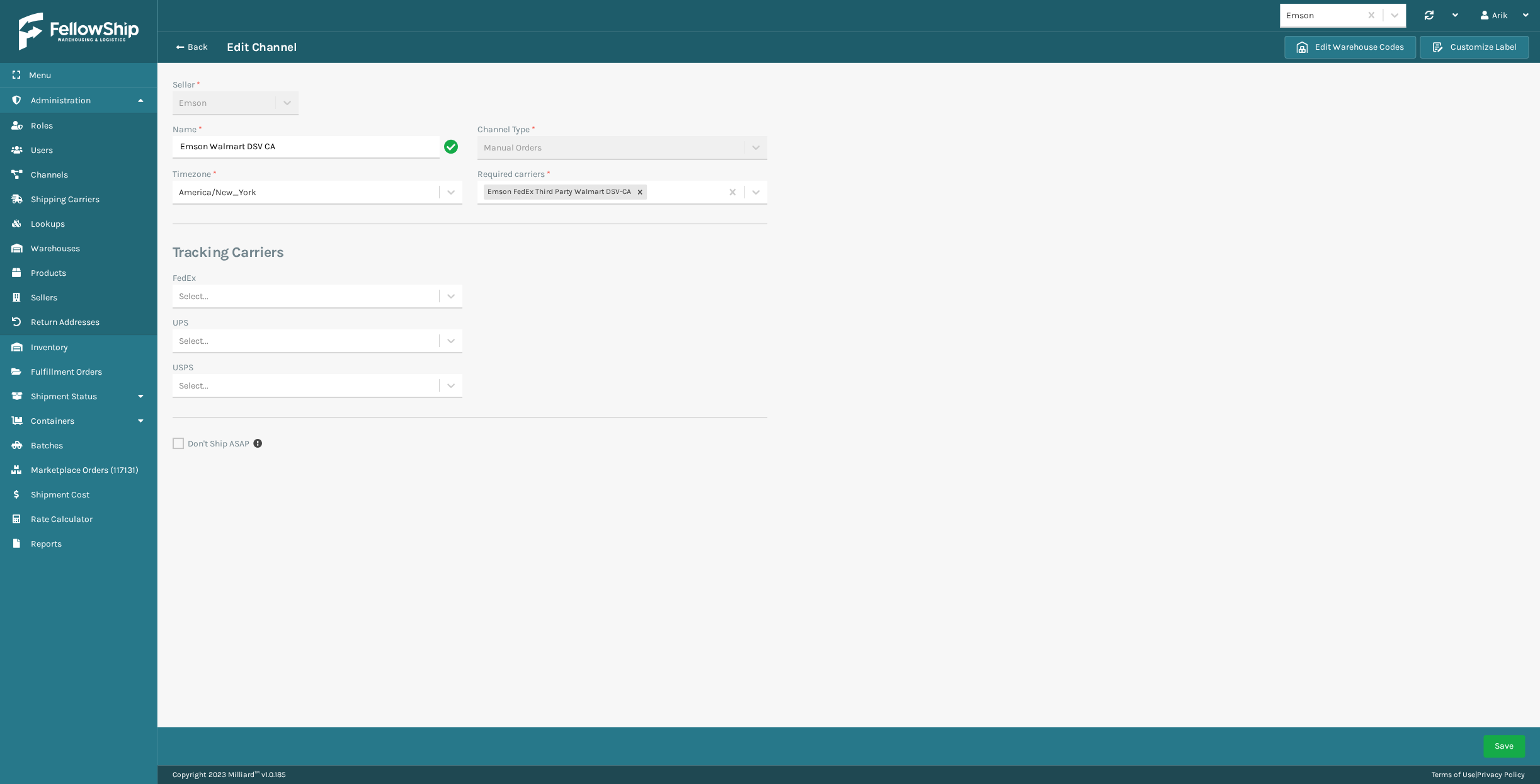
click at [191, 34] on div "Back Edit Channel Edit Warehouse Codes Customize Label" at bounding box center [848, 47] width 1382 height 31
click at [182, 44] on button "Back" at bounding box center [198, 48] width 58 height 11
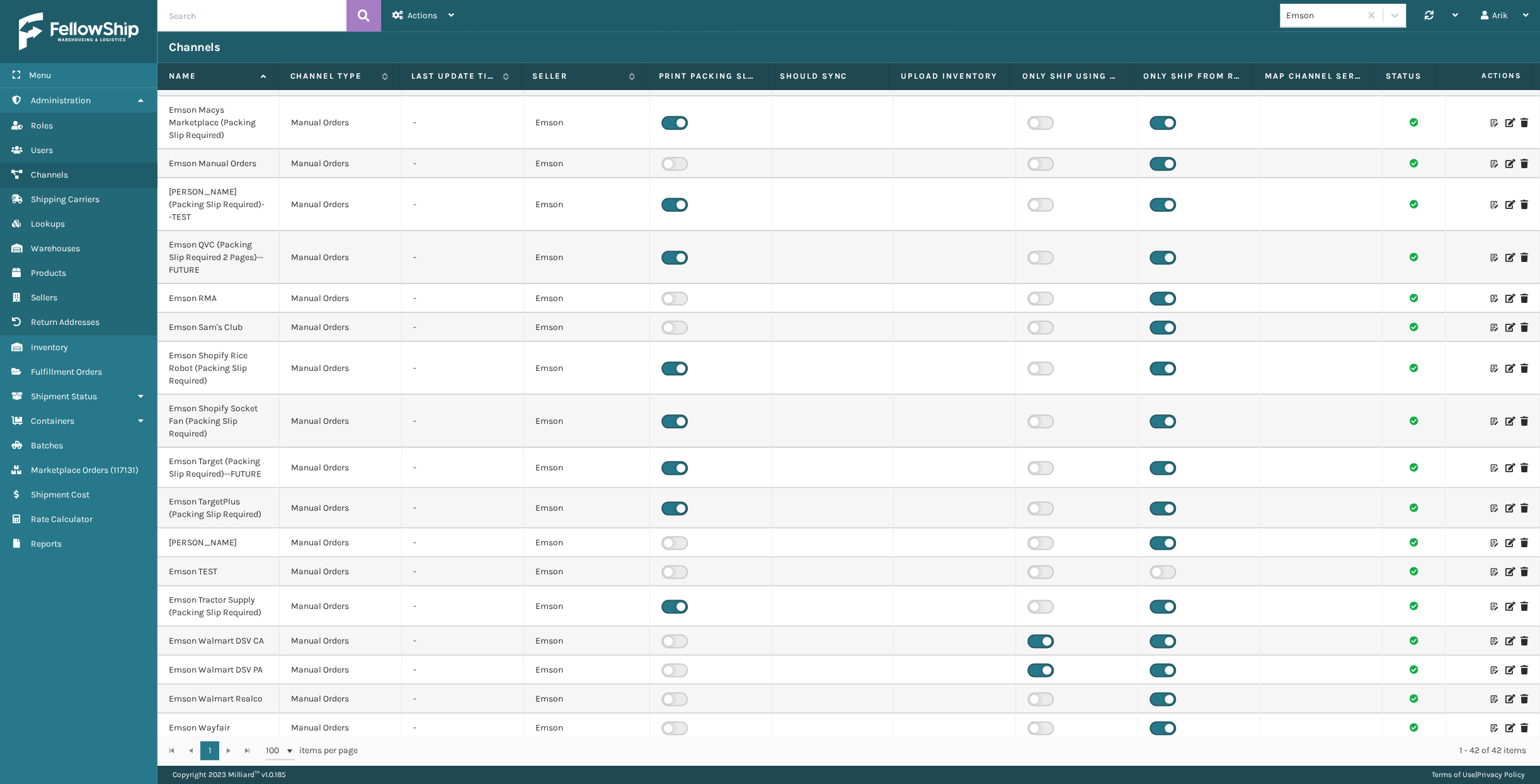
scroll to position [908, 0]
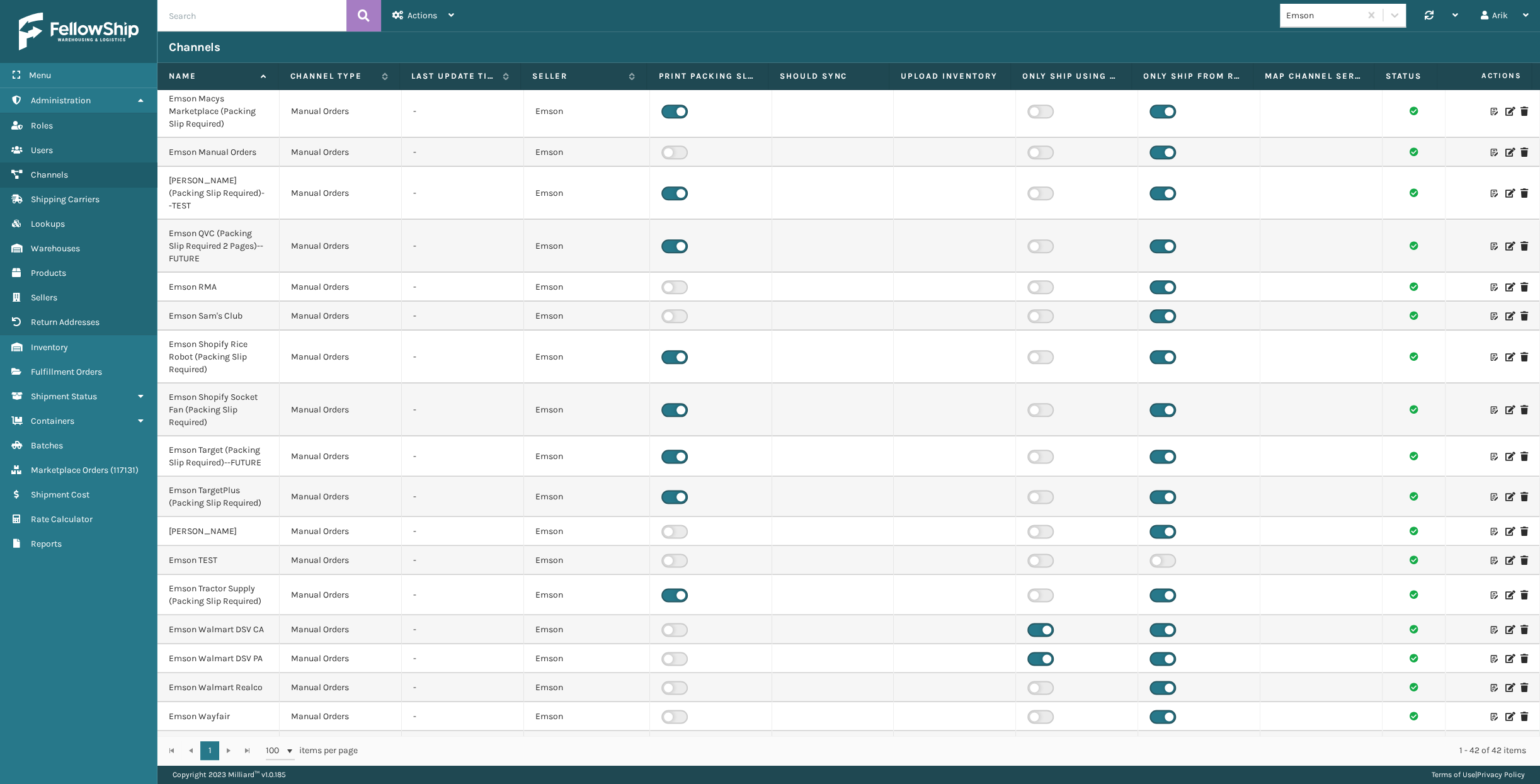
click at [1020, 752] on div "1 - 42 of 42 items" at bounding box center [950, 750] width 1151 height 12
click at [71, 377] on link "Fulfillment Orders" at bounding box center [78, 372] width 157 height 25
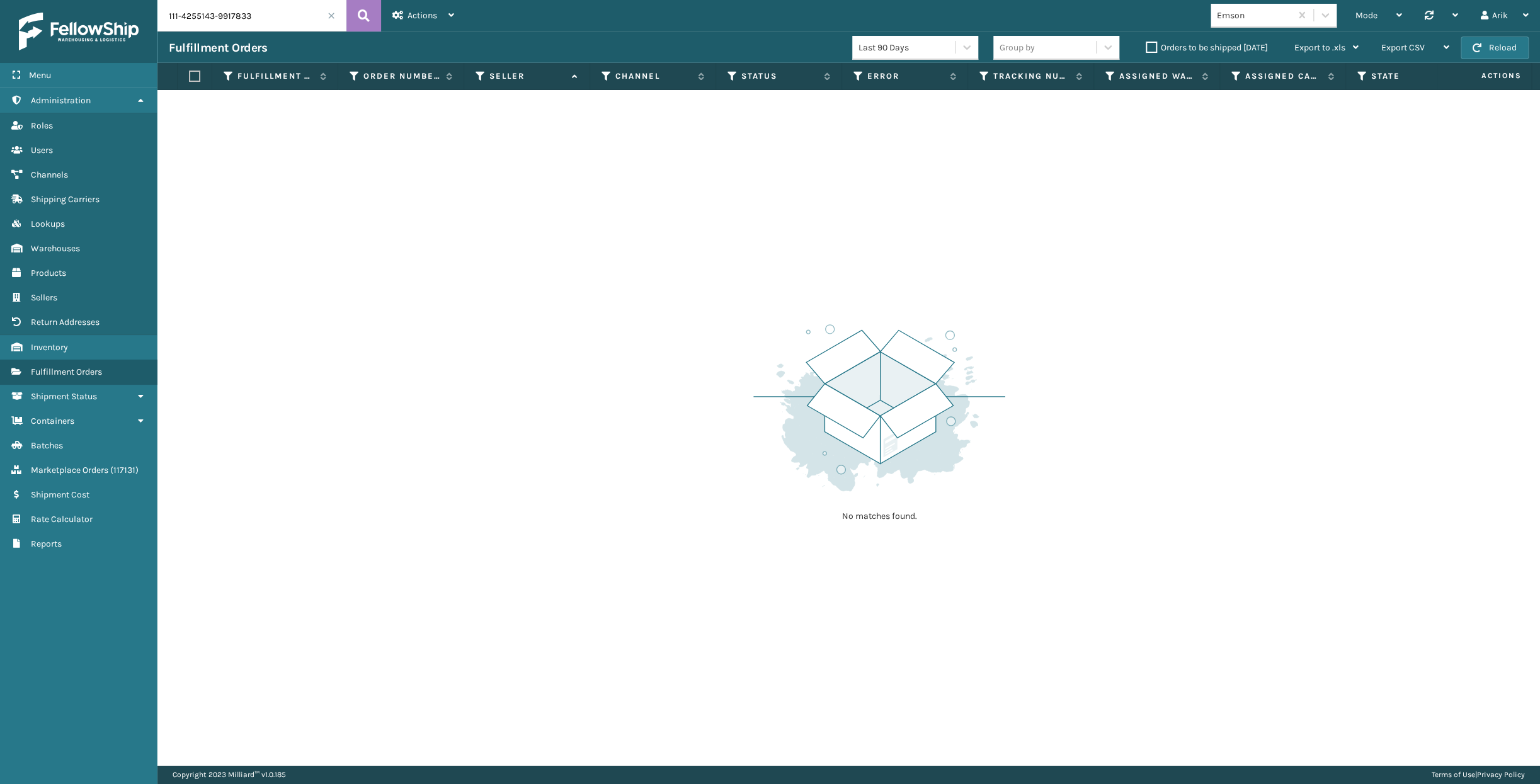
click at [217, 15] on input "111-4255143-9917833" at bounding box center [252, 16] width 189 height 31
paste input "0424486-849382"
type input "111-0424486-8493823"
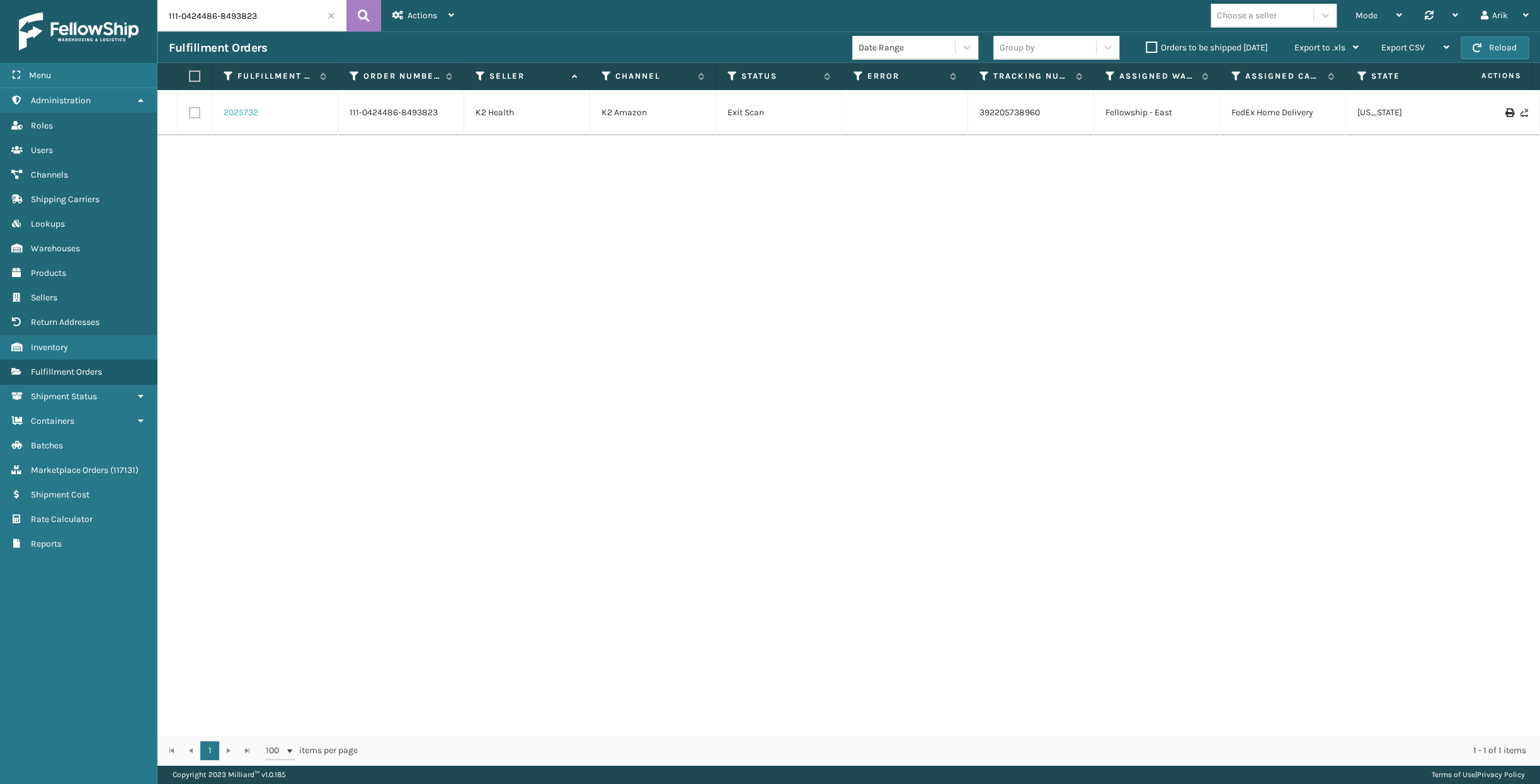
click at [242, 110] on link "2025732" at bounding box center [241, 112] width 34 height 12
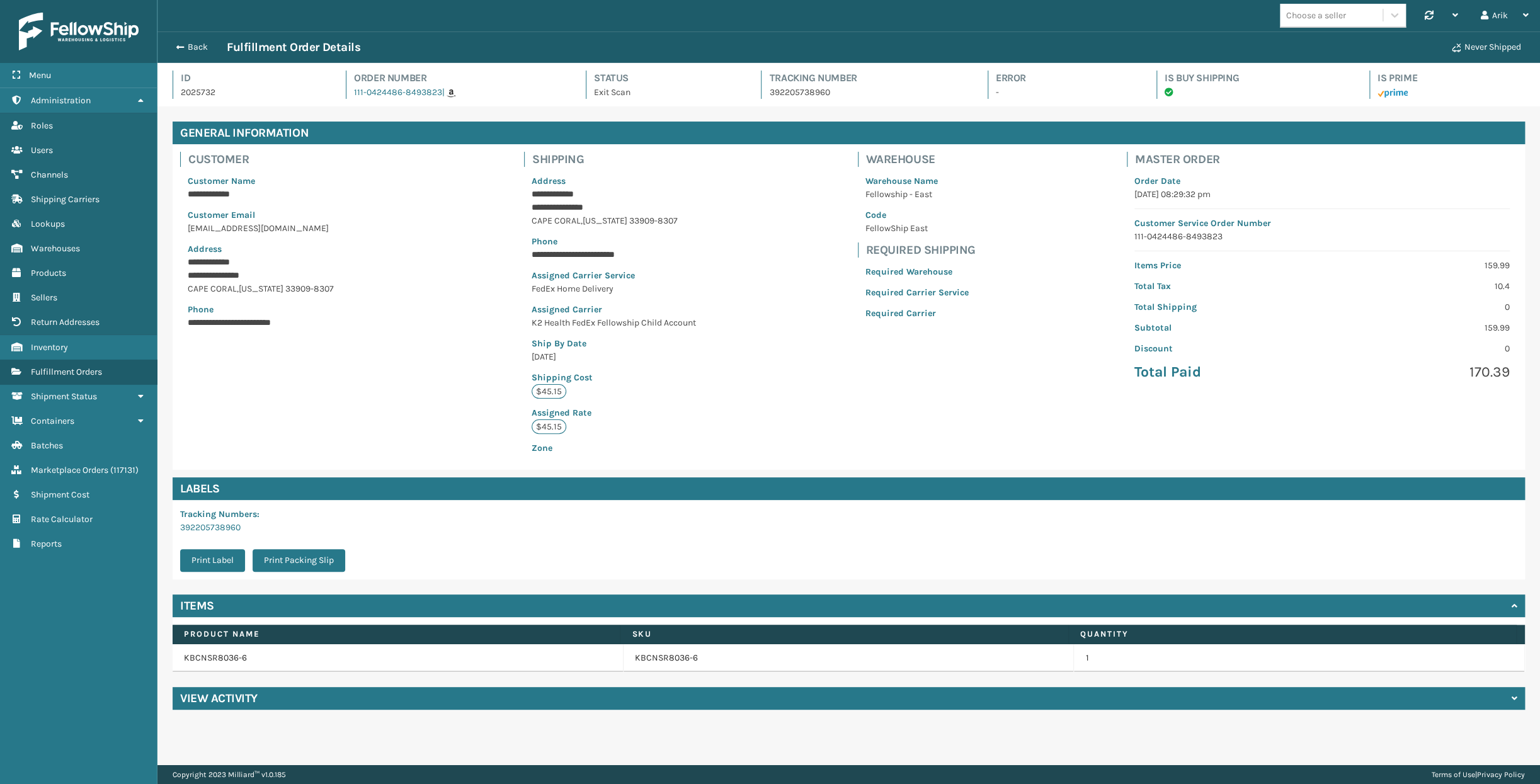
scroll to position [30, 1381]
click at [372, 94] on link "111-0424486-8493823" at bounding box center [398, 92] width 88 height 11
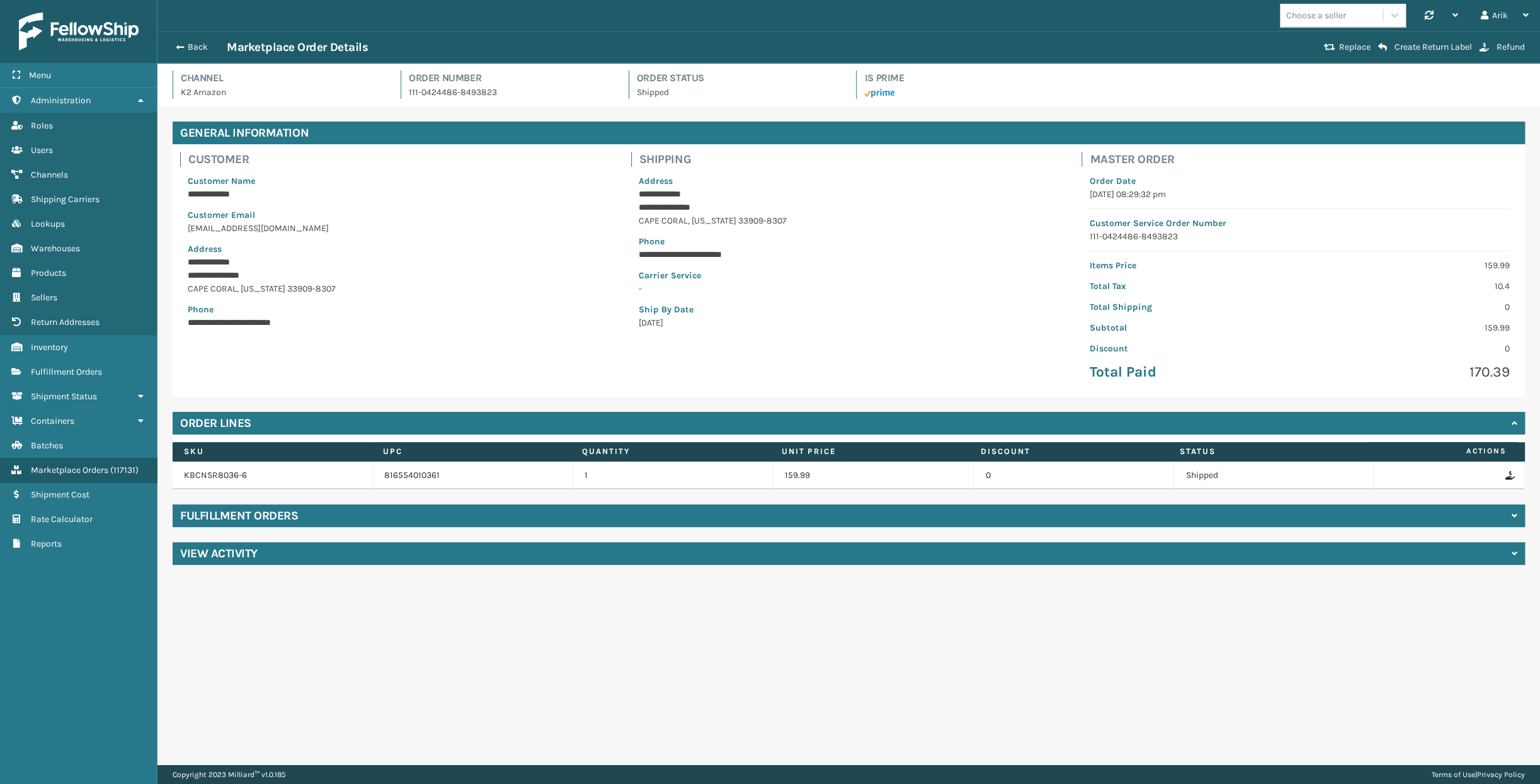
click at [240, 520] on h4 "Fulfillment Orders" at bounding box center [238, 516] width 117 height 15
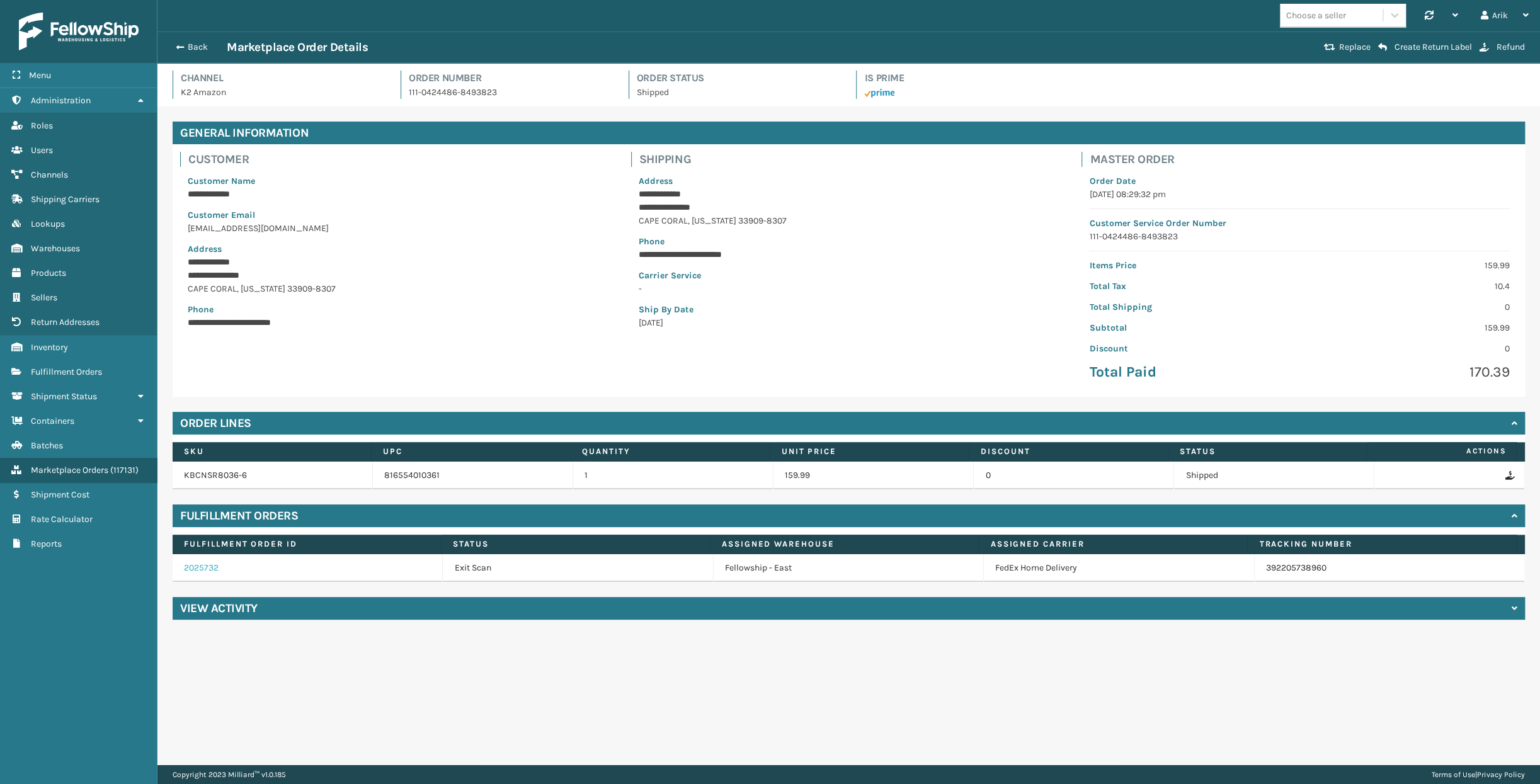
click at [207, 566] on link "2025732" at bounding box center [201, 567] width 34 height 11
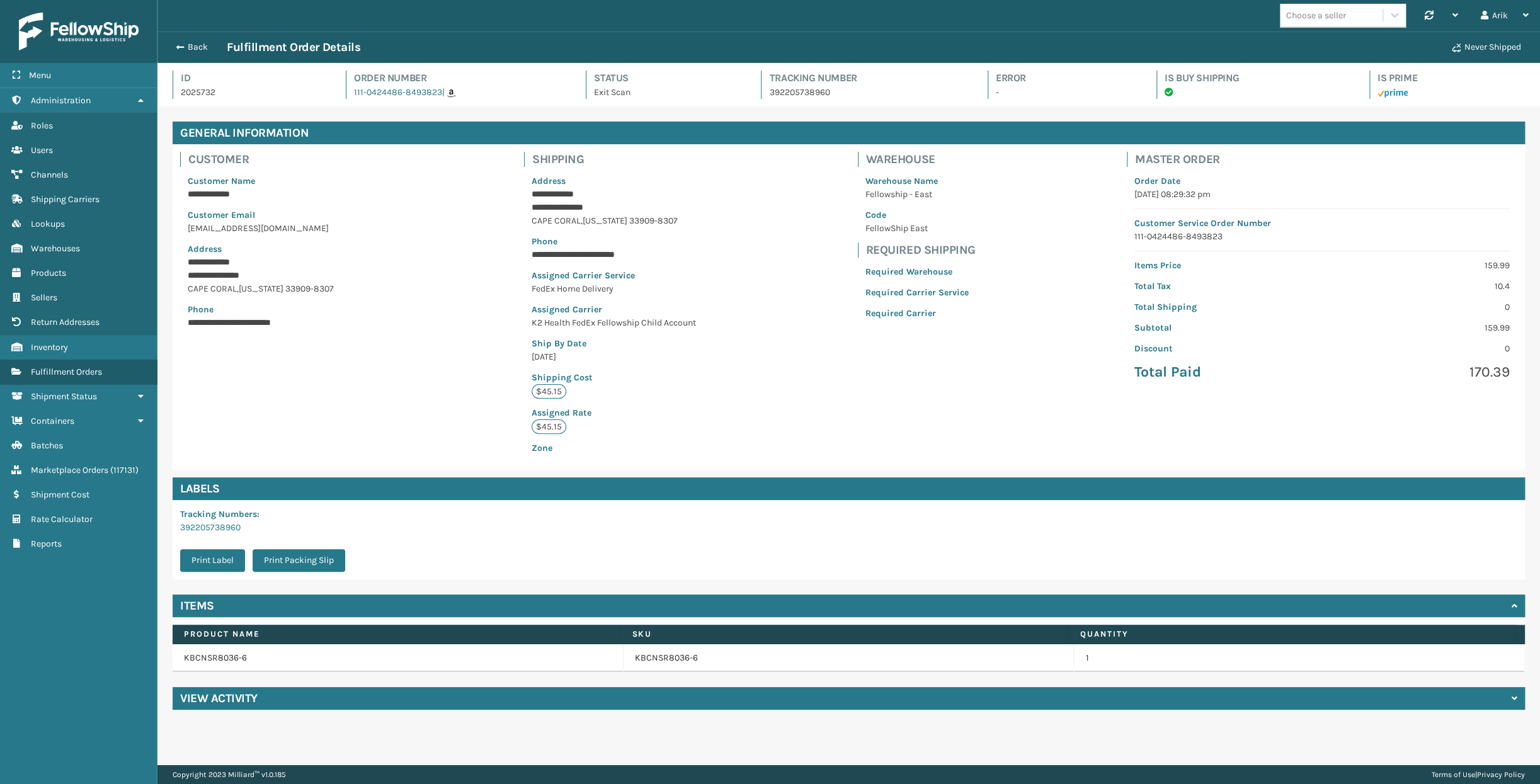
scroll to position [30, 1381]
click at [50, 177] on span "Channels" at bounding box center [49, 174] width 37 height 11
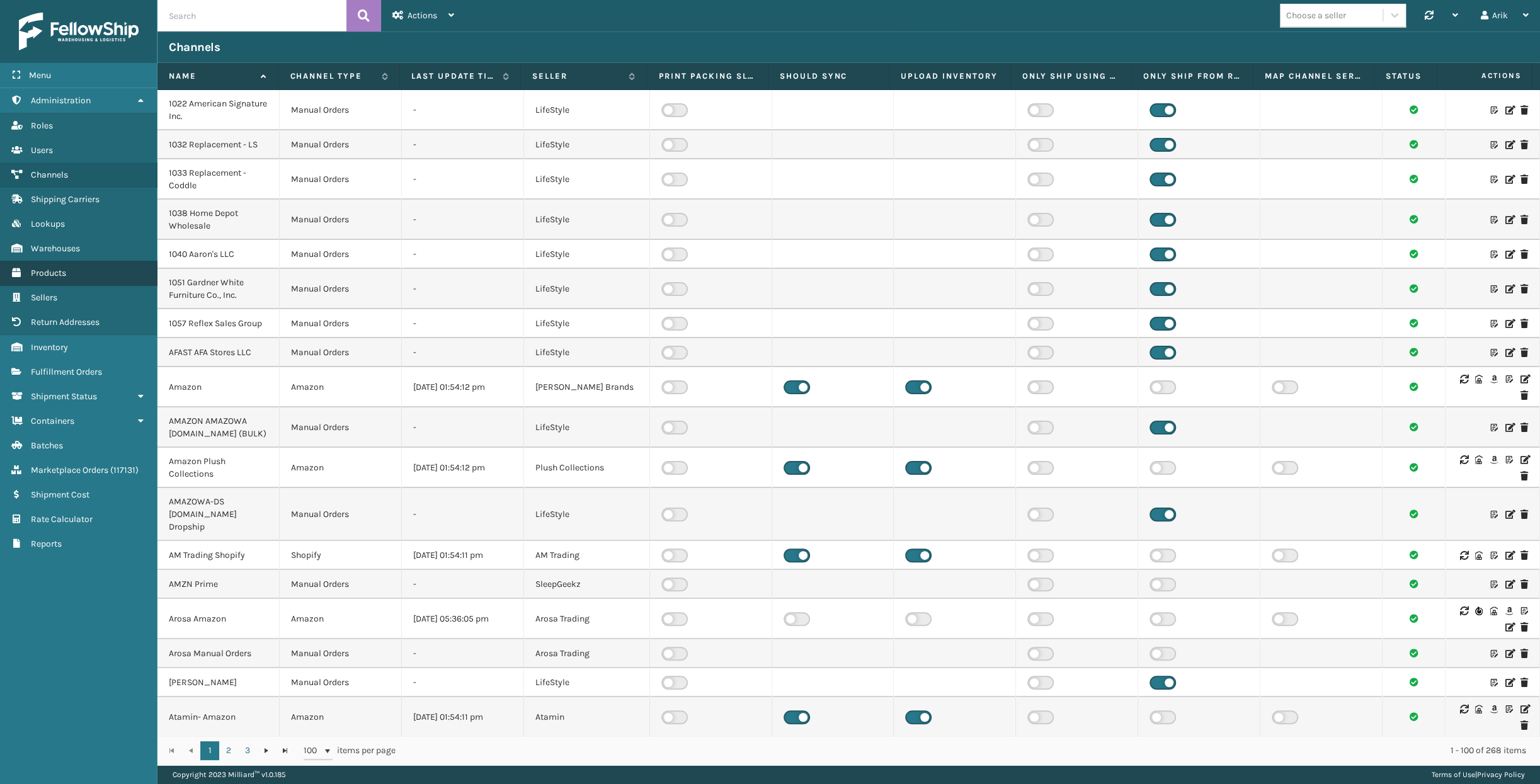
click at [50, 268] on span "Products" at bounding box center [48, 273] width 35 height 11
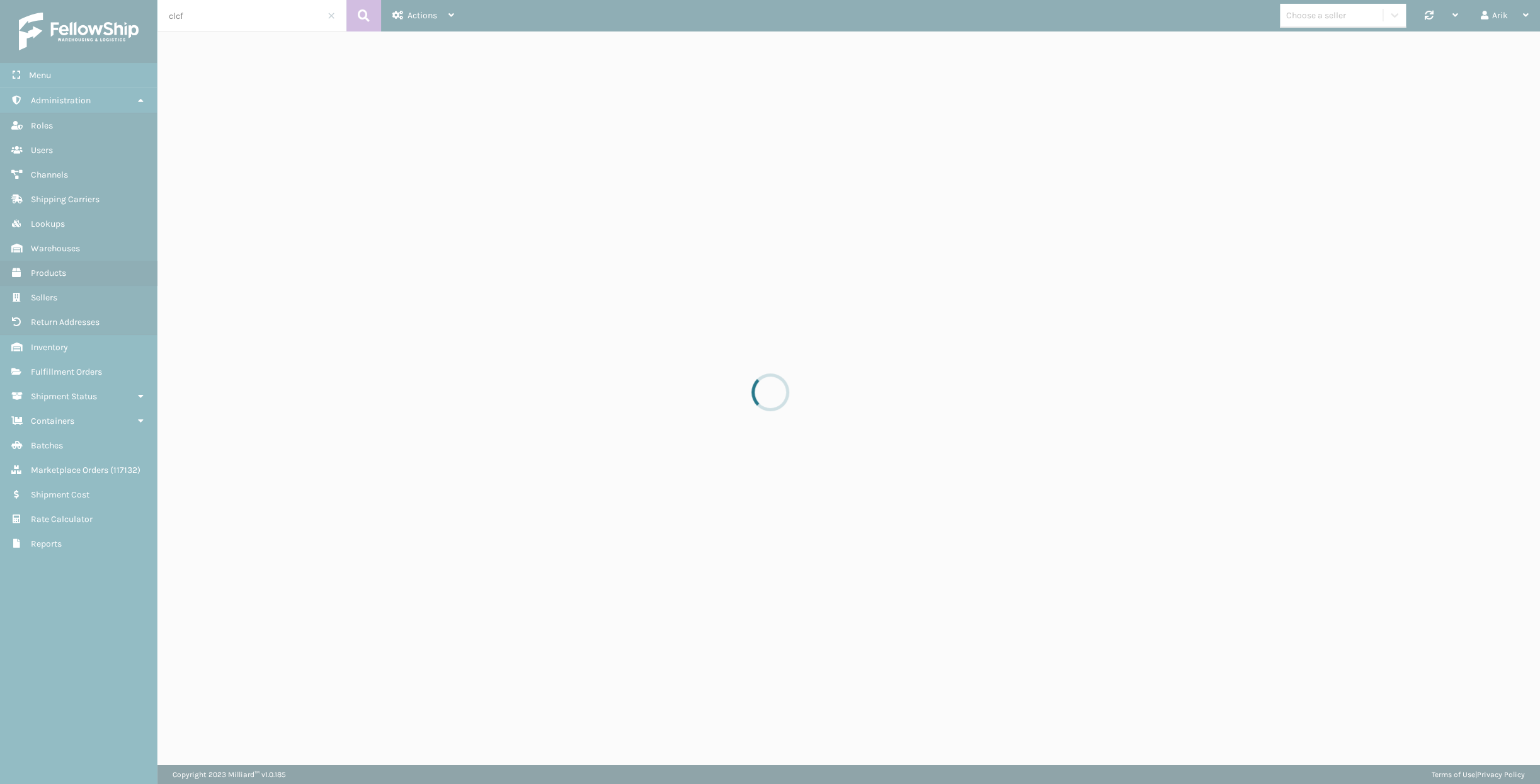
click at [206, 18] on div at bounding box center [770, 392] width 1540 height 784
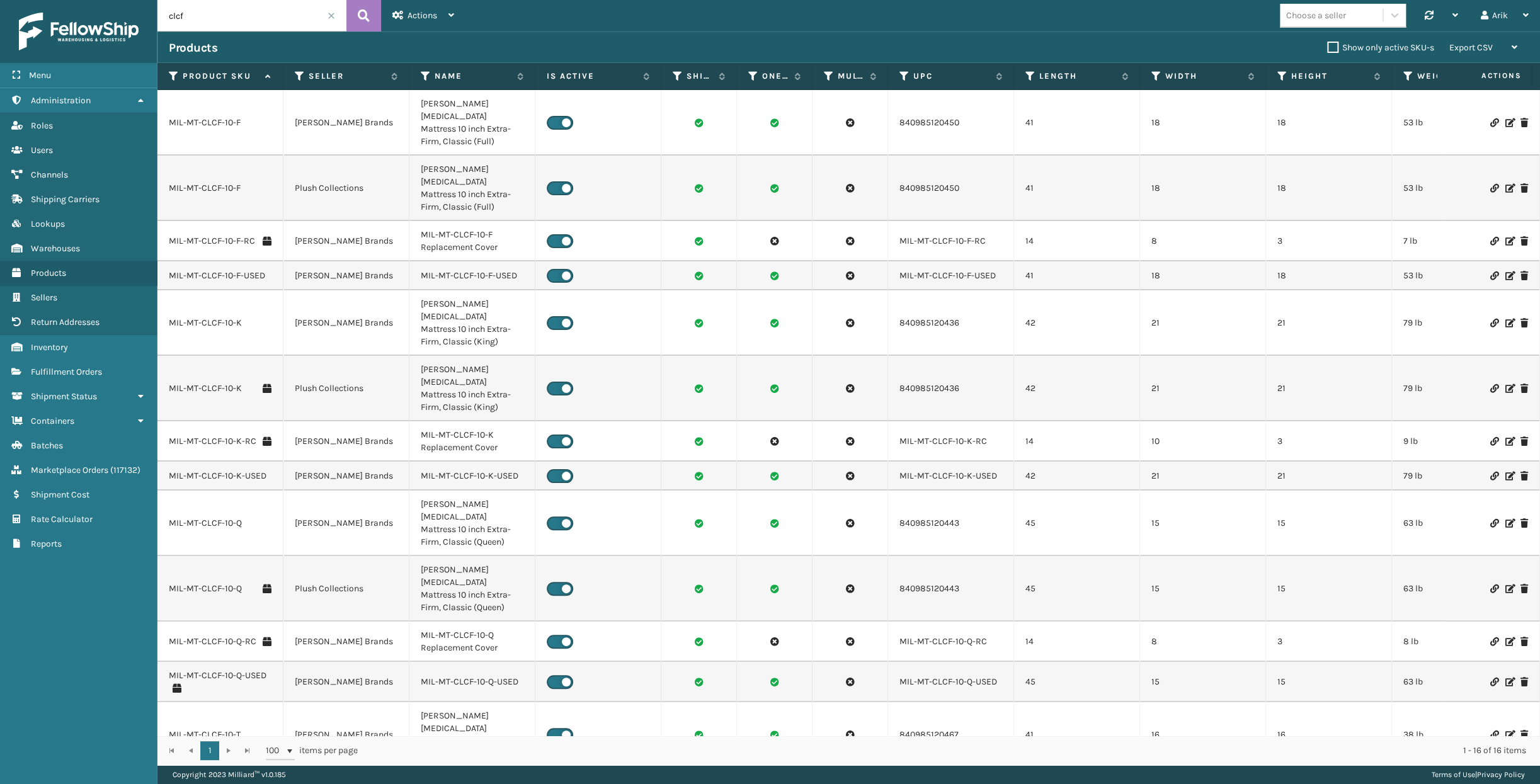
click at [195, 12] on input "clcf" at bounding box center [252, 16] width 189 height 31
paste input "GEN-AB-C-TXL"
type input "GEN-AB-C-TXL"
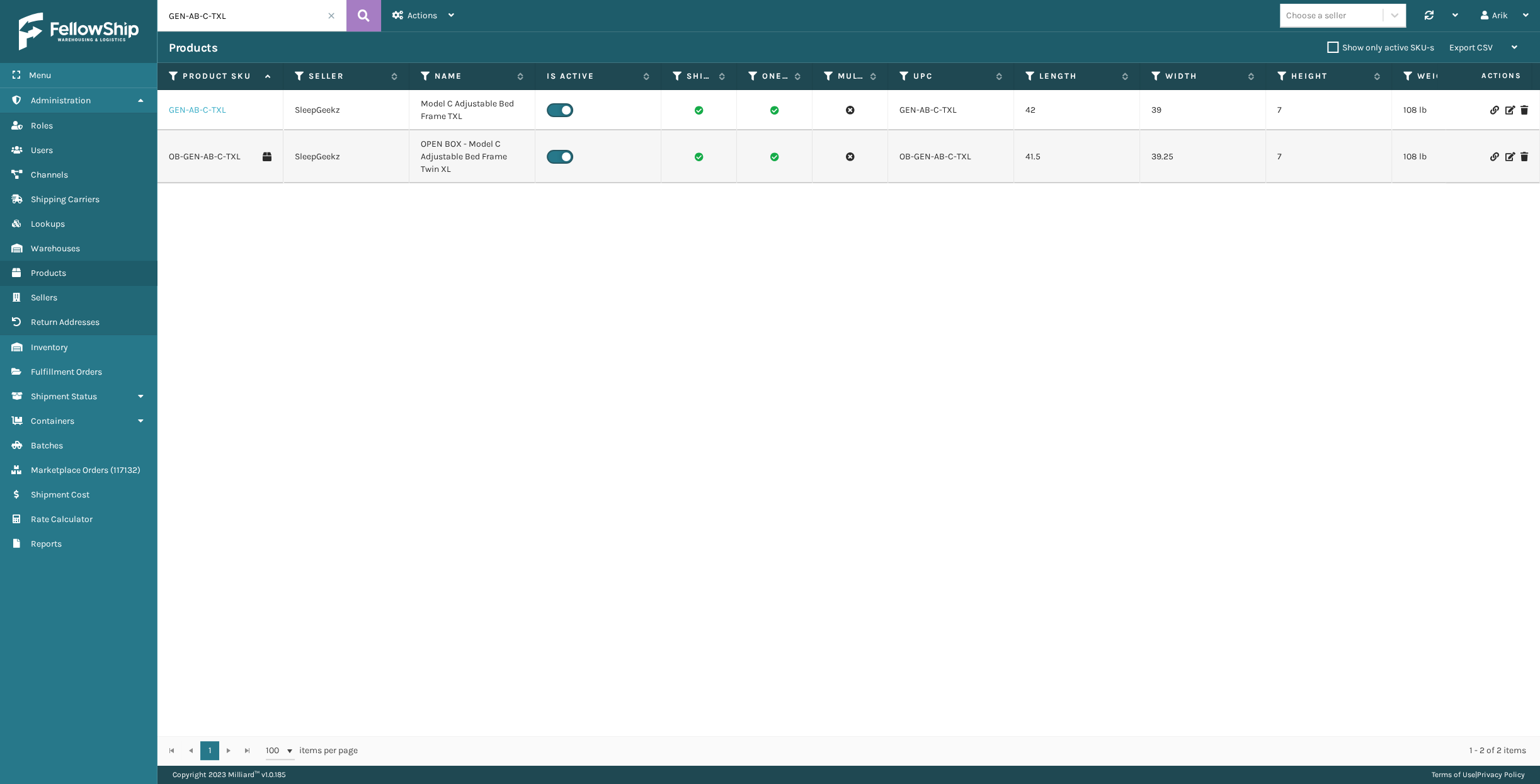
click at [209, 107] on link "GEN-AB-C-TXL" at bounding box center [198, 110] width 57 height 12
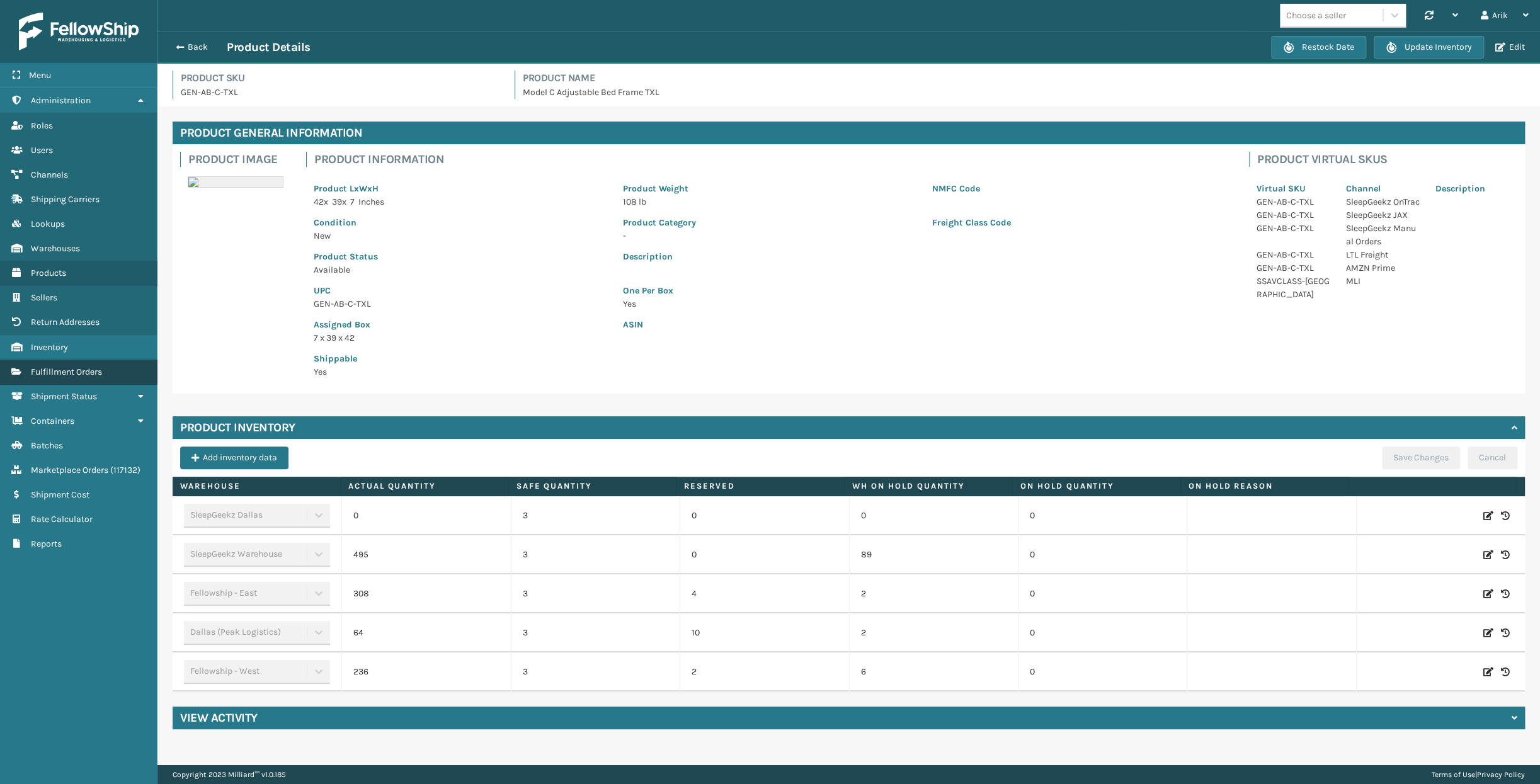
click at [80, 369] on span "Fulfillment Orders" at bounding box center [67, 371] width 71 height 11
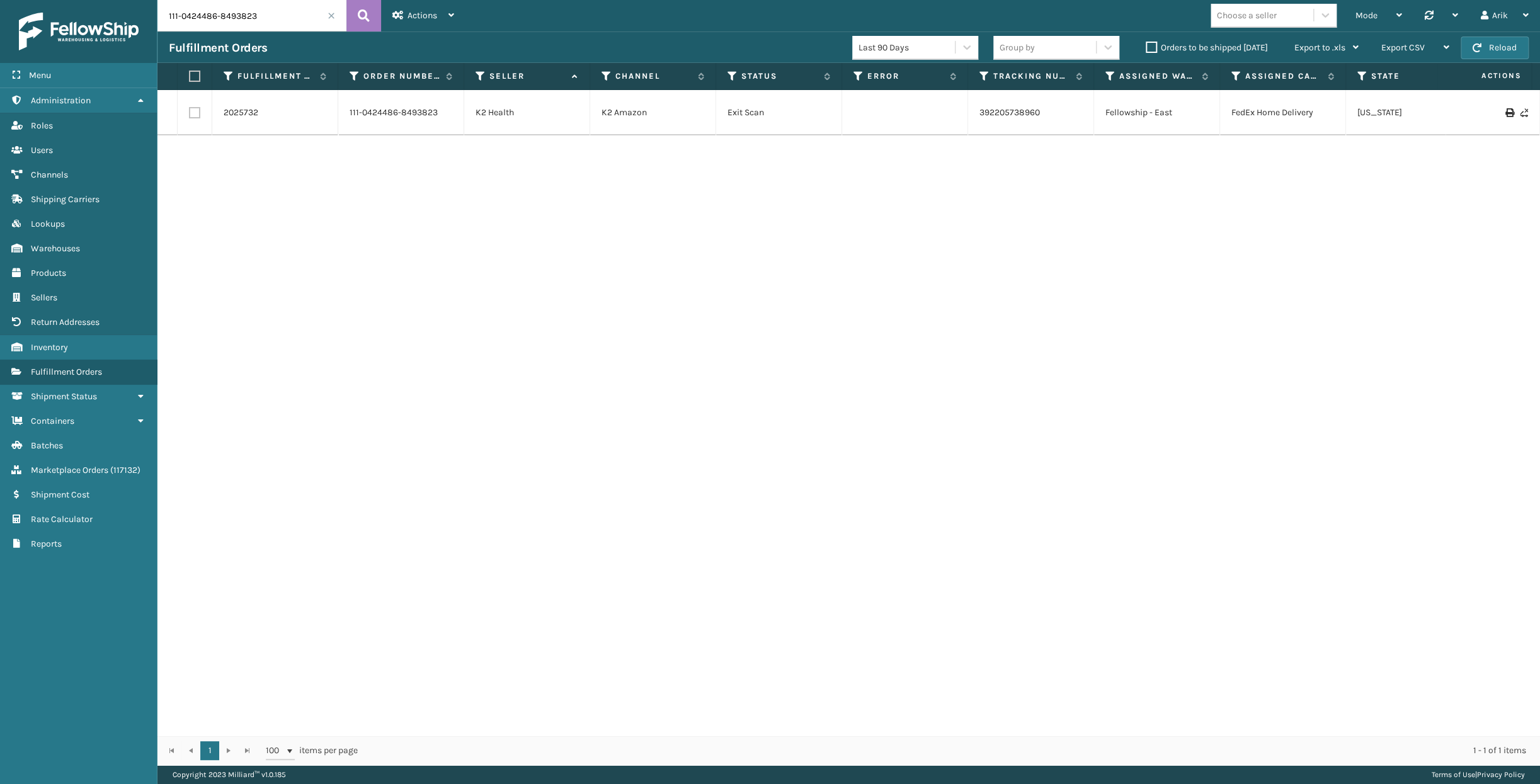
click at [222, 25] on input "111-0424486-8493823" at bounding box center [252, 16] width 189 height 31
click at [185, 15] on input "SO" at bounding box center [252, 16] width 189 height 31
type input "SO1384060"
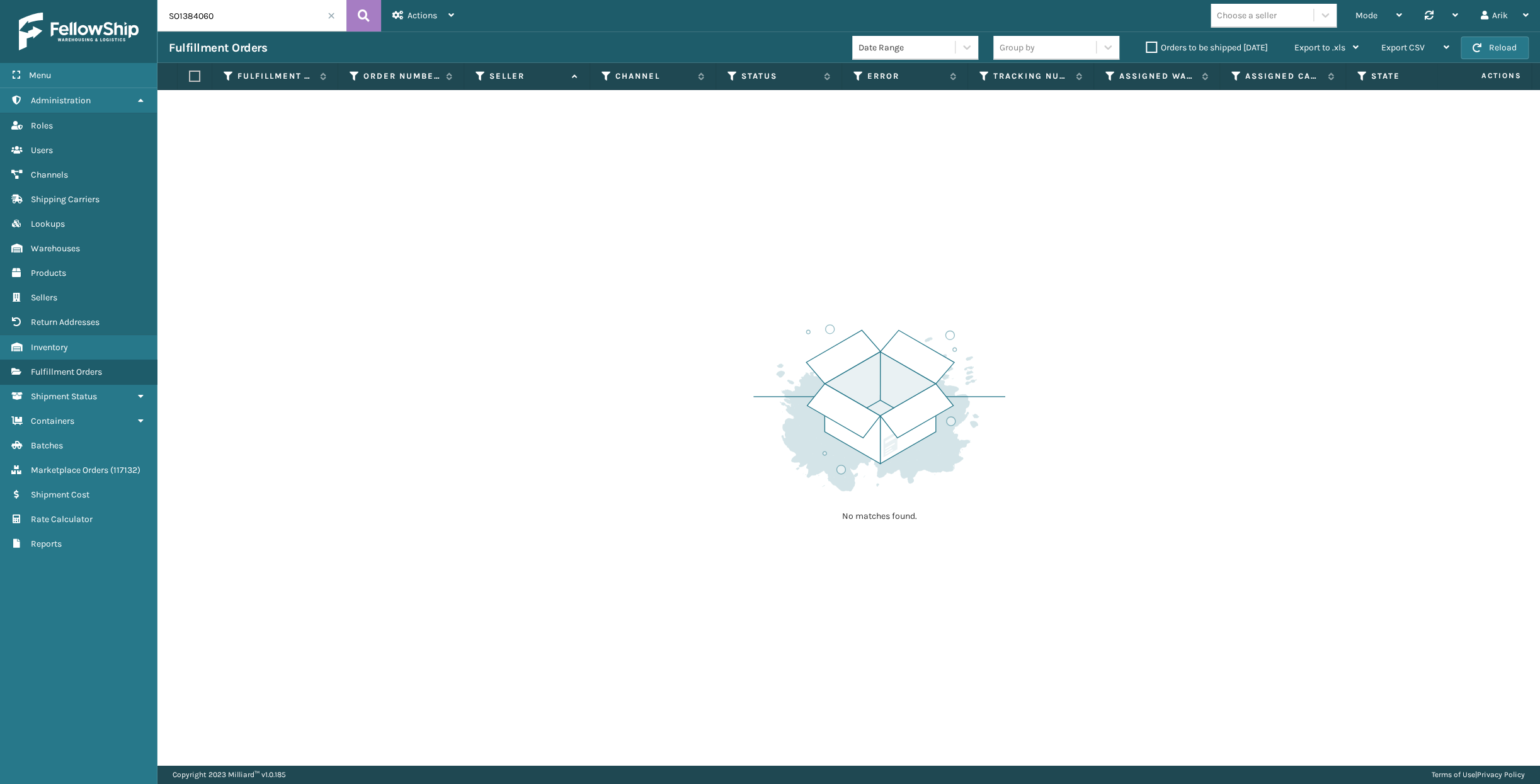
click at [189, 21] on input "SO1384060" at bounding box center [252, 16] width 189 height 31
click at [89, 465] on span "Marketplace Orders" at bounding box center [70, 470] width 77 height 11
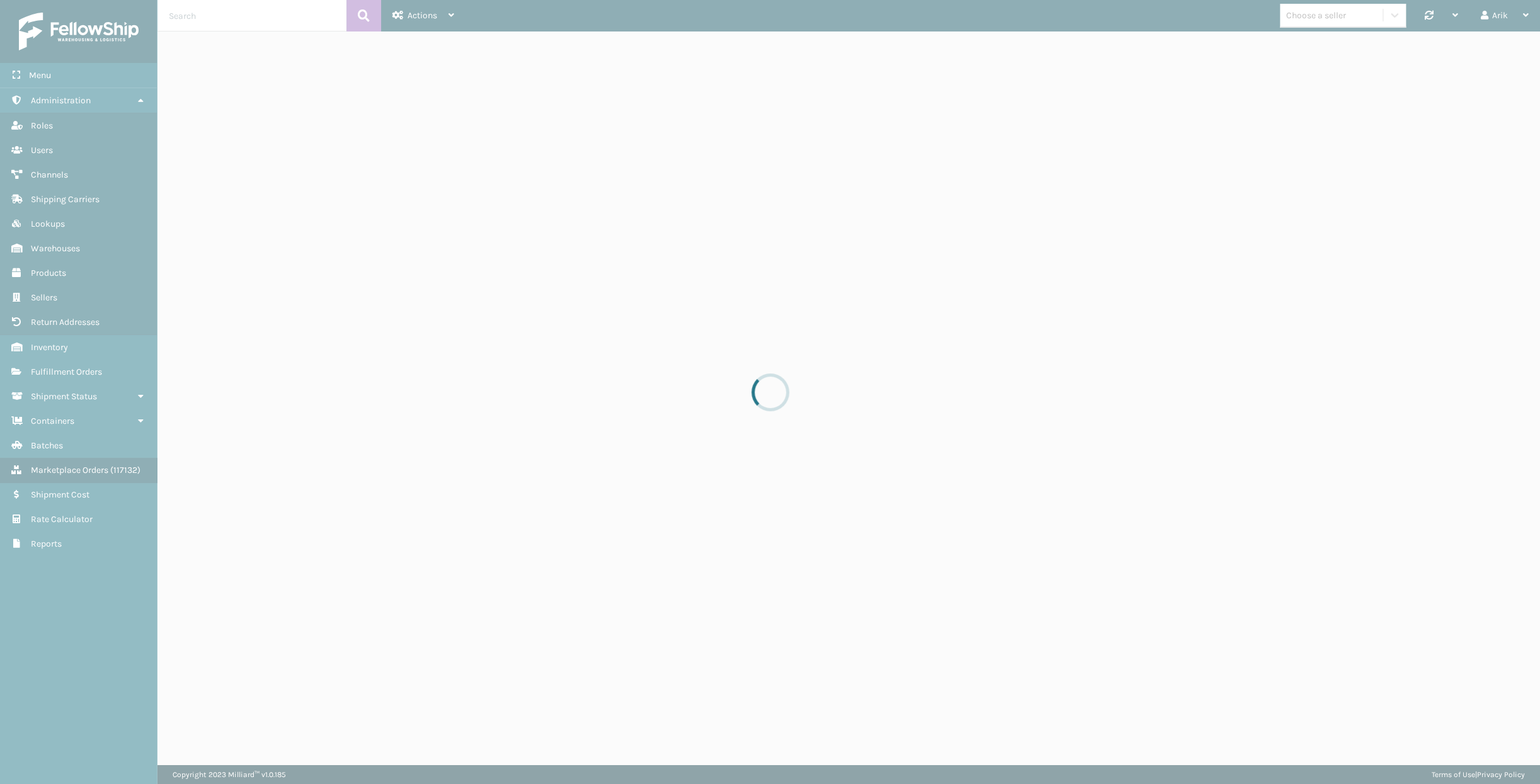
click at [191, 12] on div at bounding box center [770, 392] width 1540 height 784
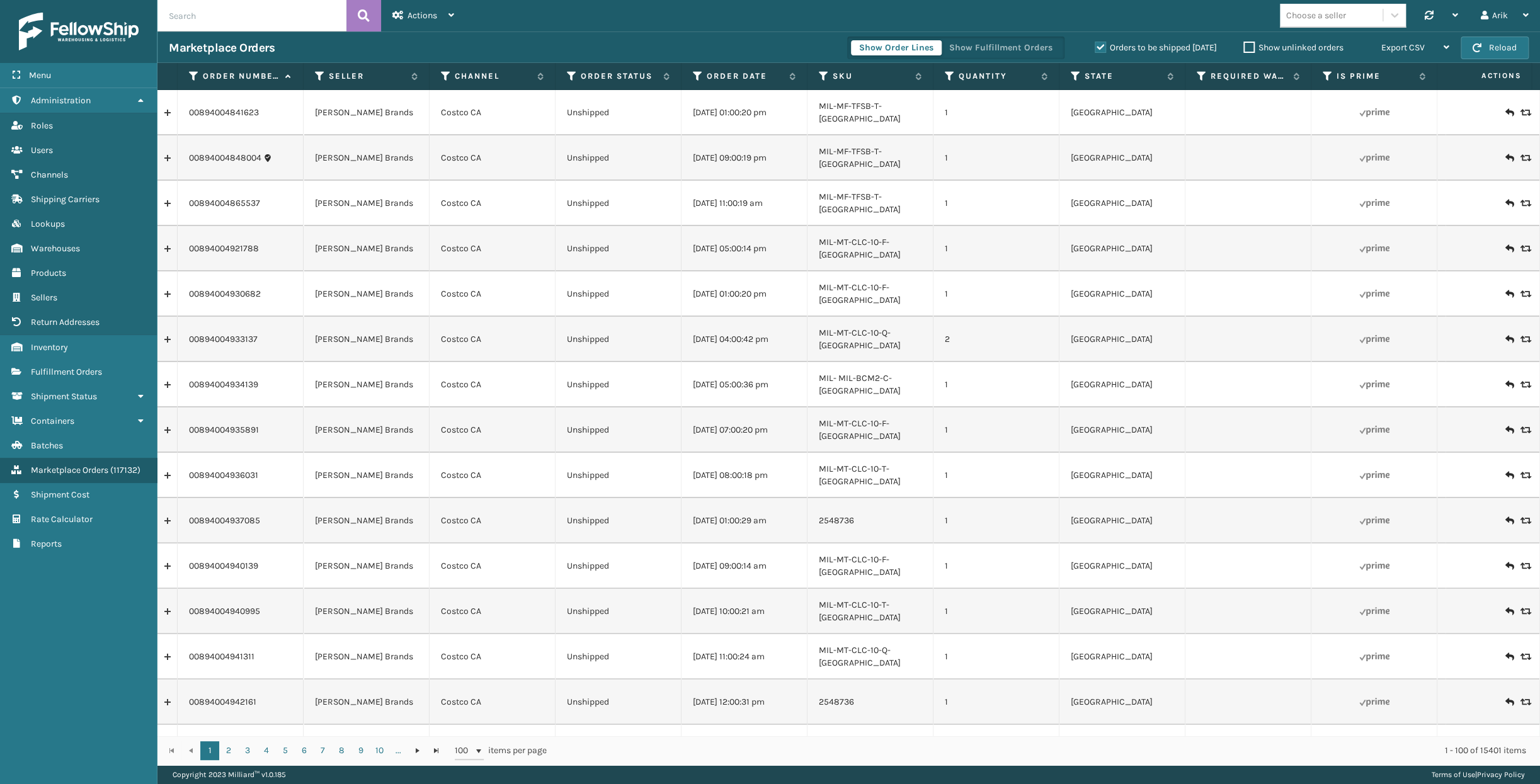
click at [196, 18] on input "text" at bounding box center [252, 16] width 189 height 31
paste input "SO1384060"
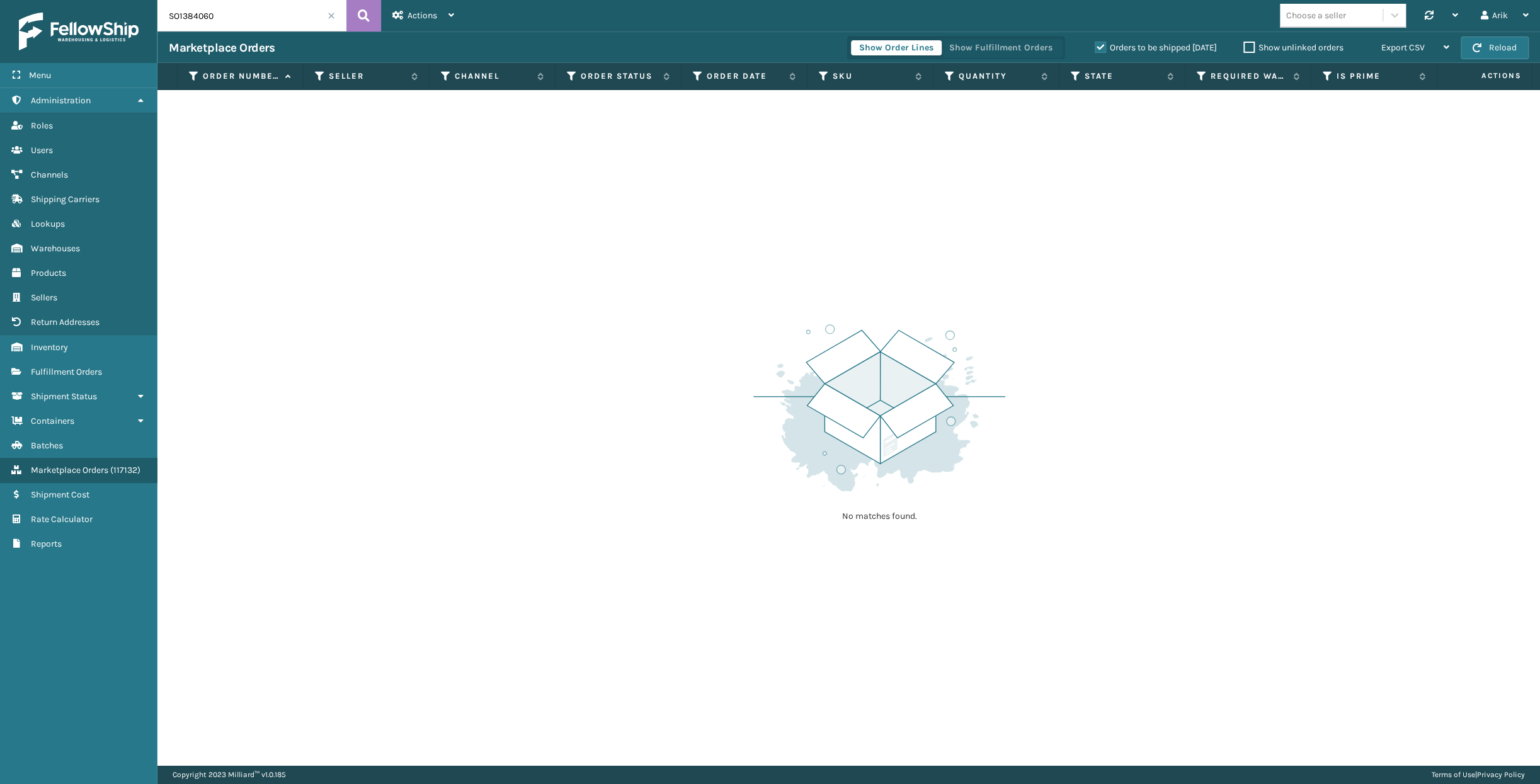
click at [1101, 48] on label "Orders to be shipped [DATE]" at bounding box center [1156, 47] width 122 height 11
click at [1096, 48] on input "Orders to be shipped [DATE]" at bounding box center [1095, 44] width 1 height 8
click at [232, 10] on input "SO1384060" at bounding box center [252, 16] width 189 height 31
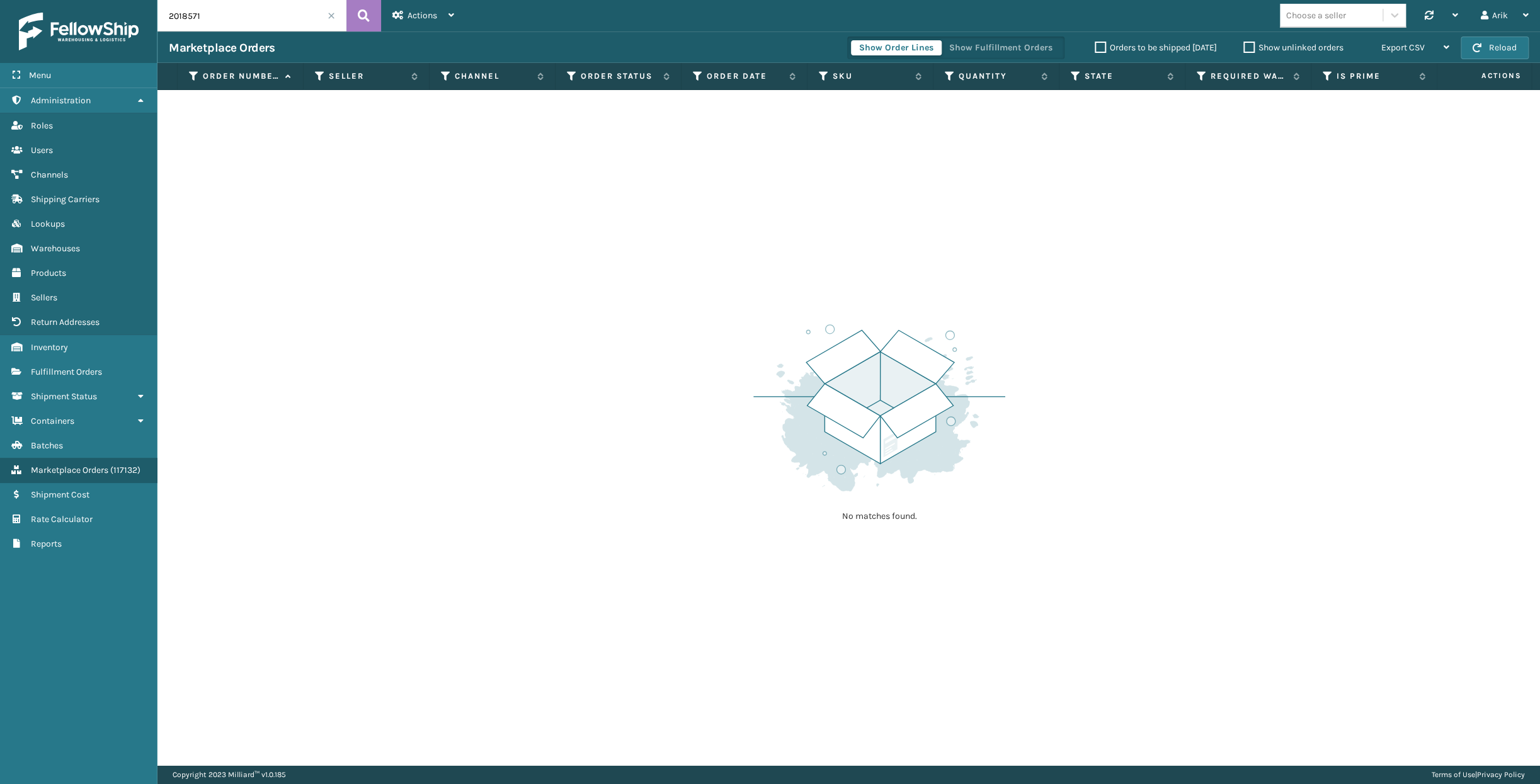
type input "2018571"
click at [69, 369] on span "Fulfillment Orders" at bounding box center [67, 371] width 71 height 11
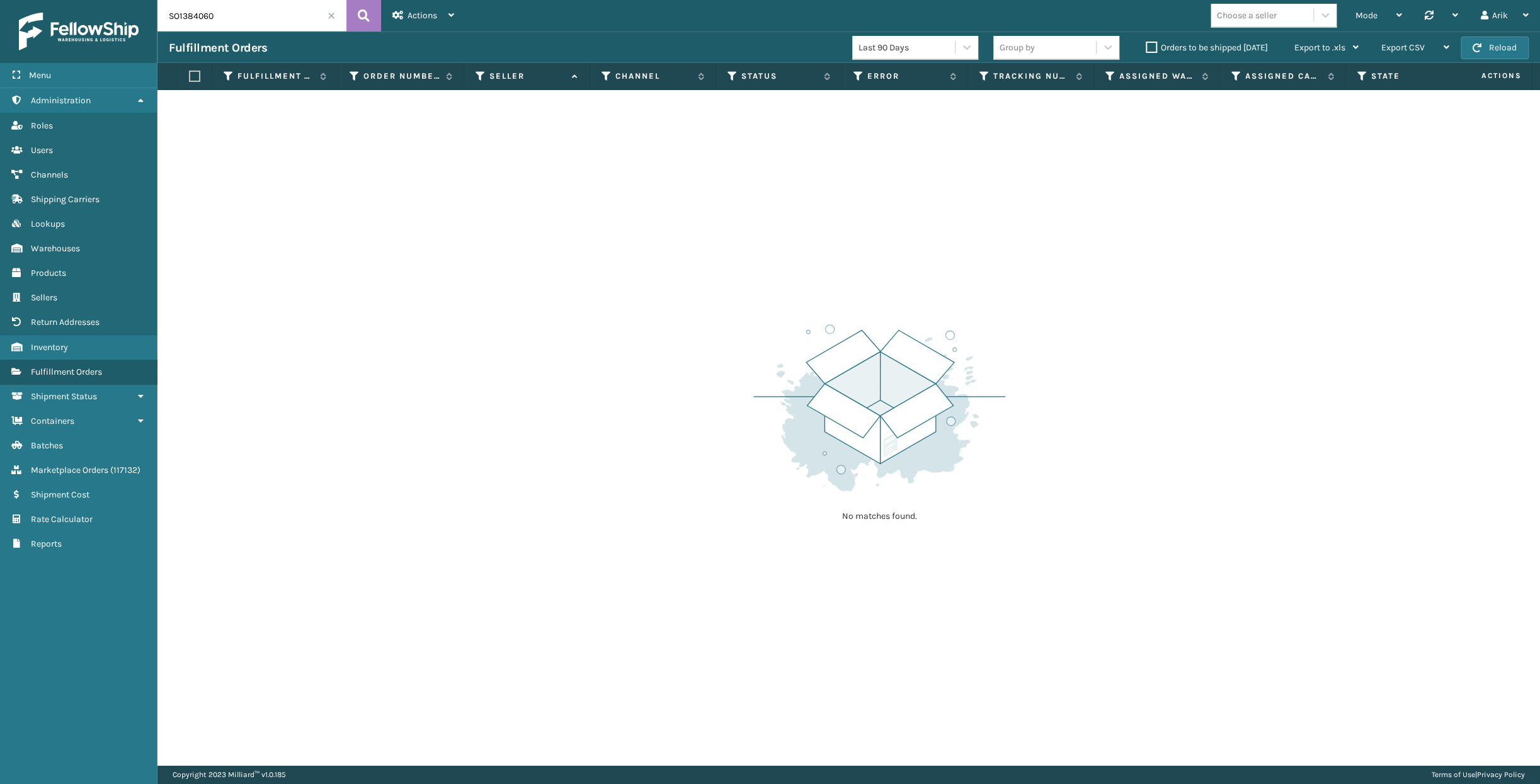
click at [251, 15] on input "SO1384060" at bounding box center [252, 16] width 189 height 31
paste input "2018571"
type input "2018571"
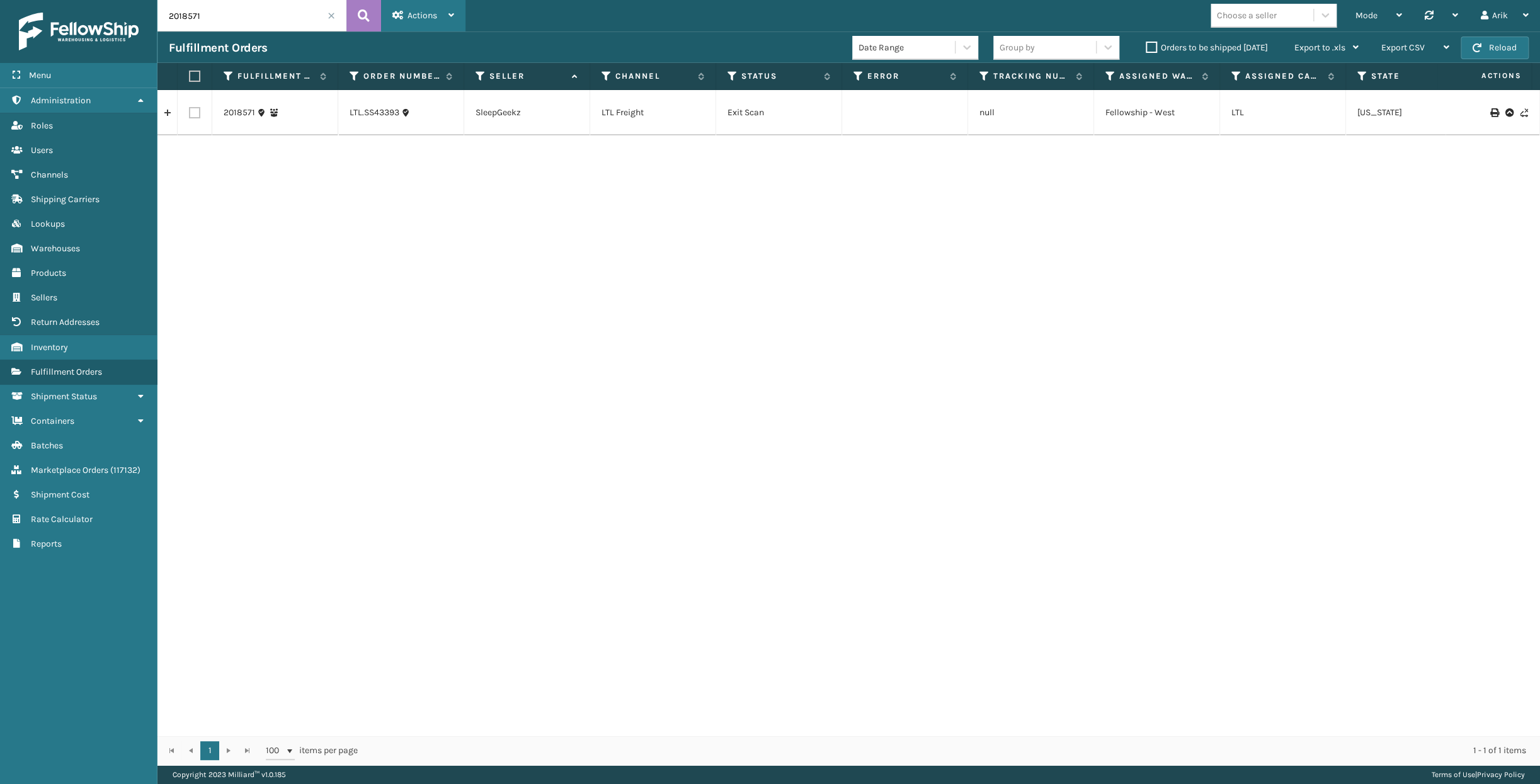
click at [417, 17] on span "Actions" at bounding box center [422, 15] width 30 height 11
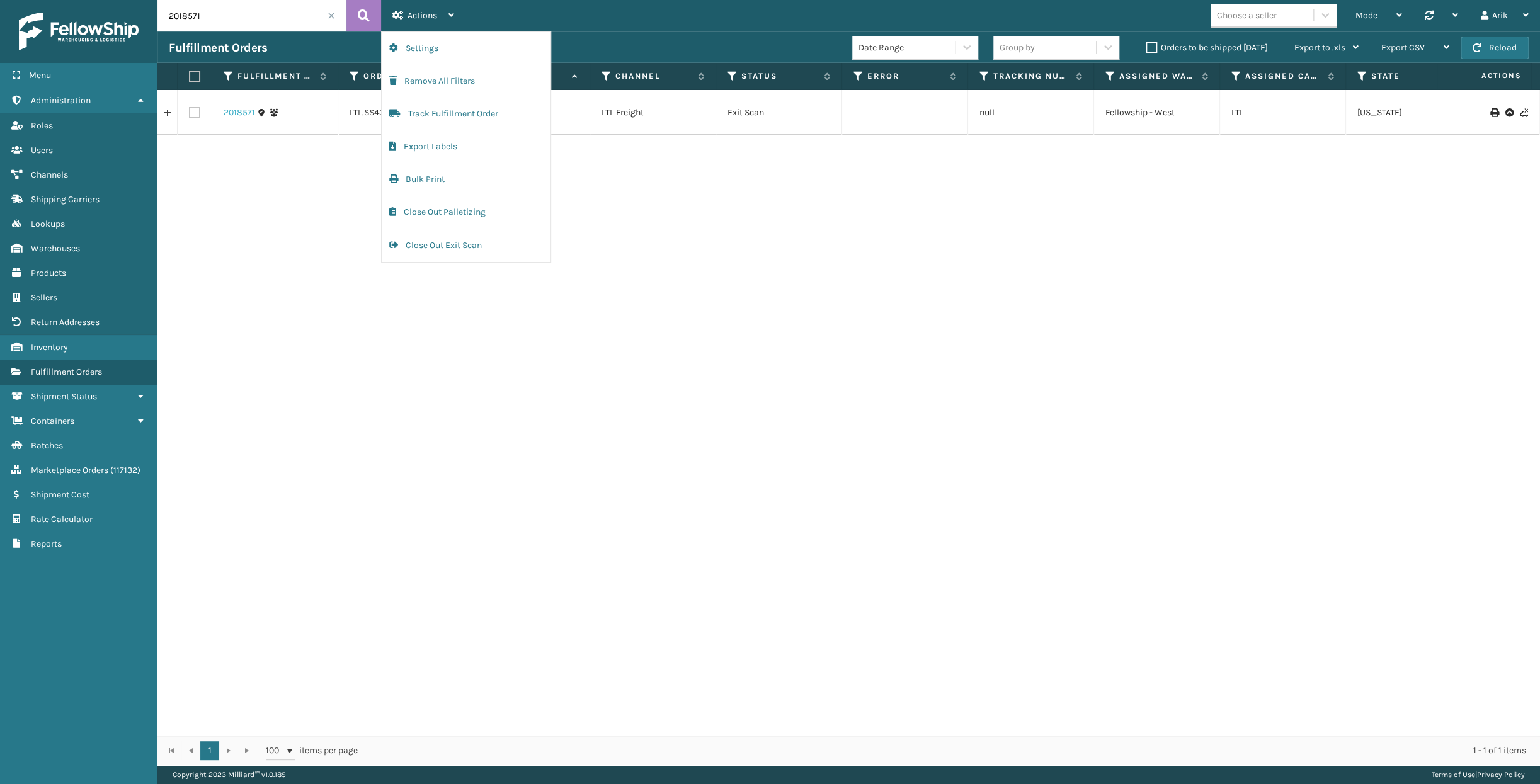
click at [247, 109] on link "2018571" at bounding box center [239, 112] width 31 height 12
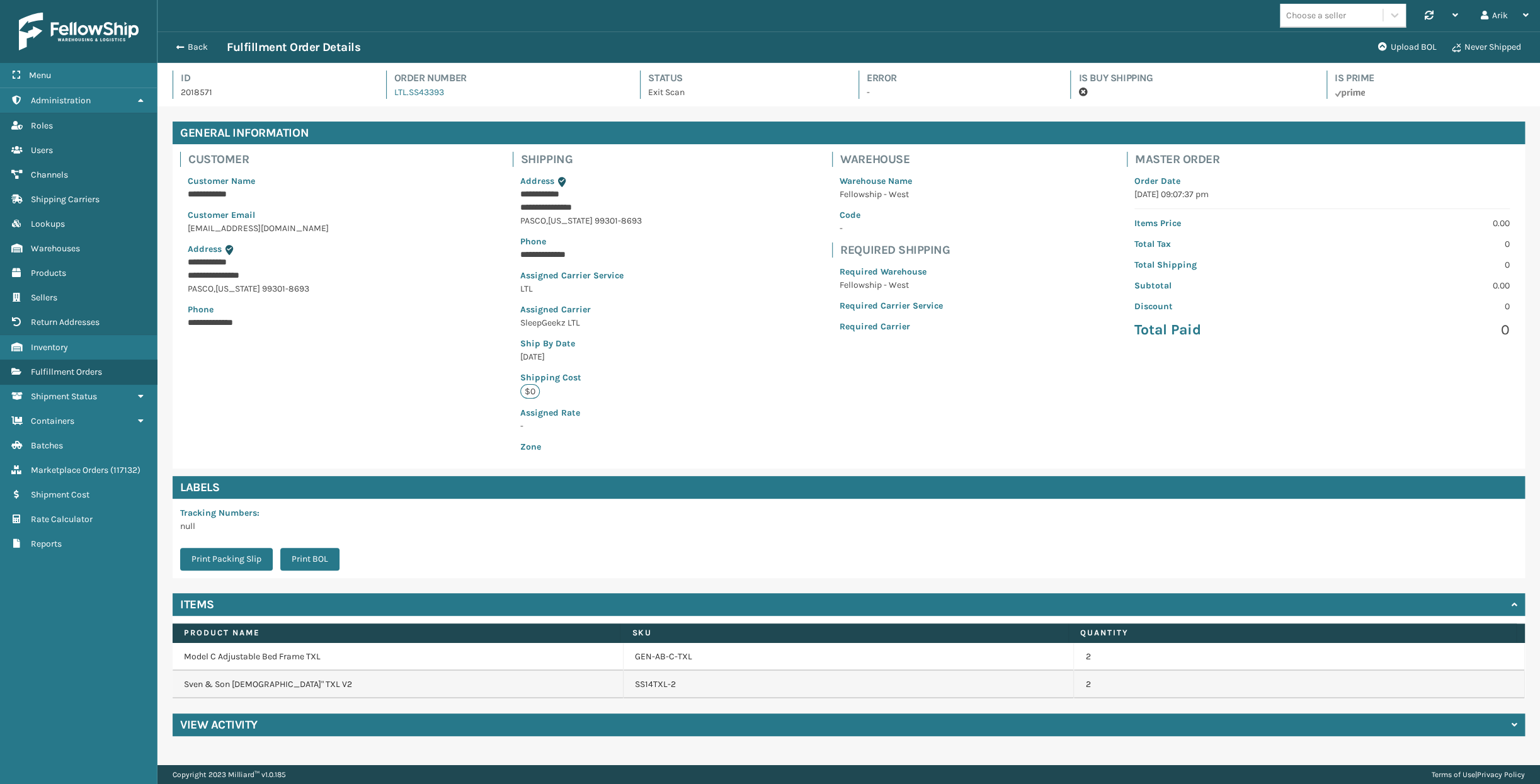
scroll to position [30, 1381]
